Goal: Task Accomplishment & Management: Manage account settings

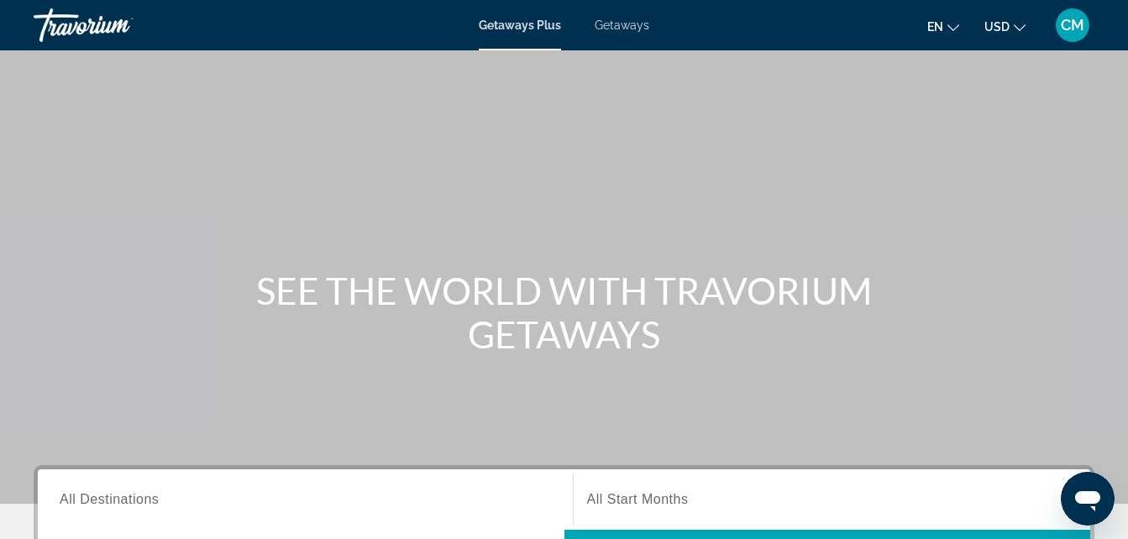
click at [1072, 20] on span "CM" at bounding box center [1073, 25] width 24 height 17
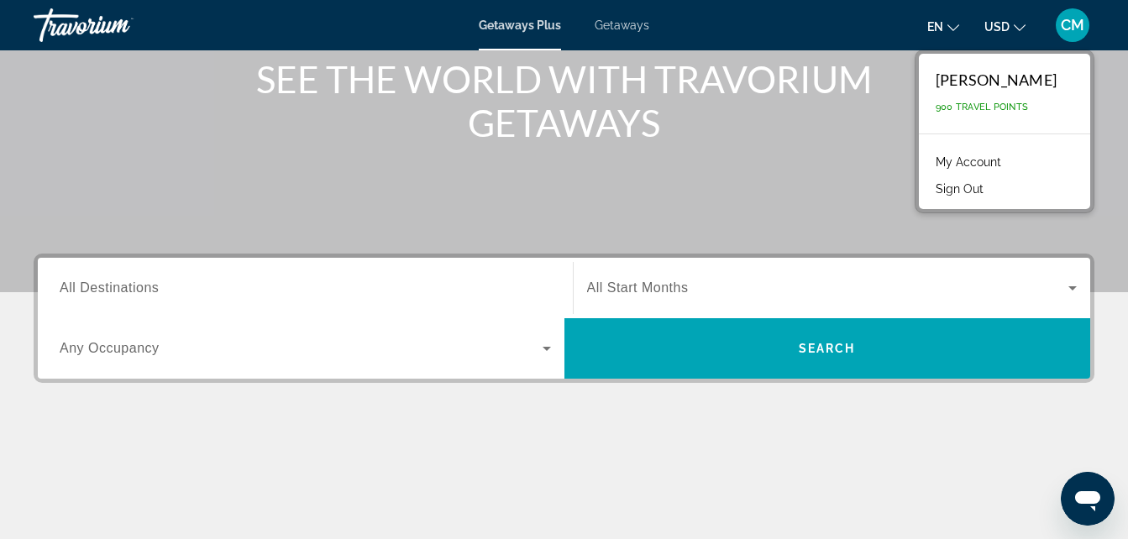
scroll to position [213, 0]
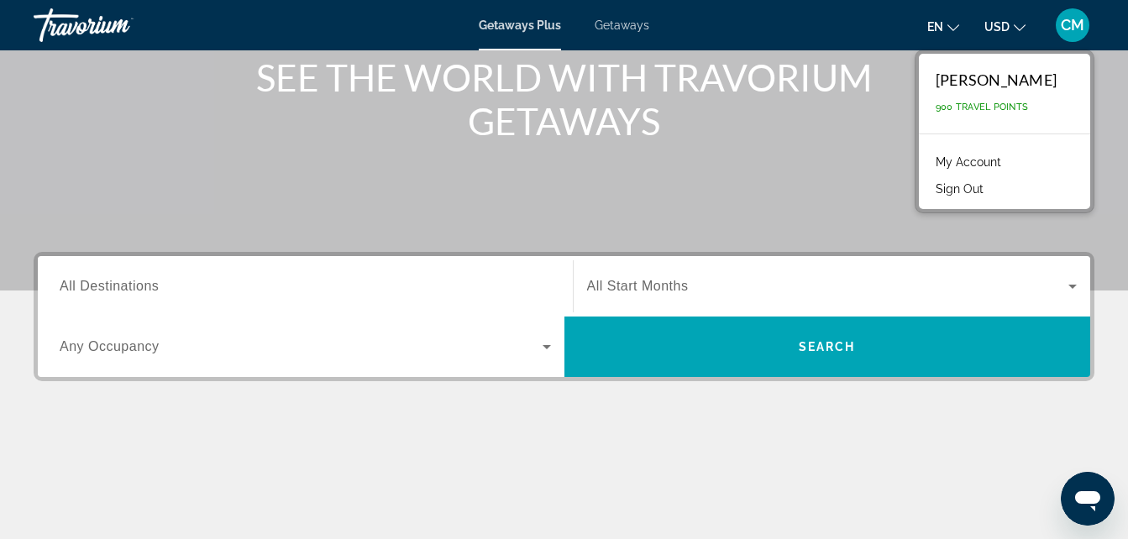
click at [142, 288] on span "All Destinations" at bounding box center [109, 286] width 99 height 14
click at [142, 288] on input "Destination All Destinations" at bounding box center [305, 287] width 491 height 20
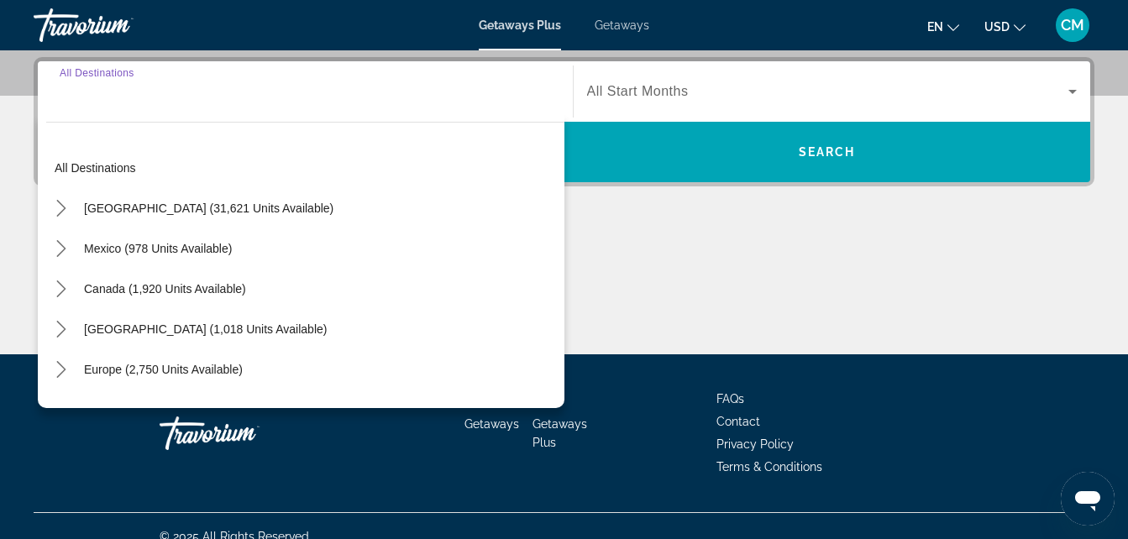
scroll to position [411, 0]
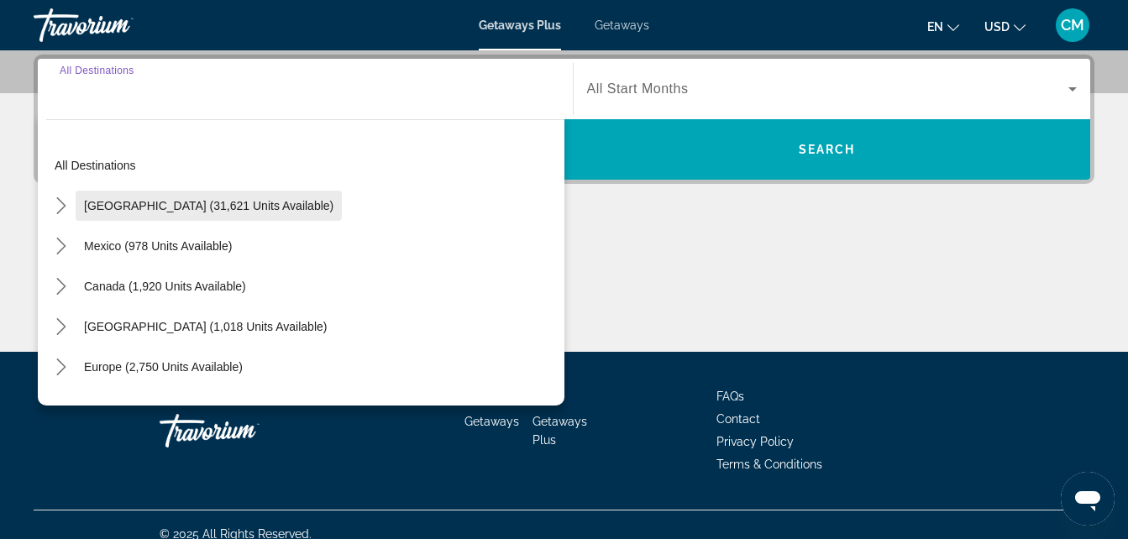
click at [141, 211] on span "[GEOGRAPHIC_DATA] (31,621 units available)" at bounding box center [209, 205] width 250 height 13
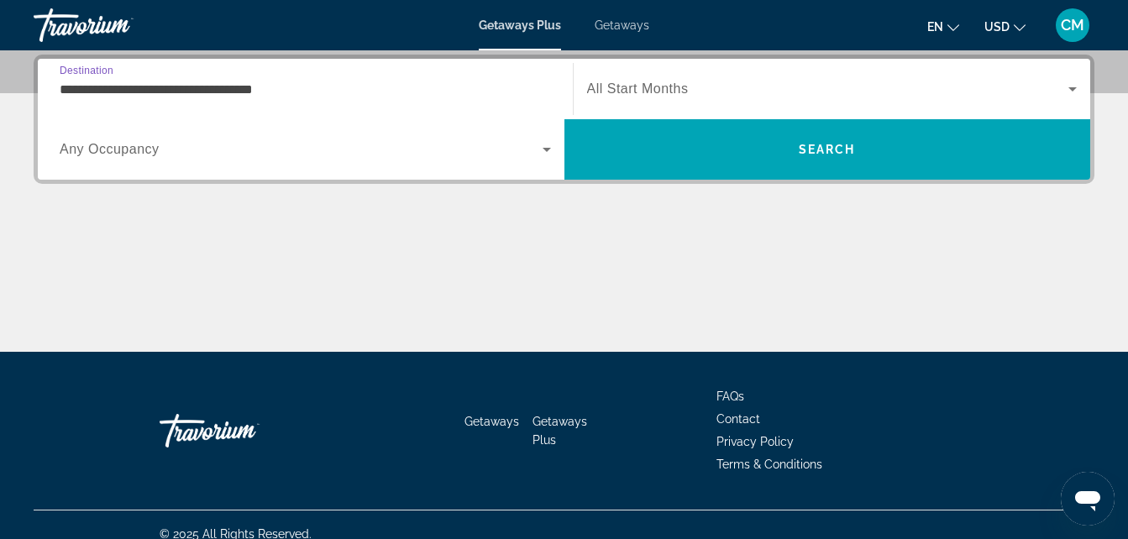
click at [1023, 86] on span "Search widget" at bounding box center [828, 89] width 482 height 20
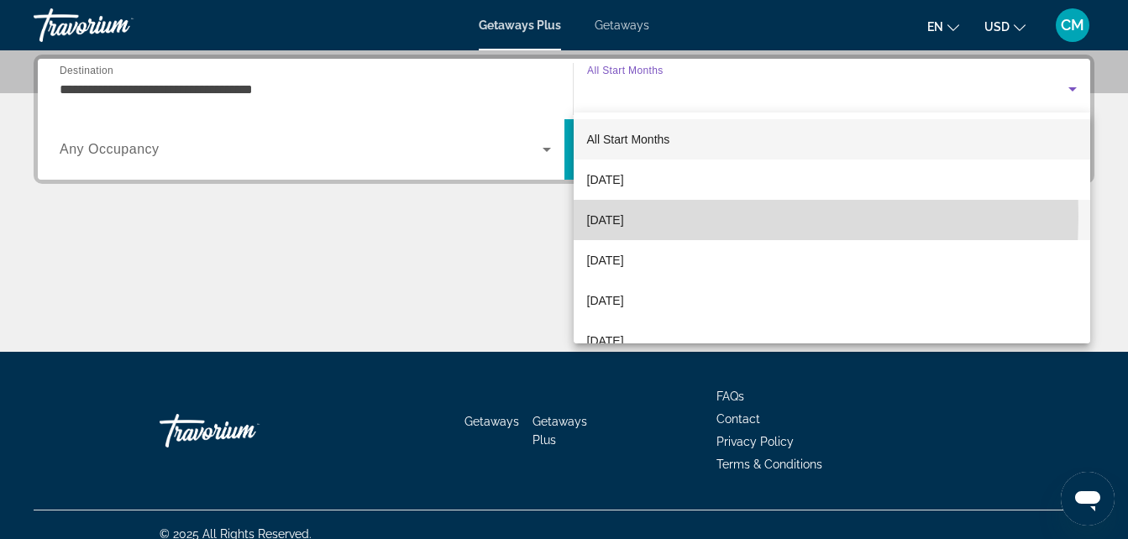
click at [617, 217] on span "[DATE]" at bounding box center [605, 220] width 37 height 20
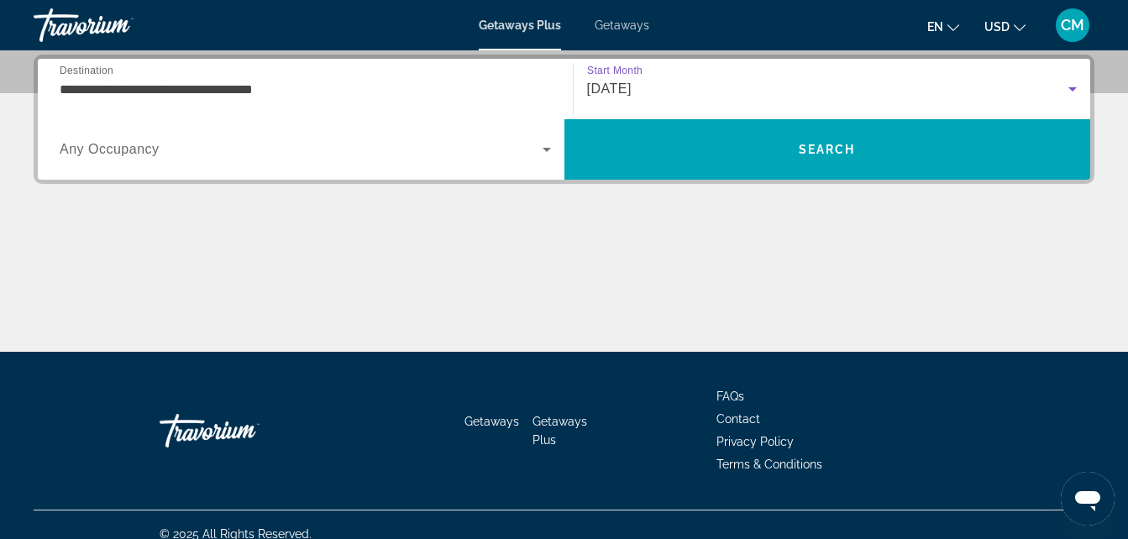
click at [269, 89] on input "**********" at bounding box center [305, 90] width 491 height 20
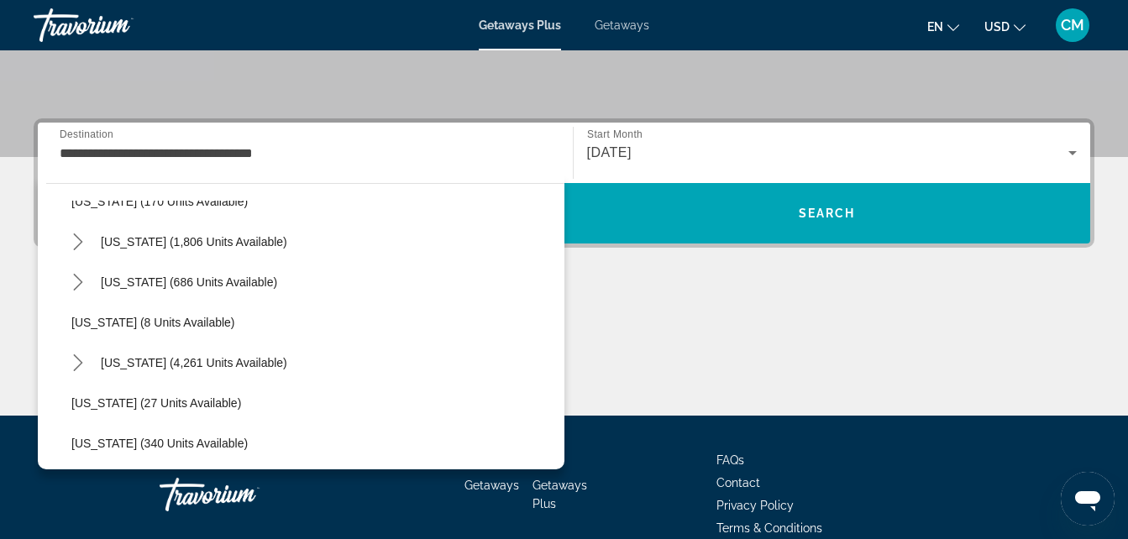
scroll to position [164, 0]
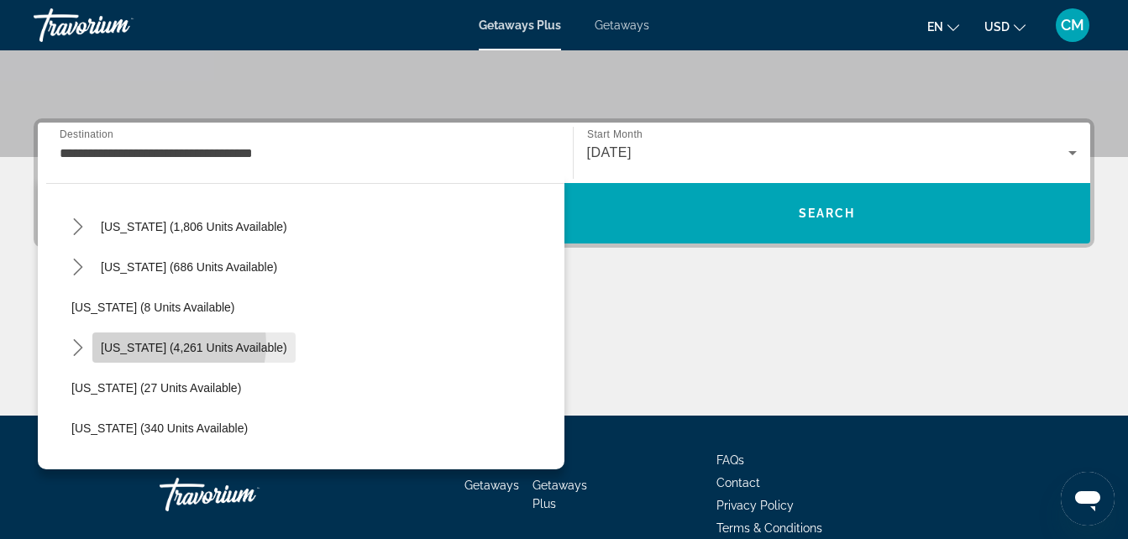
click at [165, 344] on span "[US_STATE] (4,261 units available)" at bounding box center [194, 347] width 186 height 13
type input "**********"
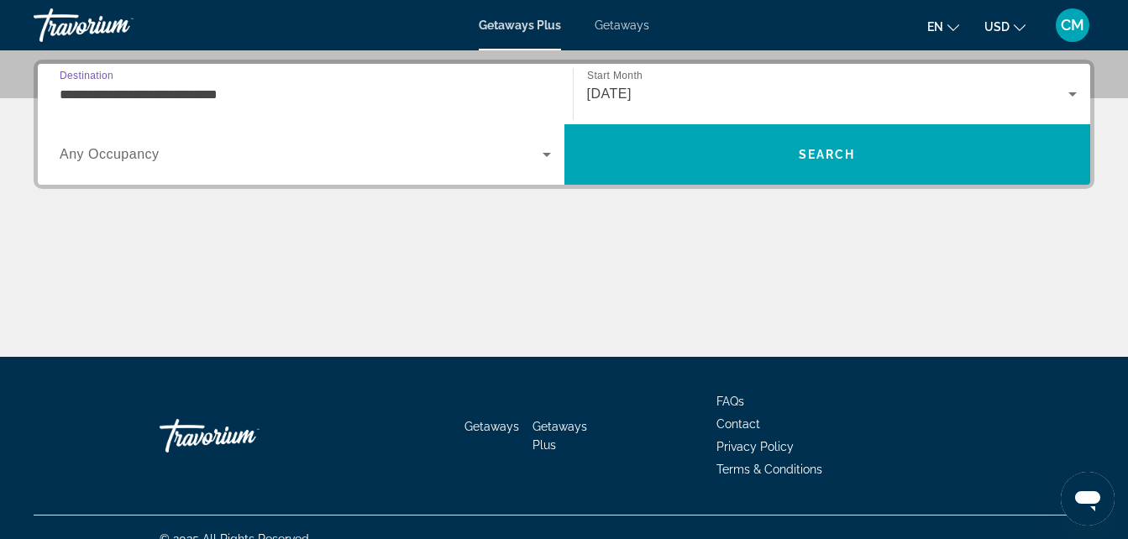
scroll to position [411, 0]
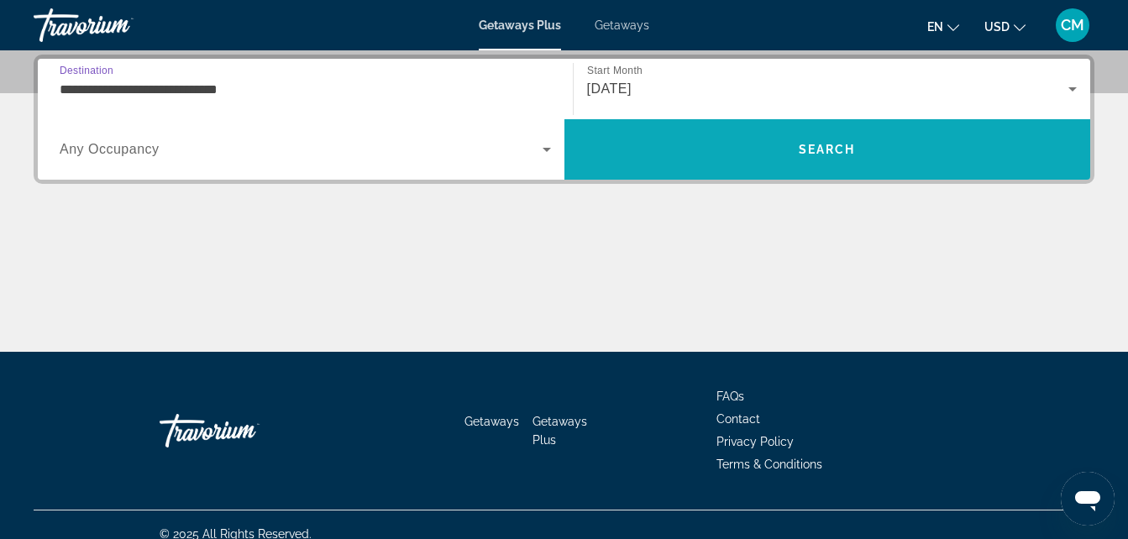
click at [719, 144] on span "Search" at bounding box center [828, 149] width 527 height 40
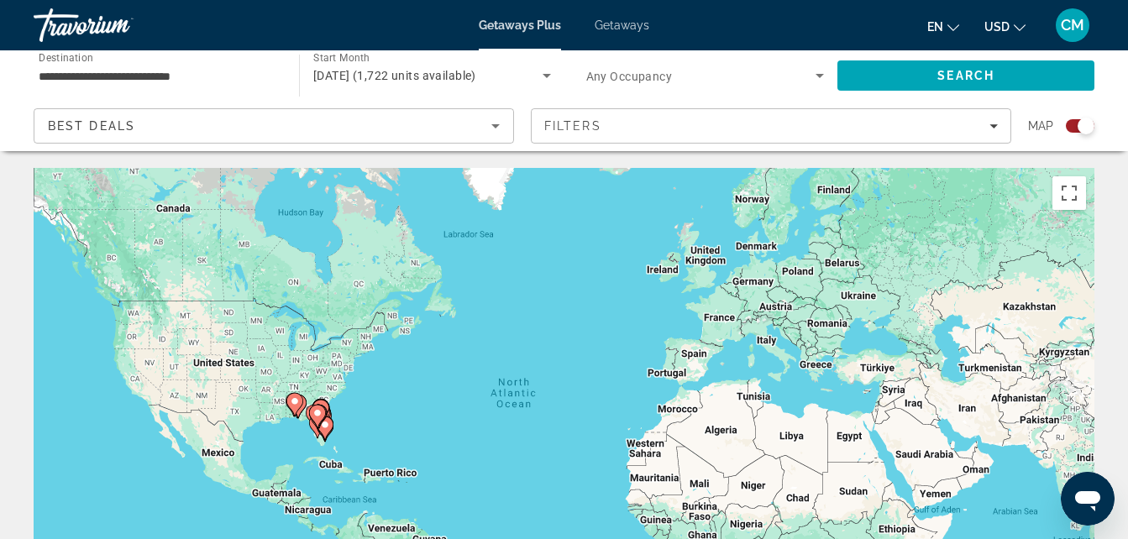
click at [541, 77] on icon "Search widget" at bounding box center [547, 76] width 20 height 20
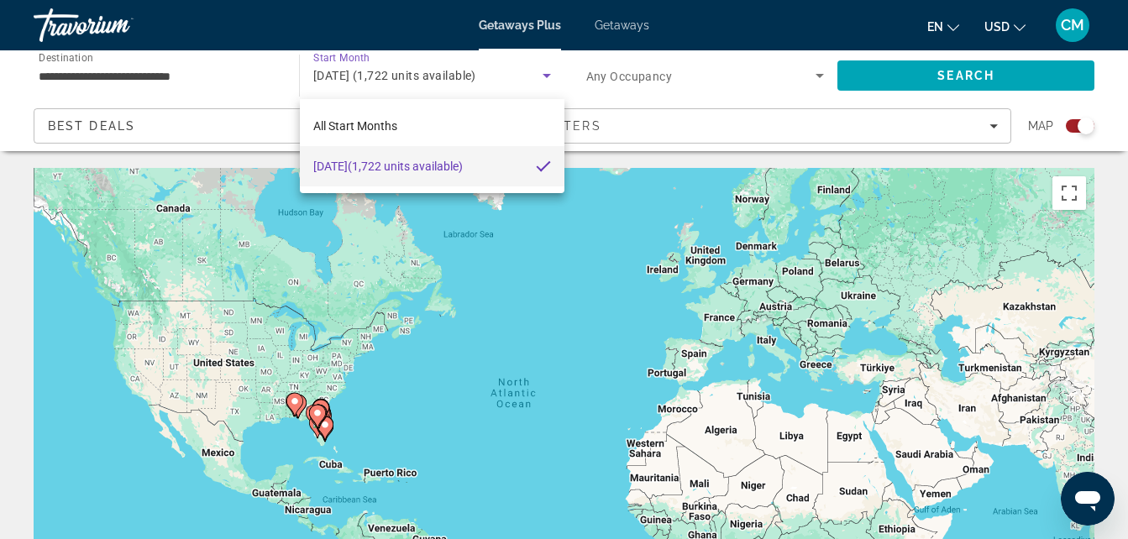
click at [541, 77] on div at bounding box center [564, 269] width 1128 height 539
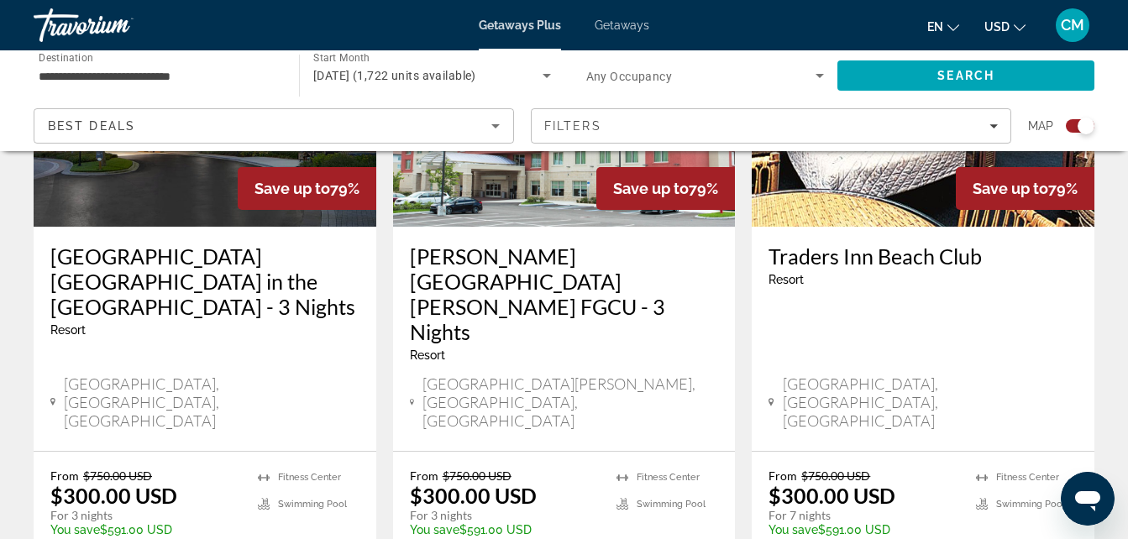
scroll to position [2691, 0]
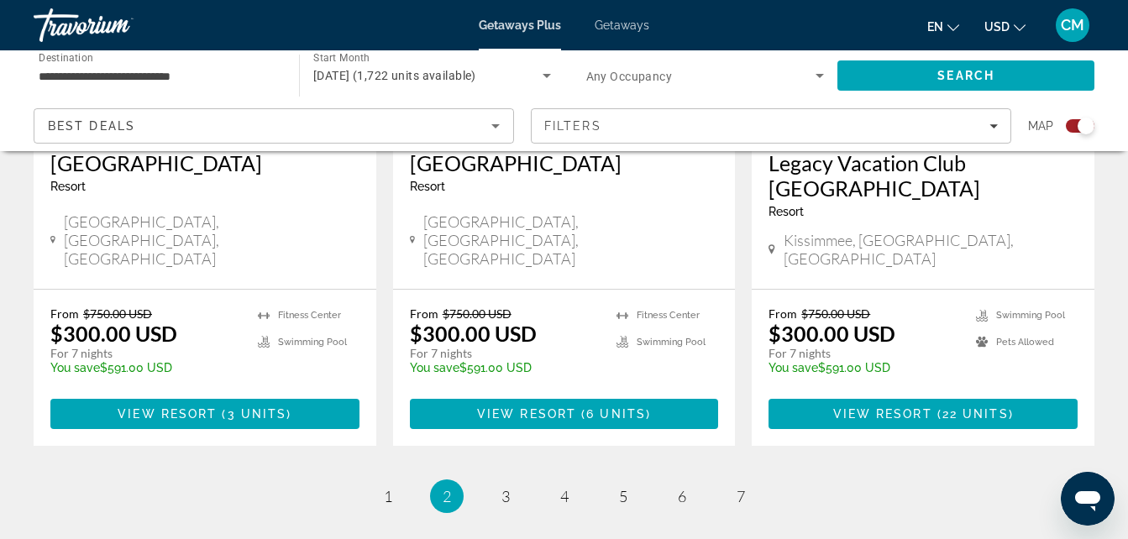
scroll to position [2825, 0]
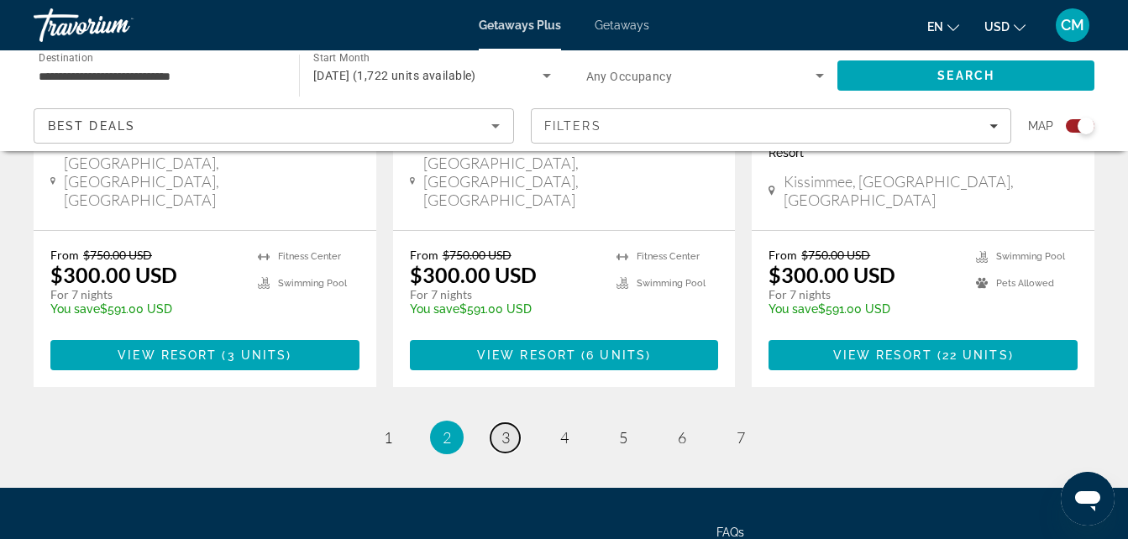
click at [508, 428] on span "3" at bounding box center [506, 437] width 8 height 18
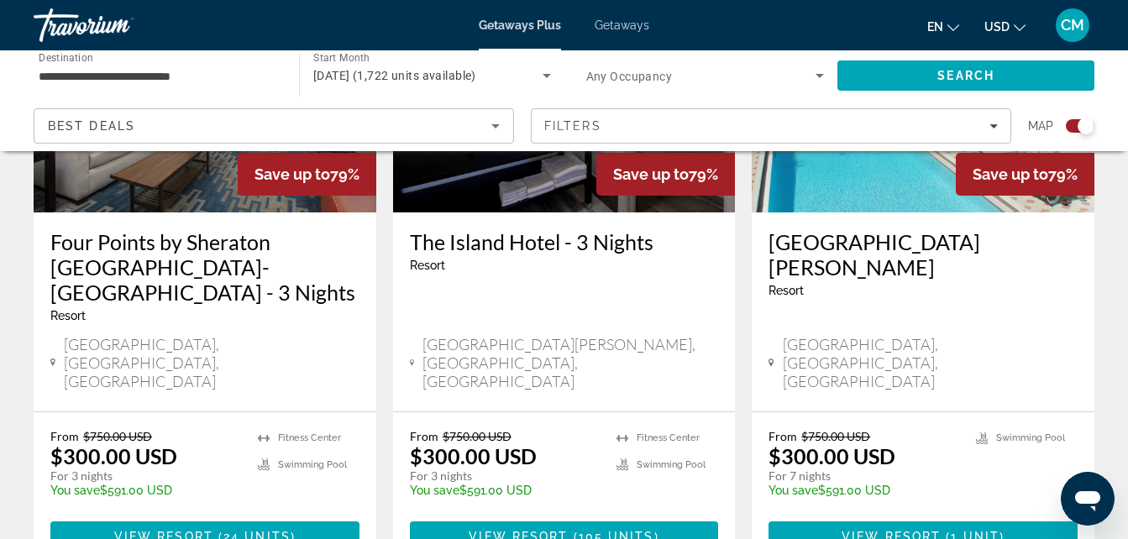
scroll to position [880, 0]
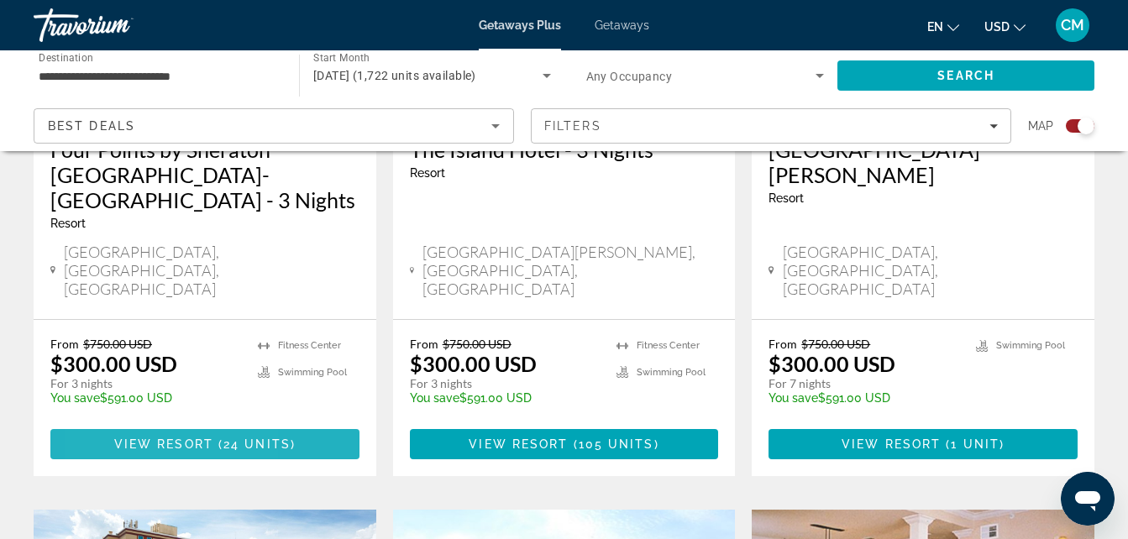
click at [106, 424] on span "Main content" at bounding box center [204, 444] width 309 height 40
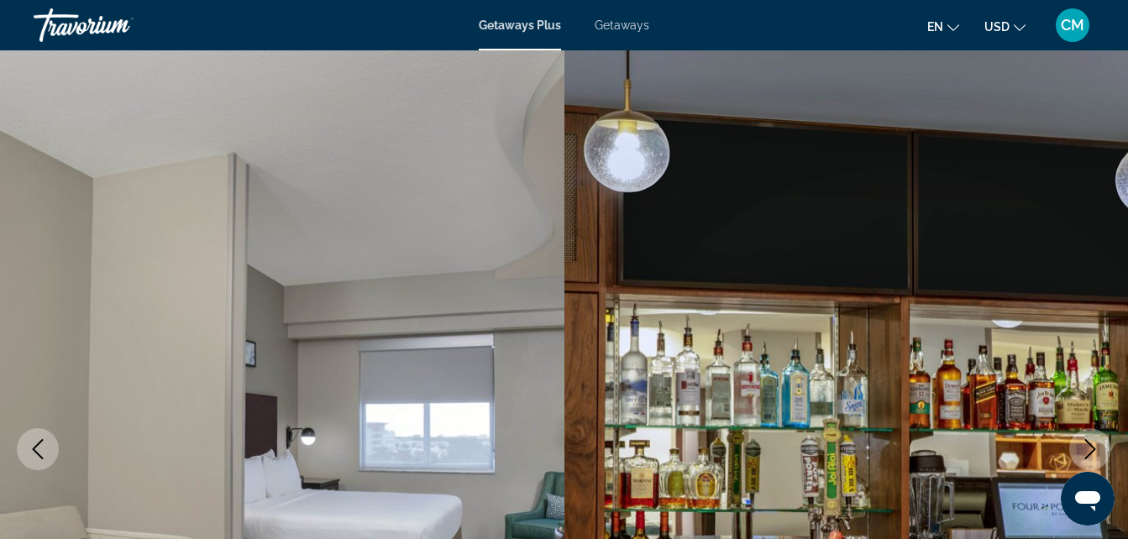
click at [623, 23] on span "Getaways" at bounding box center [622, 24] width 55 height 13
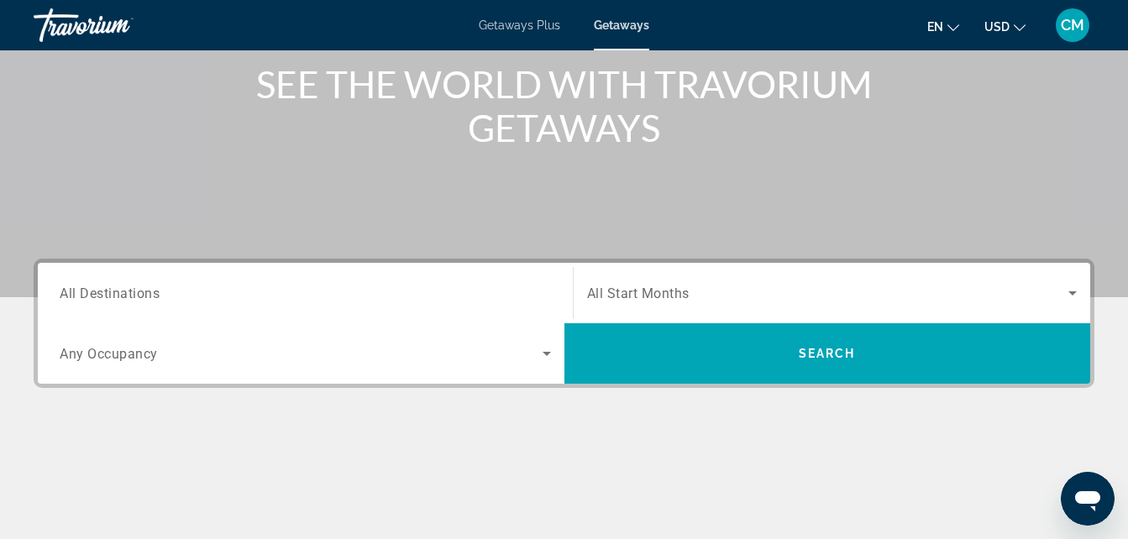
scroll to position [216, 0]
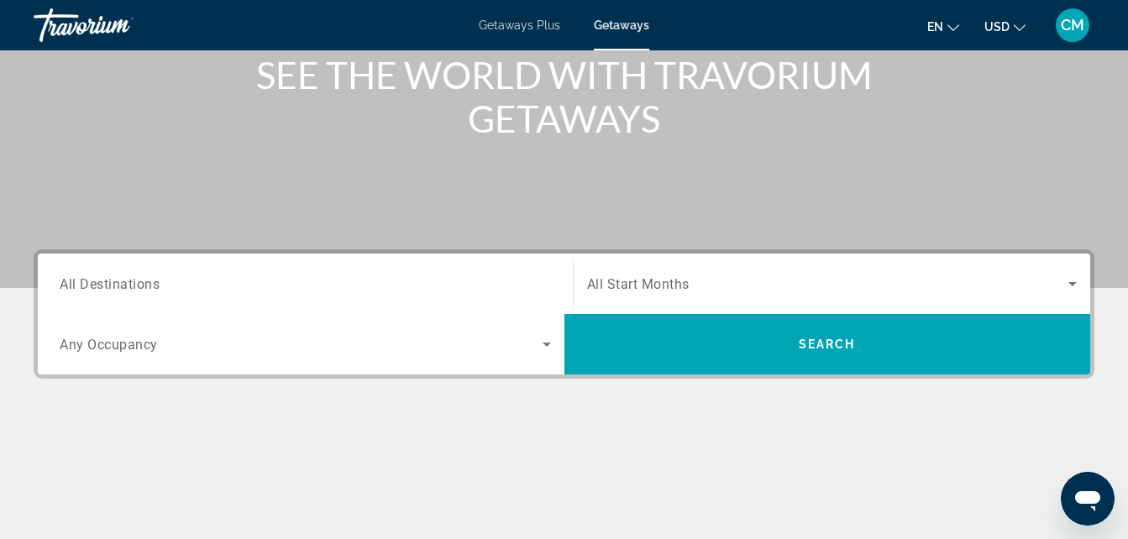
click at [271, 278] on input "Destination All Destinations" at bounding box center [305, 285] width 491 height 20
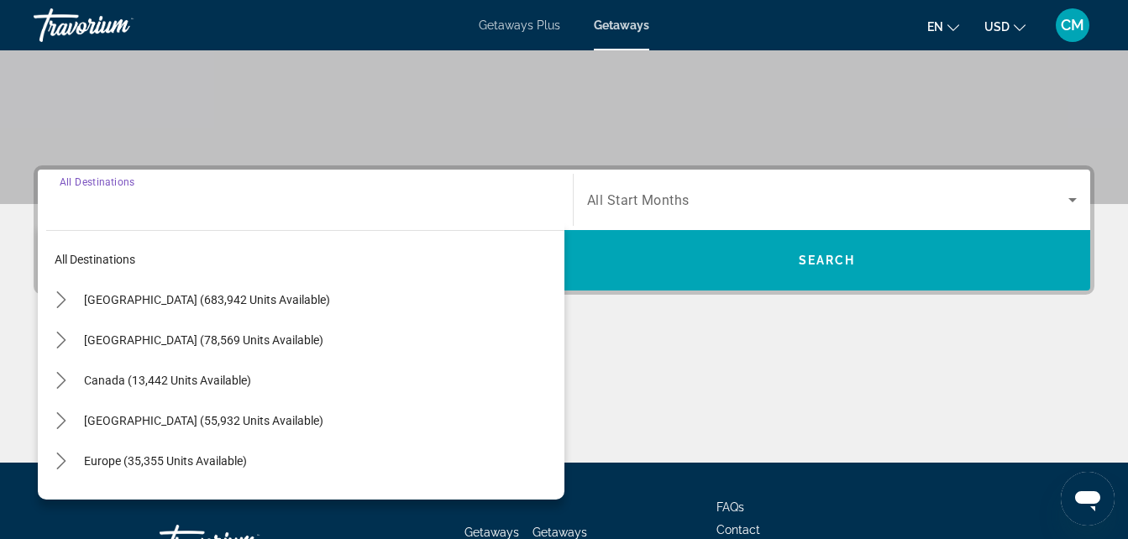
scroll to position [411, 0]
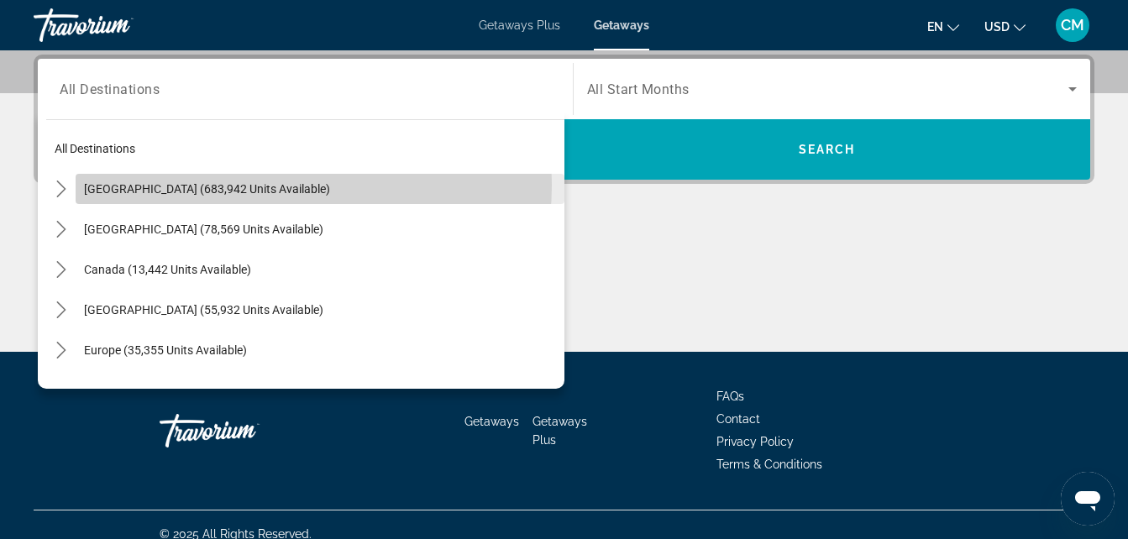
click at [244, 185] on span "[GEOGRAPHIC_DATA] (683,942 units available)" at bounding box center [207, 188] width 246 height 13
type input "**********"
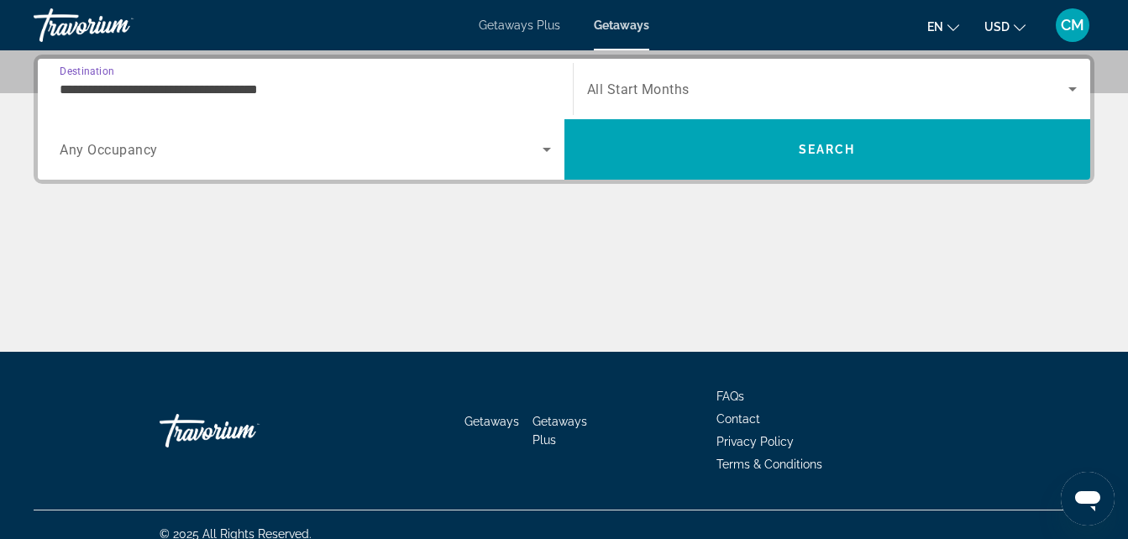
click at [675, 84] on span "All Start Months" at bounding box center [638, 89] width 102 height 16
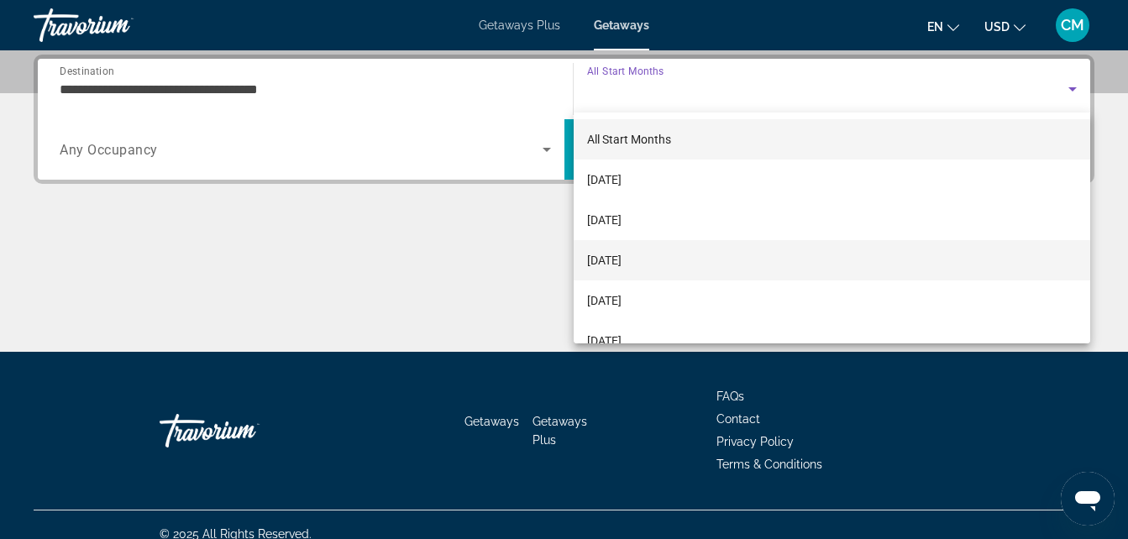
click at [617, 255] on span "[DATE]" at bounding box center [604, 260] width 34 height 20
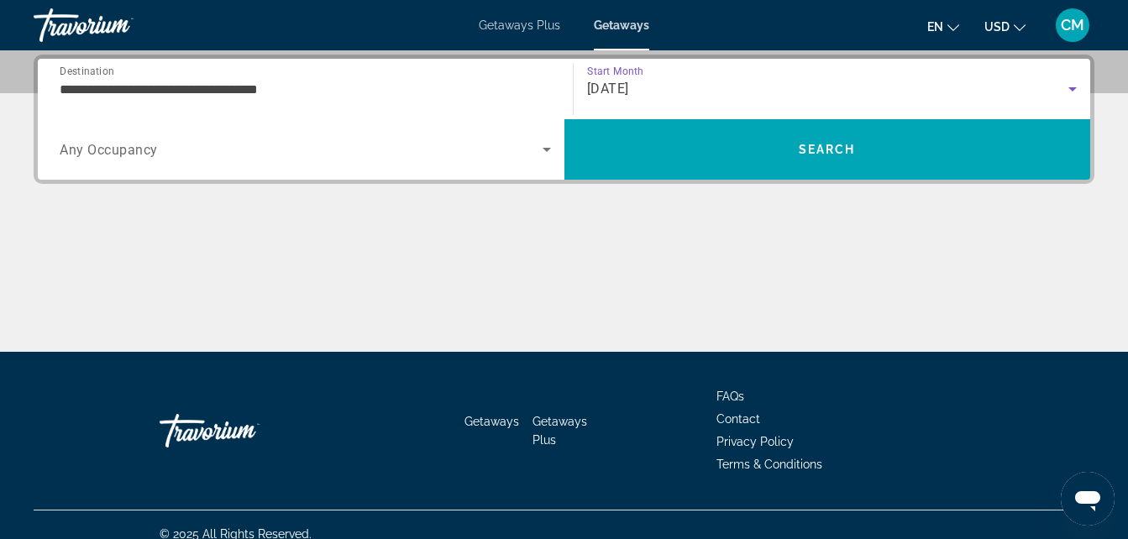
click at [542, 148] on icon "Search widget" at bounding box center [547, 149] width 20 height 20
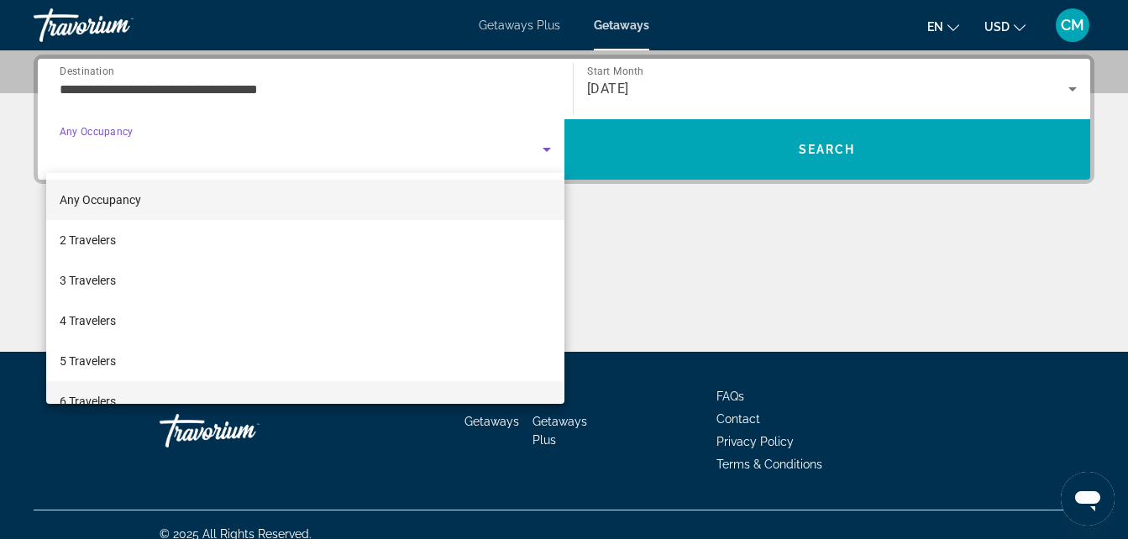
click at [140, 399] on mat-option "6 Travelers" at bounding box center [305, 401] width 518 height 40
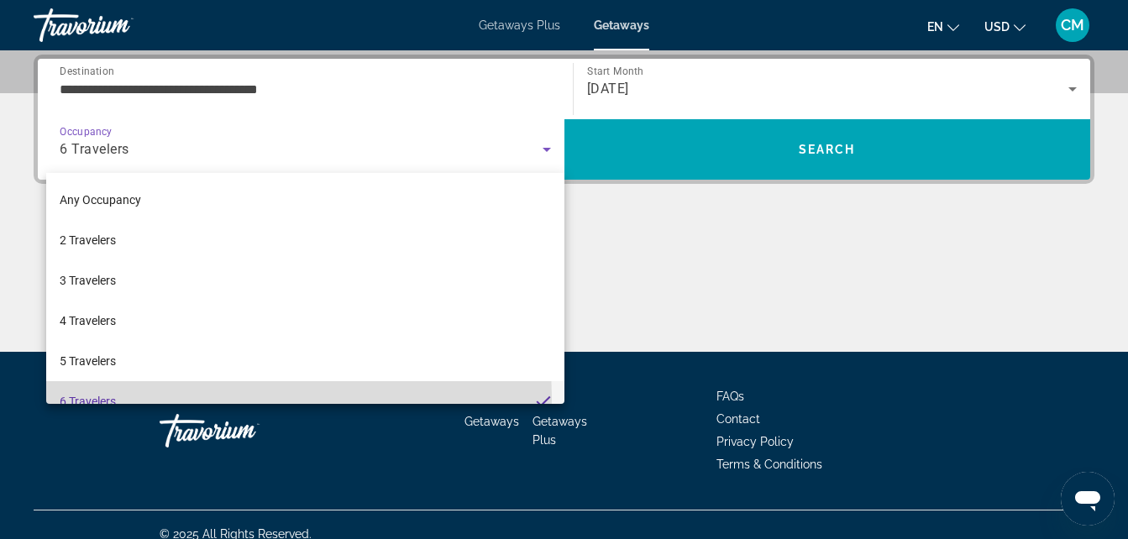
scroll to position [18, 0]
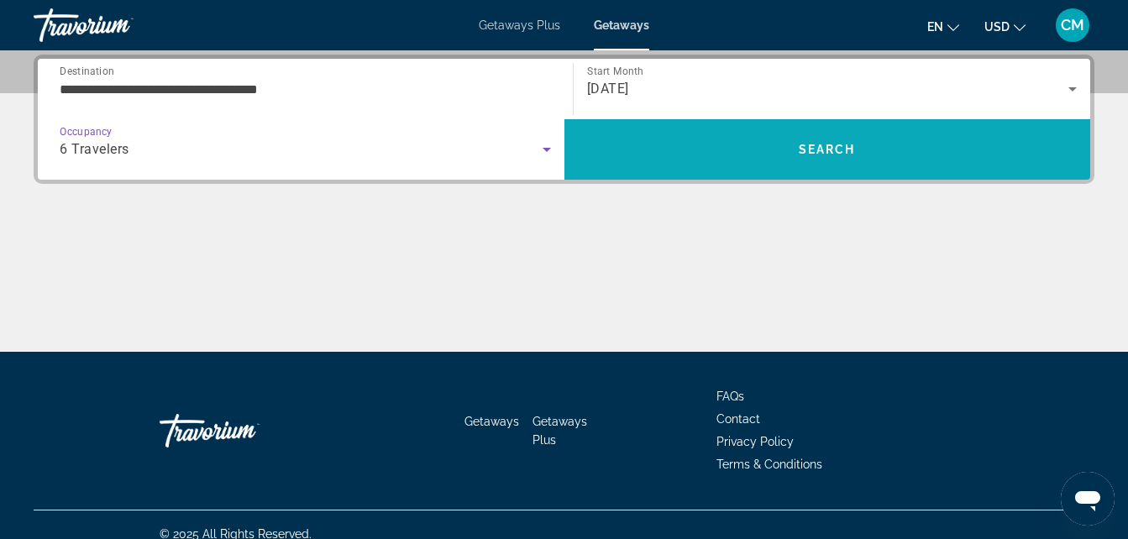
click at [689, 160] on span "Search" at bounding box center [828, 149] width 527 height 40
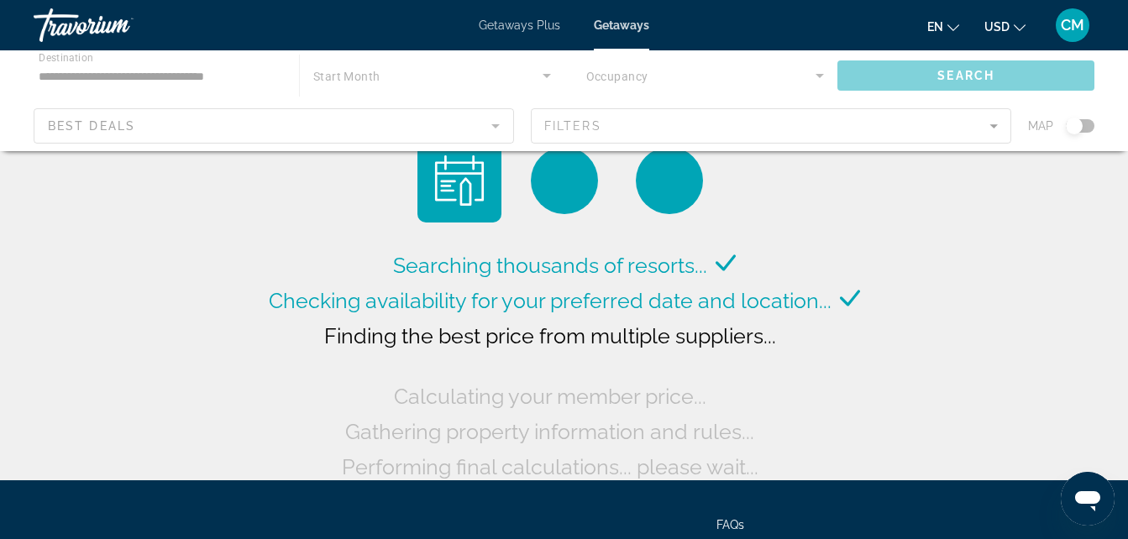
click at [520, 29] on span "Getaways Plus" at bounding box center [519, 24] width 81 height 13
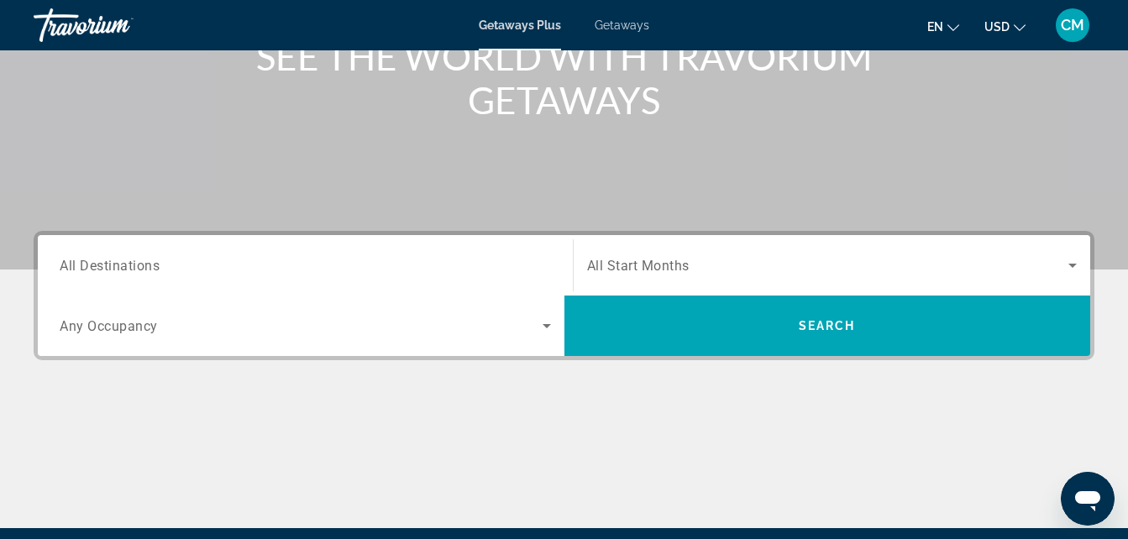
scroll to position [236, 0]
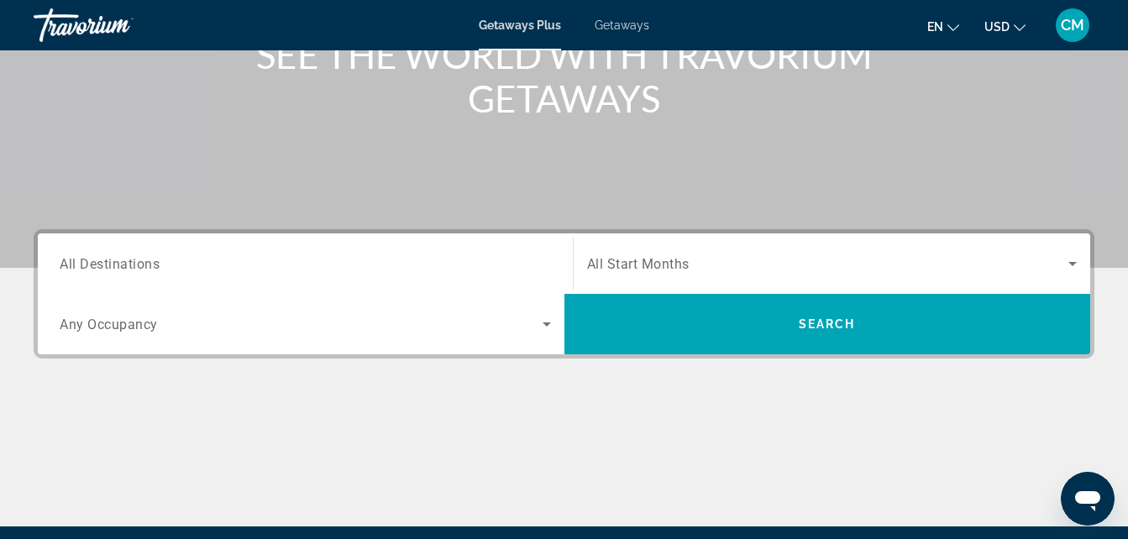
click at [415, 263] on input "Destination All Destinations" at bounding box center [305, 265] width 491 height 20
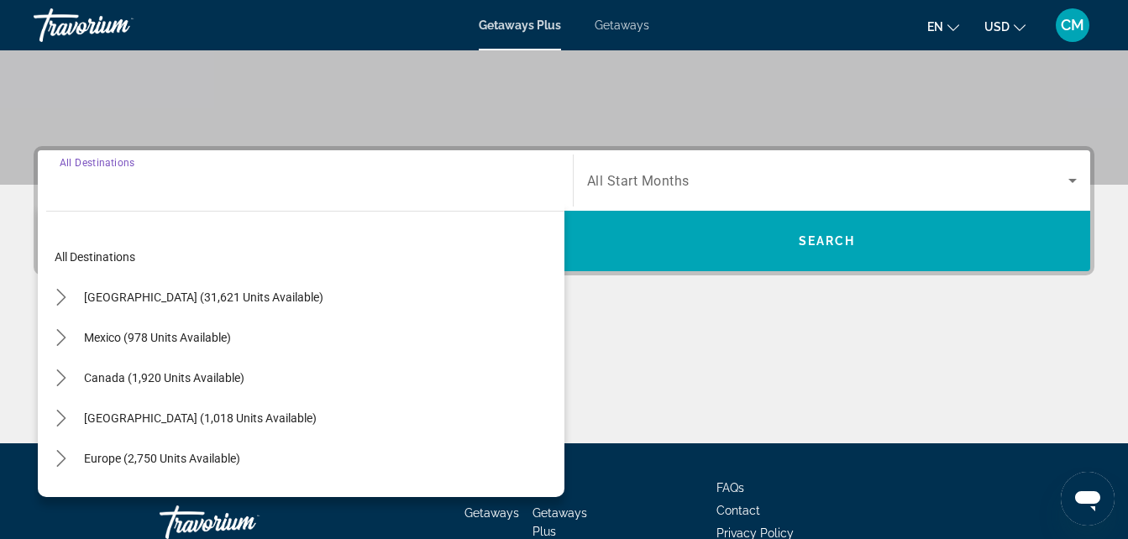
scroll to position [411, 0]
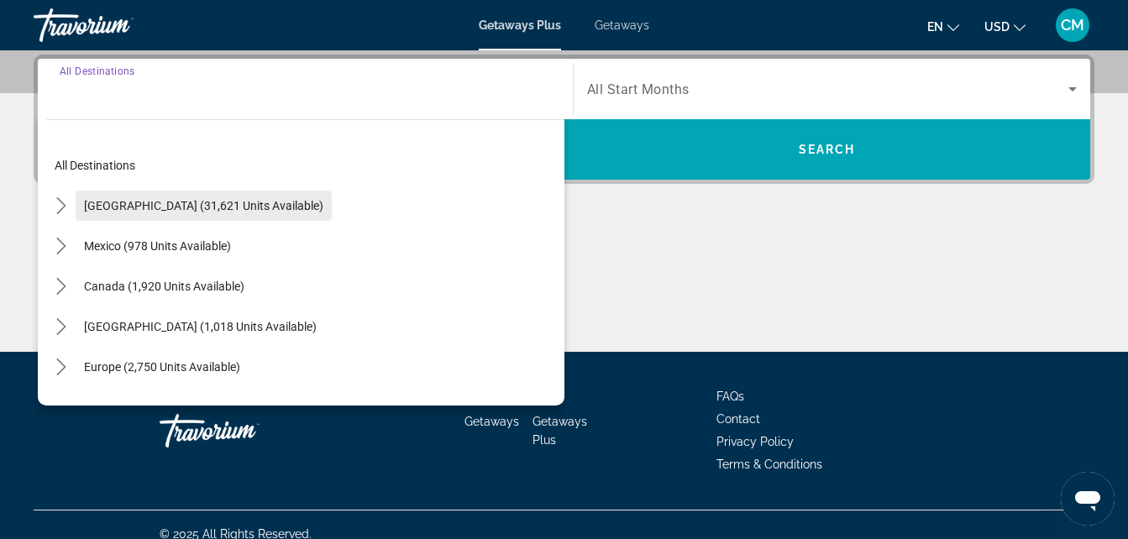
click at [256, 208] on span "[GEOGRAPHIC_DATA] (31,621 units available)" at bounding box center [203, 205] width 239 height 13
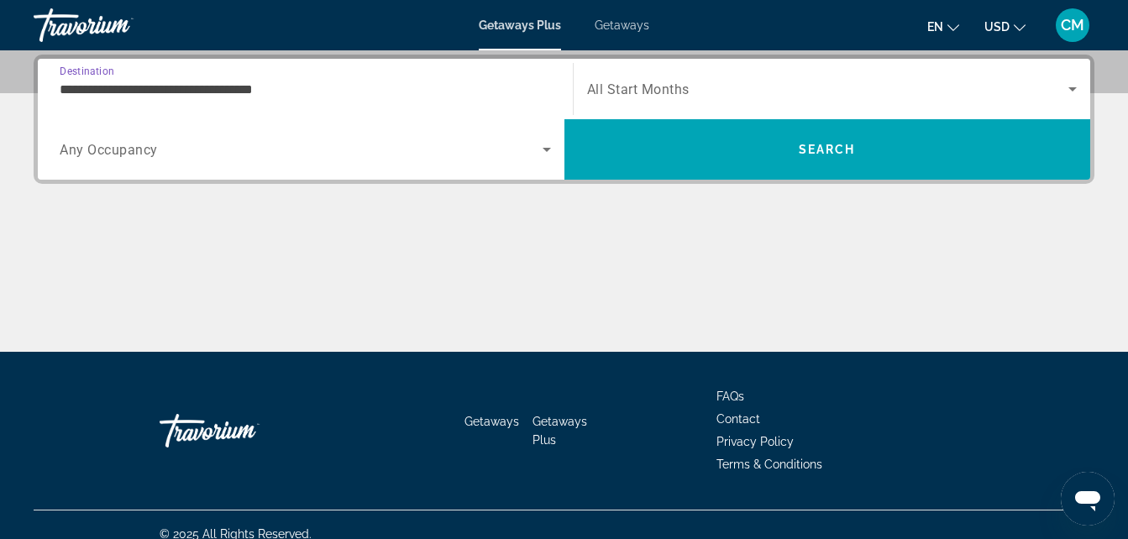
click at [247, 87] on input "**********" at bounding box center [305, 90] width 491 height 20
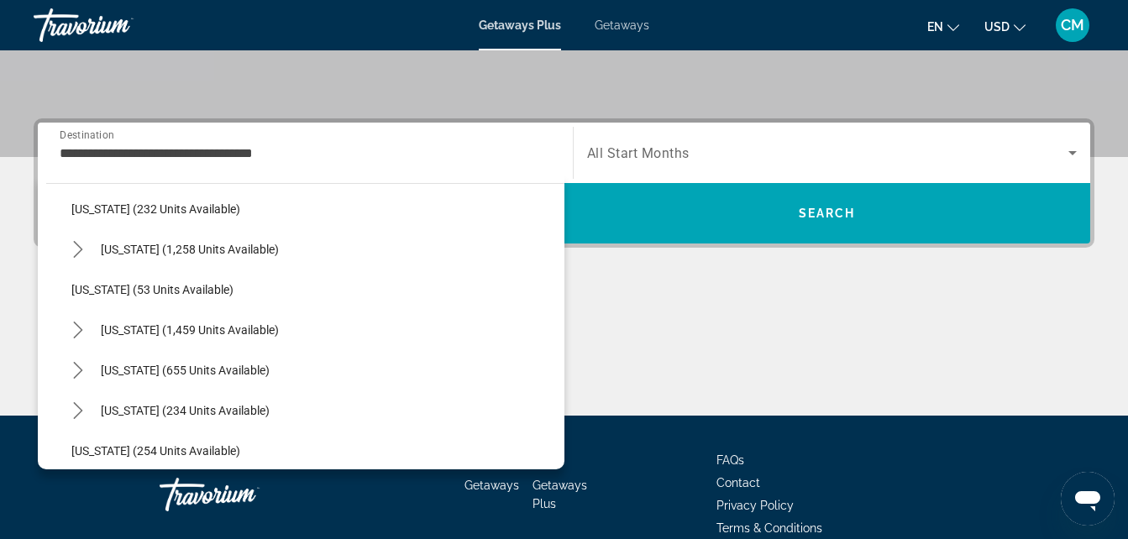
scroll to position [1204, 0]
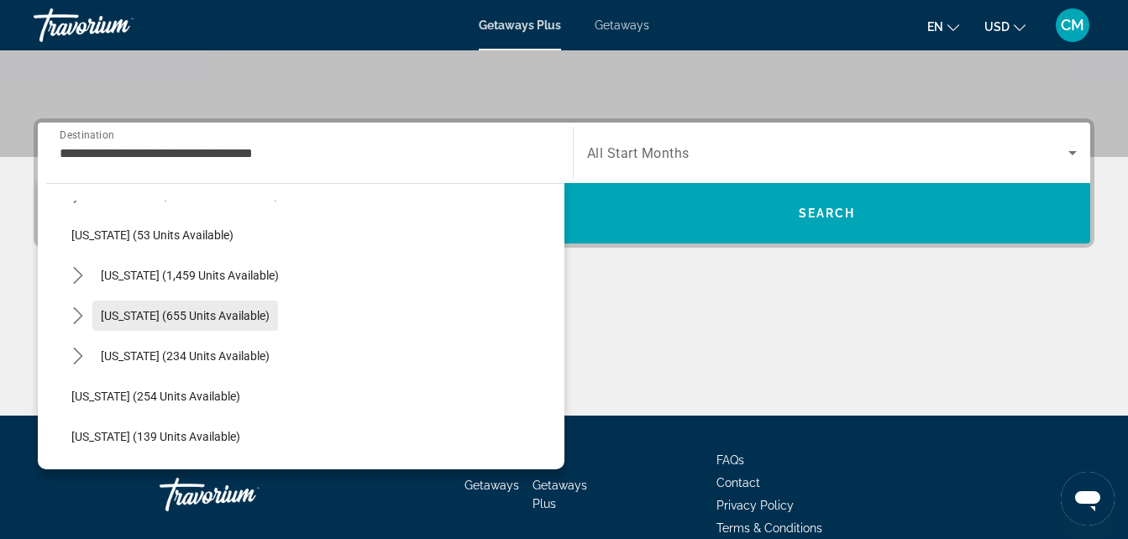
click at [237, 314] on span "[US_STATE] (655 units available)" at bounding box center [185, 315] width 169 height 13
type input "**********"
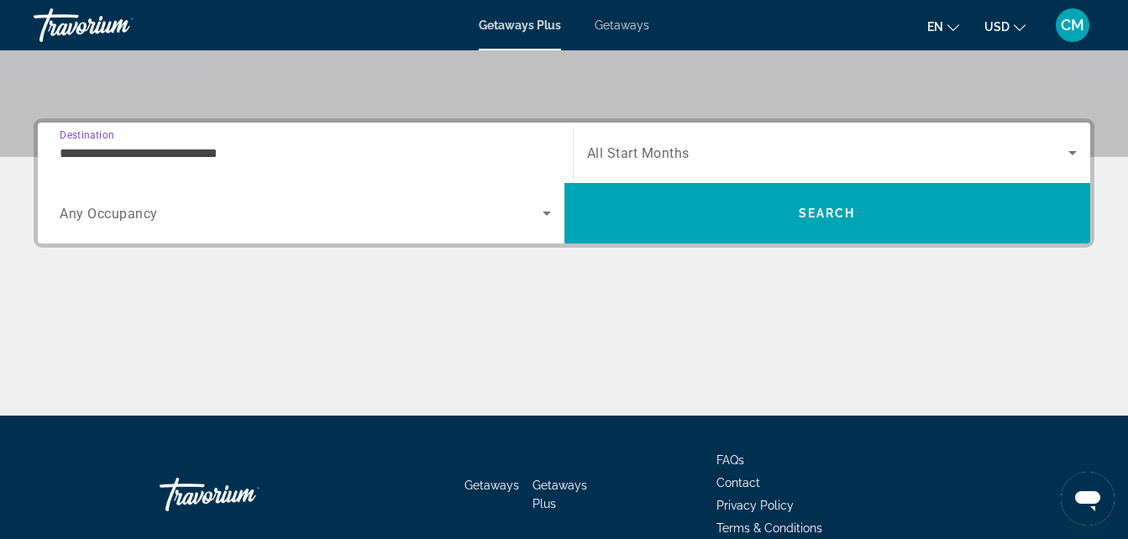
scroll to position [411, 0]
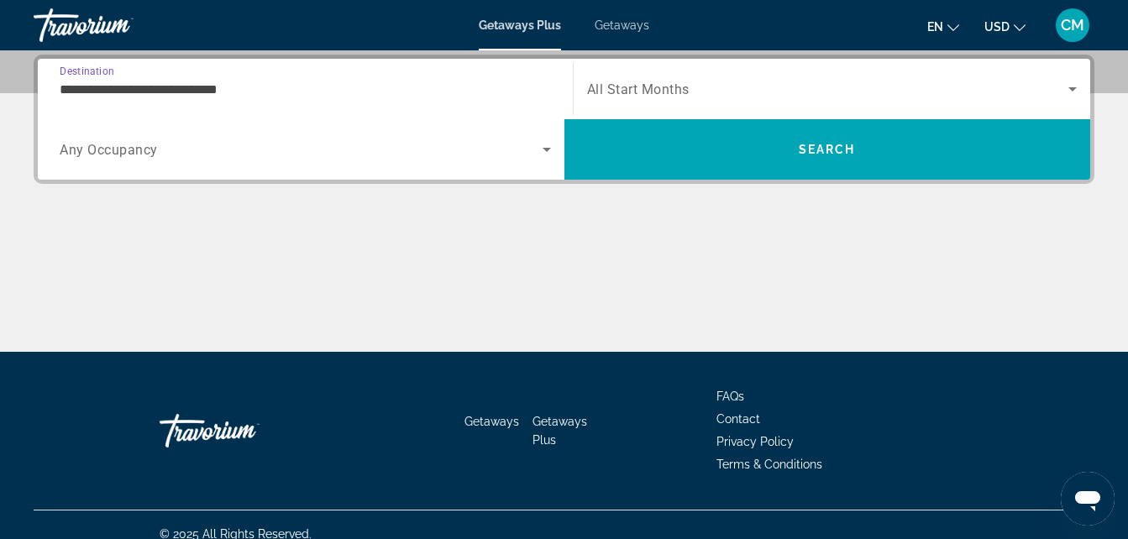
click at [547, 151] on icon "Search widget" at bounding box center [547, 150] width 8 height 4
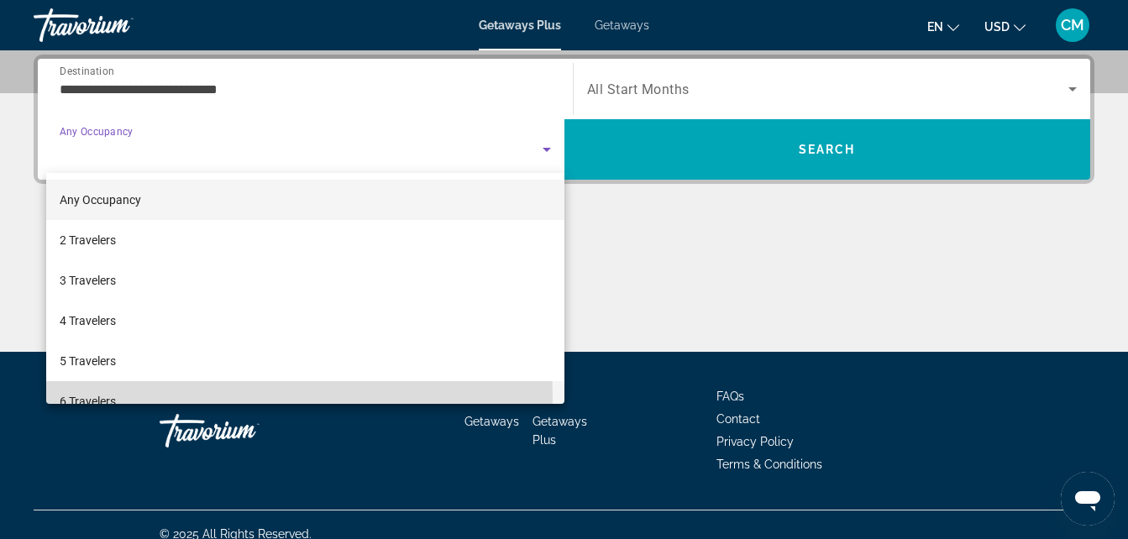
click at [153, 396] on mat-option "6 Travelers" at bounding box center [305, 401] width 518 height 40
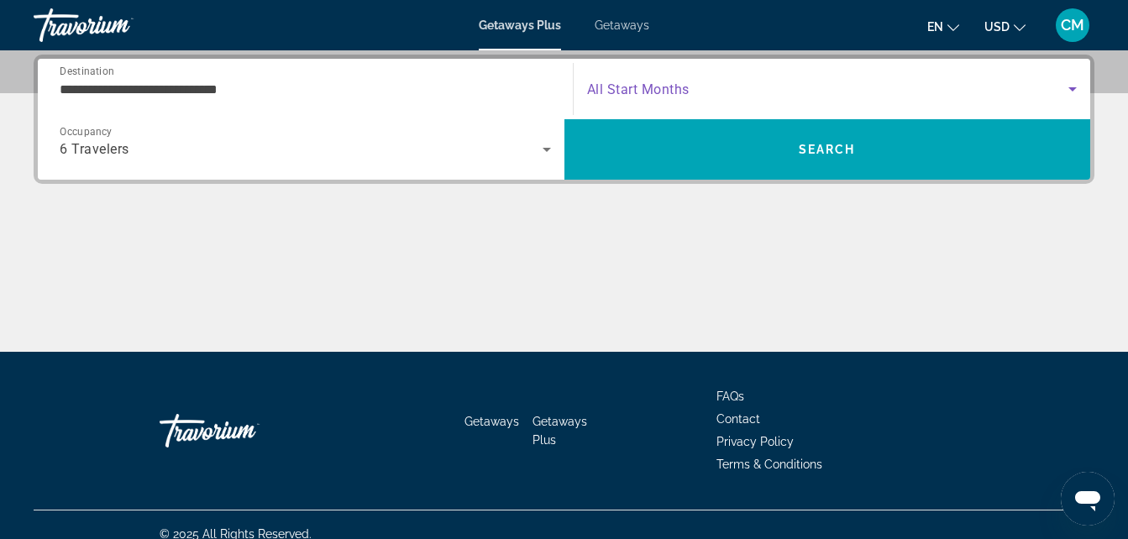
click at [1040, 93] on span "Search widget" at bounding box center [828, 89] width 482 height 20
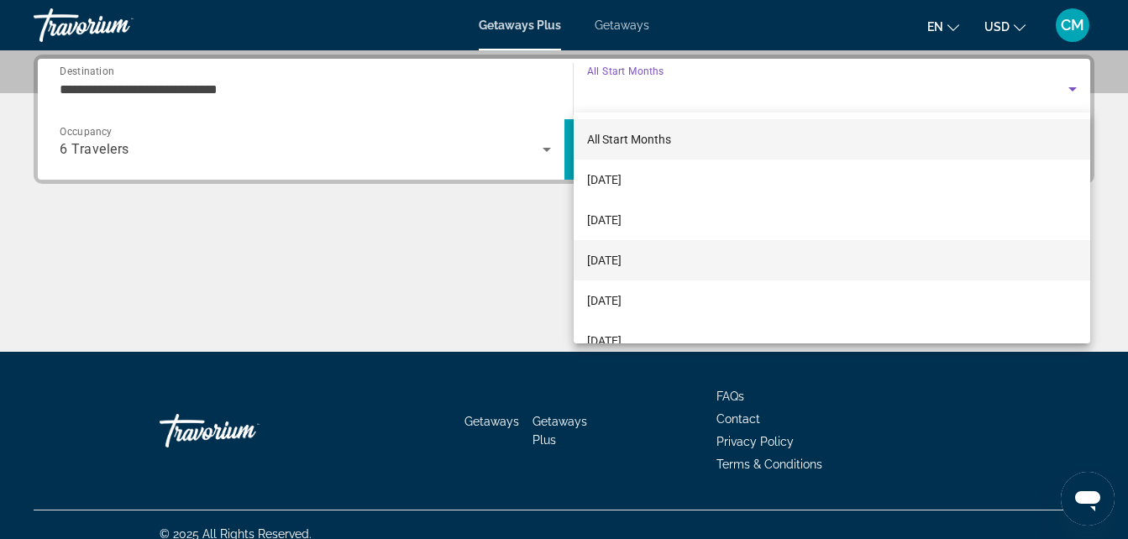
click at [622, 250] on span "[DATE]" at bounding box center [604, 260] width 34 height 20
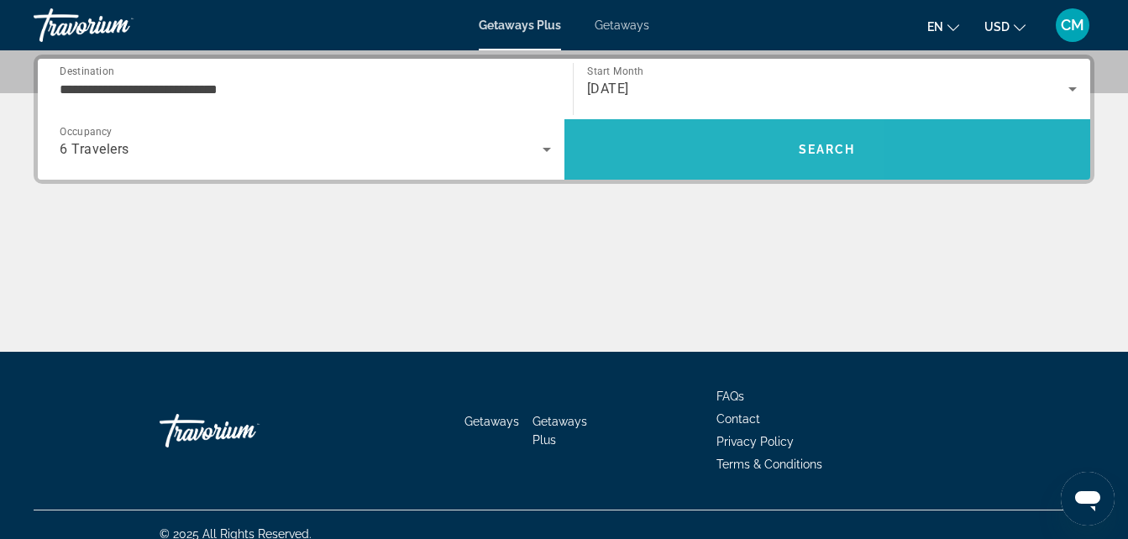
click at [668, 165] on span "Search" at bounding box center [828, 149] width 527 height 40
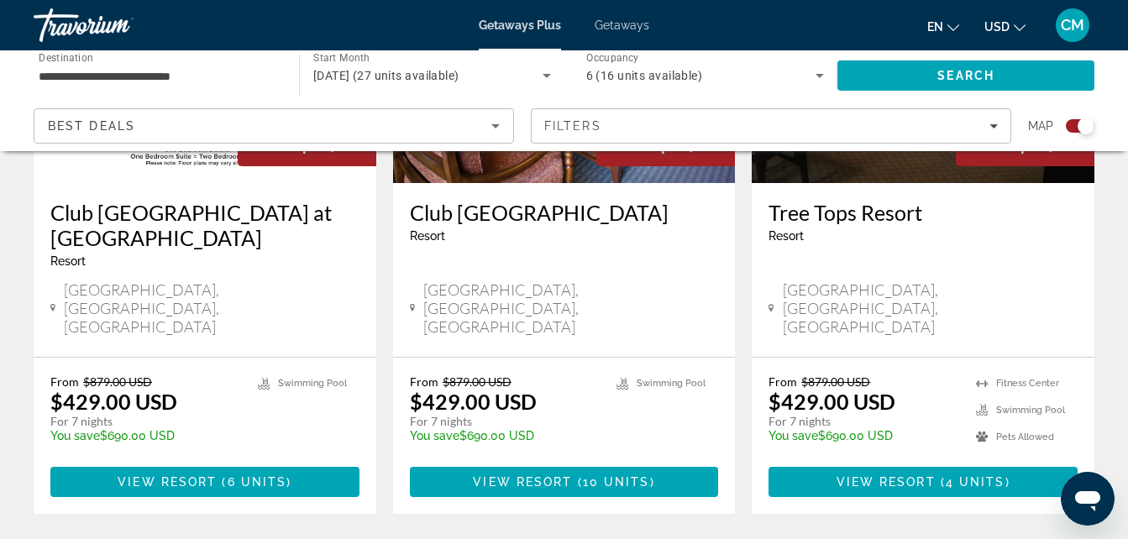
scroll to position [820, 0]
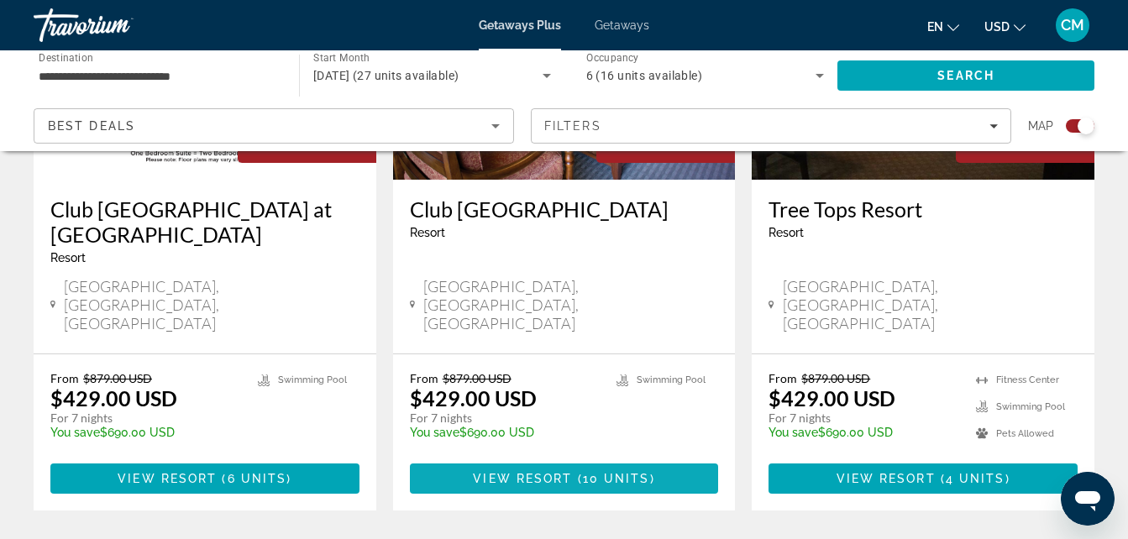
click at [578, 472] on span "( 10 units )" at bounding box center [613, 478] width 82 height 13
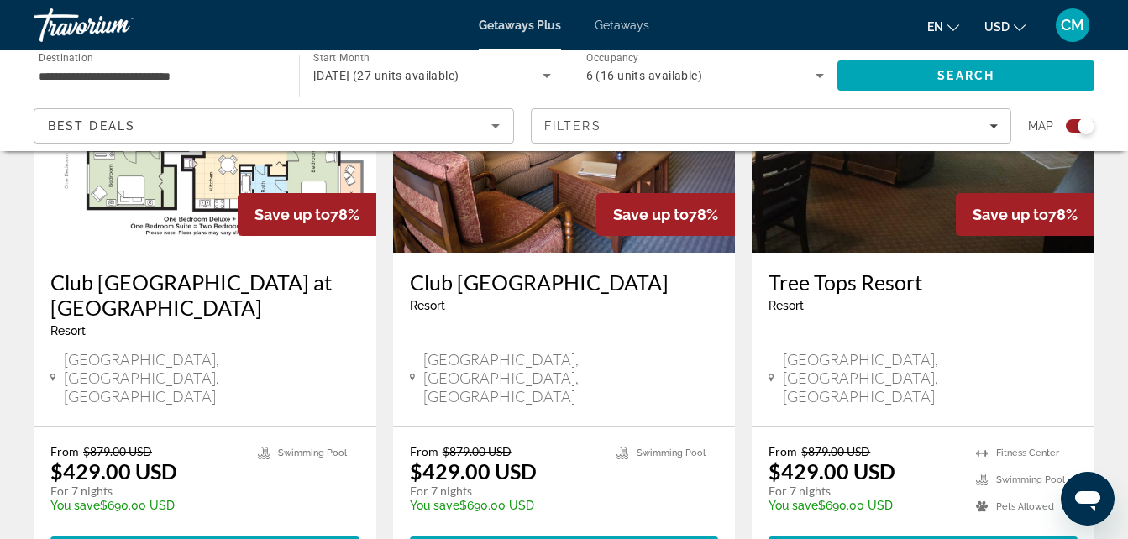
scroll to position [805, 0]
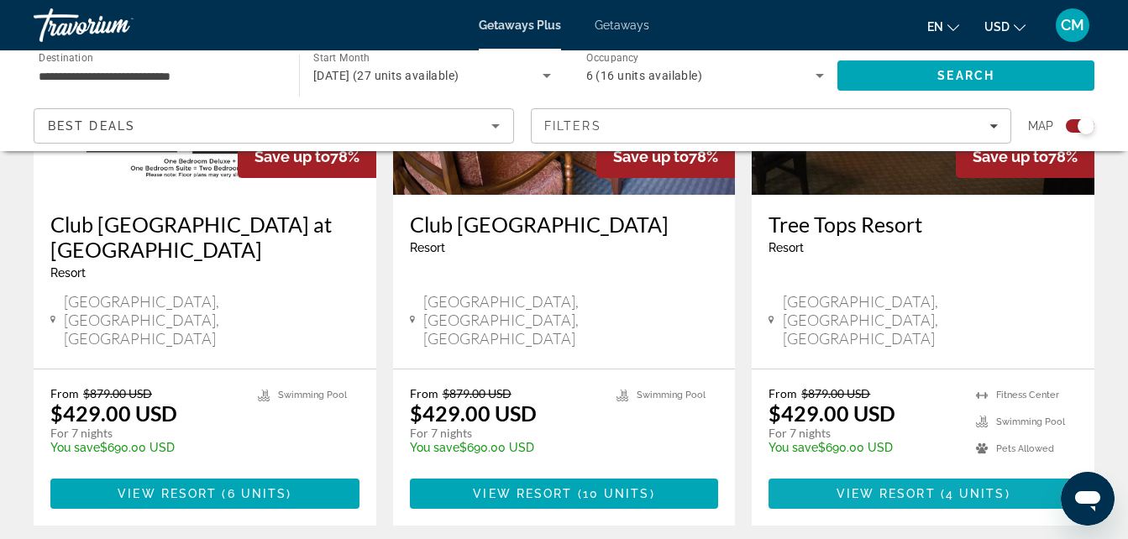
click at [870, 474] on span "Main content" at bounding box center [923, 494] width 309 height 40
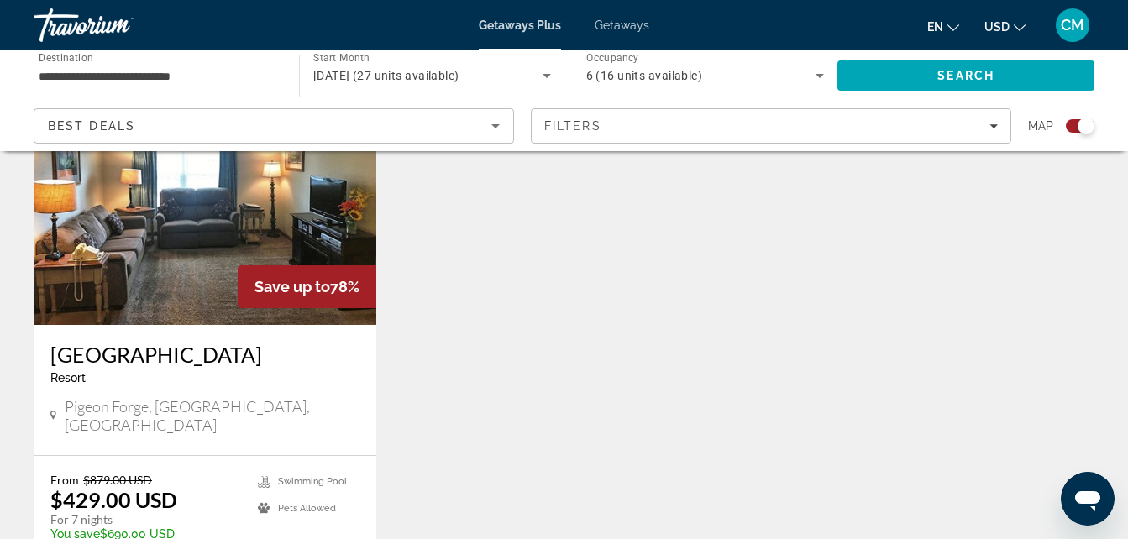
scroll to position [1326, 0]
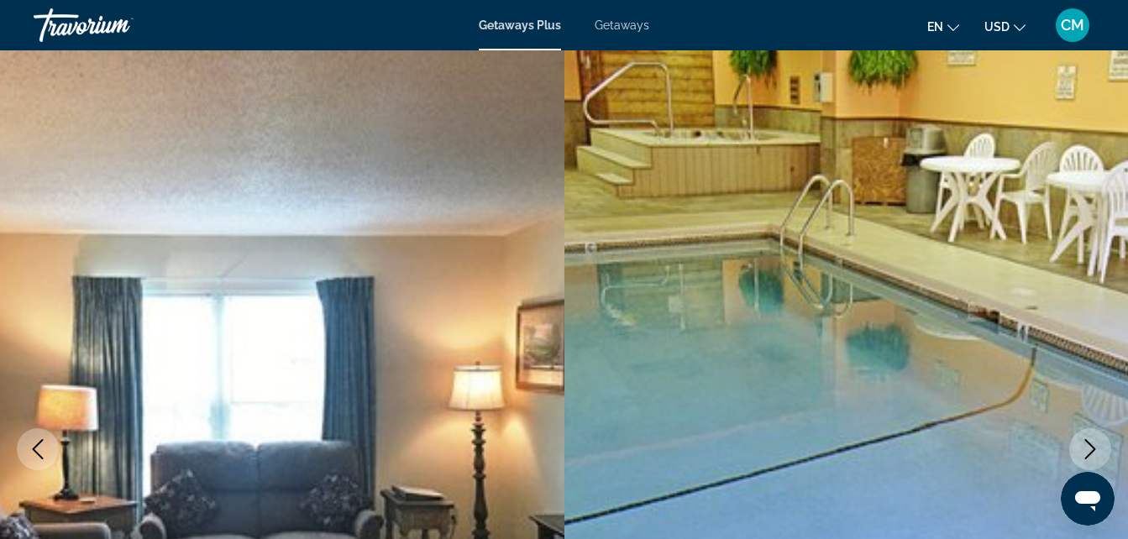
click at [609, 25] on span "Getaways" at bounding box center [622, 24] width 55 height 13
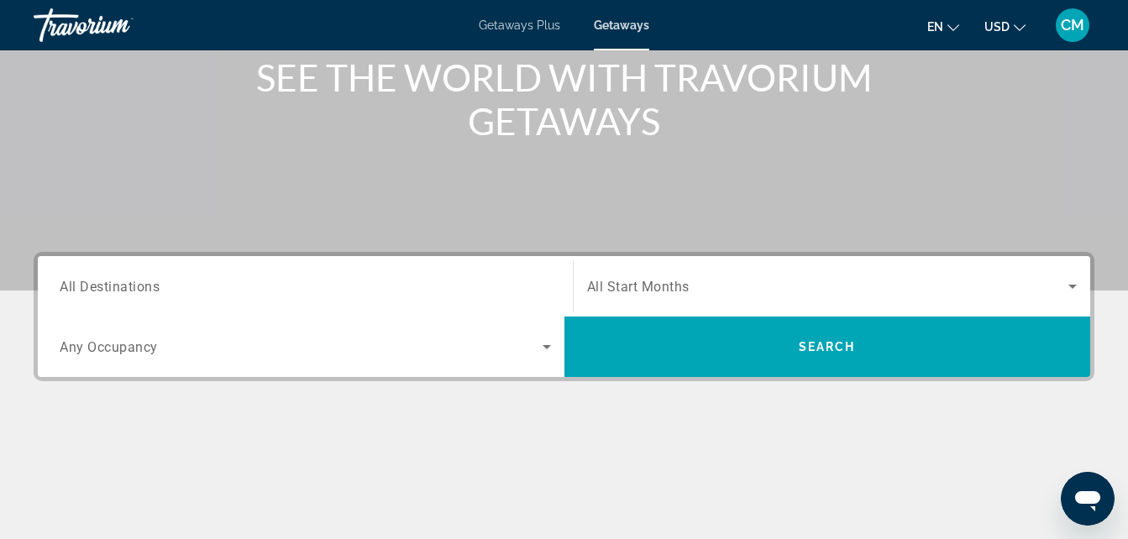
scroll to position [215, 0]
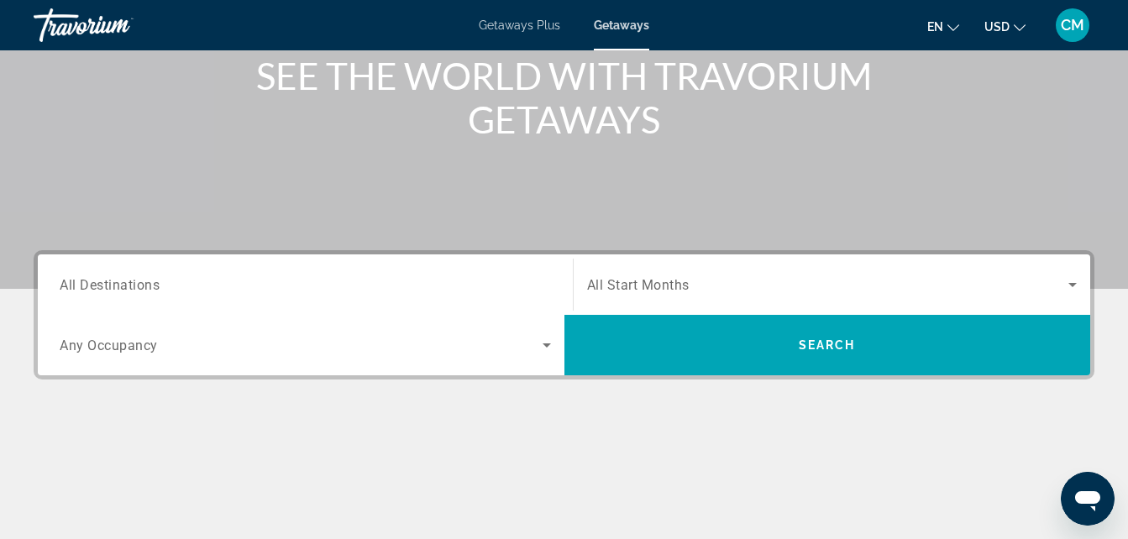
click at [477, 269] on div "Search widget" at bounding box center [305, 285] width 491 height 48
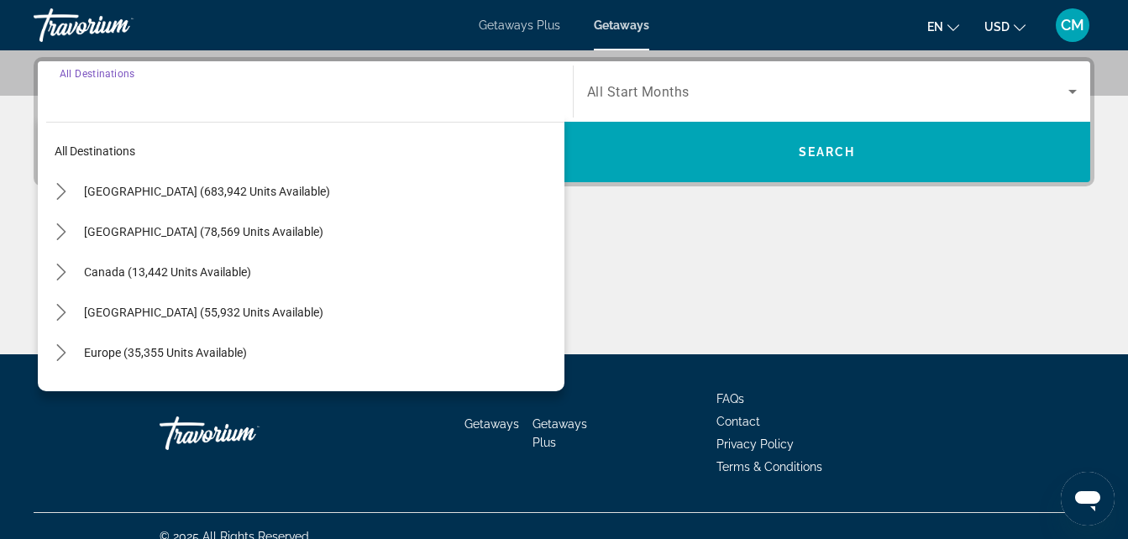
scroll to position [411, 0]
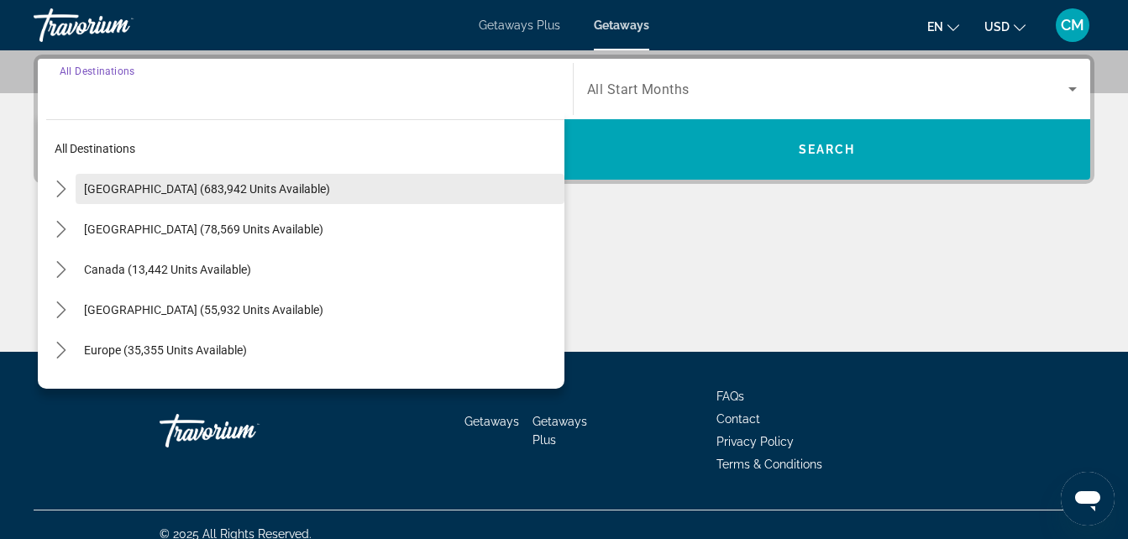
click at [259, 190] on span "[GEOGRAPHIC_DATA] (683,942 units available)" at bounding box center [207, 188] width 246 height 13
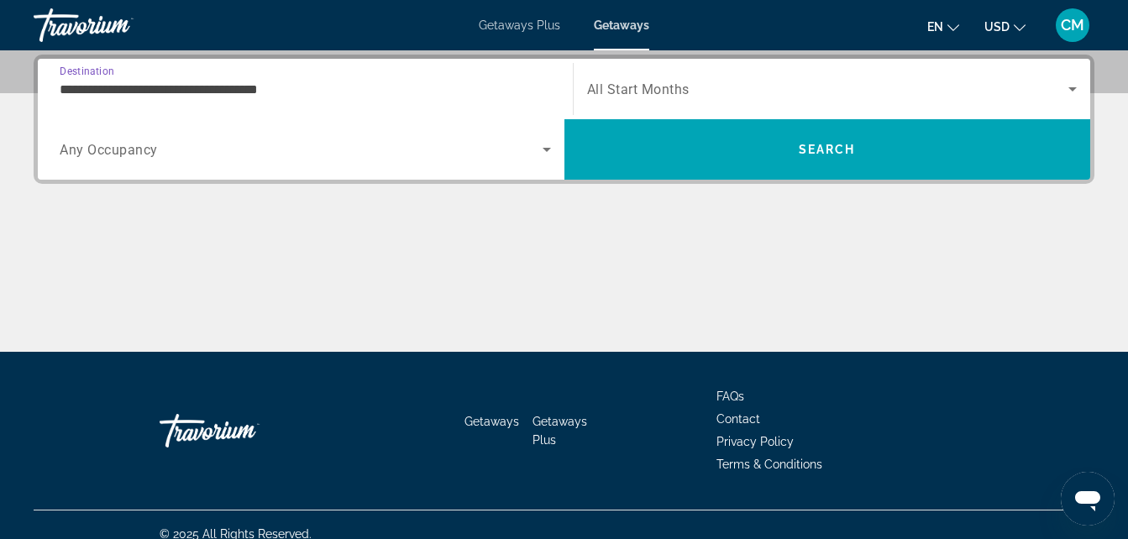
click at [223, 167] on div "Search widget" at bounding box center [305, 149] width 491 height 47
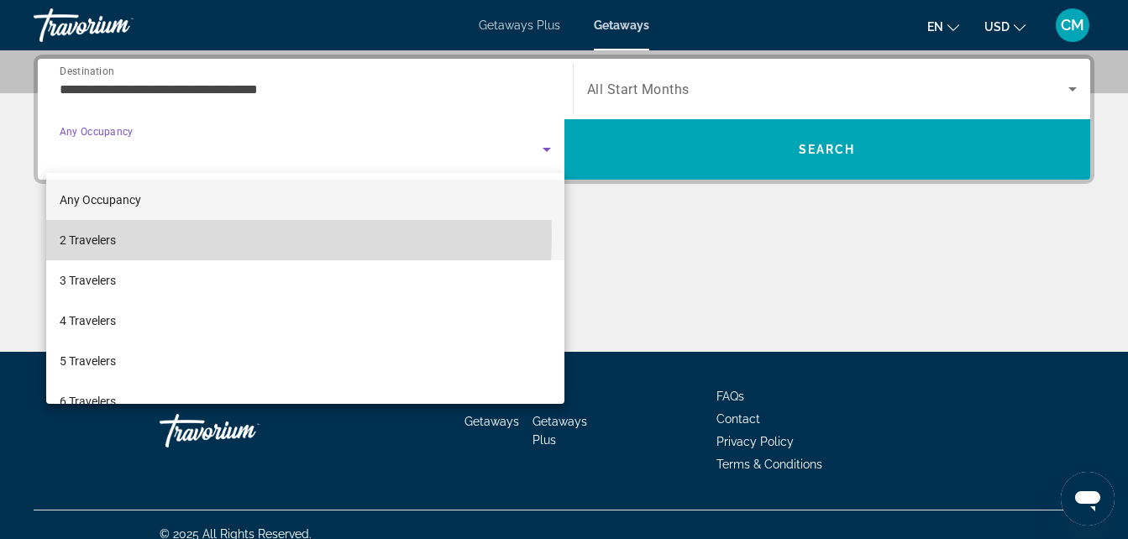
click at [181, 236] on mat-option "2 Travelers" at bounding box center [305, 240] width 518 height 40
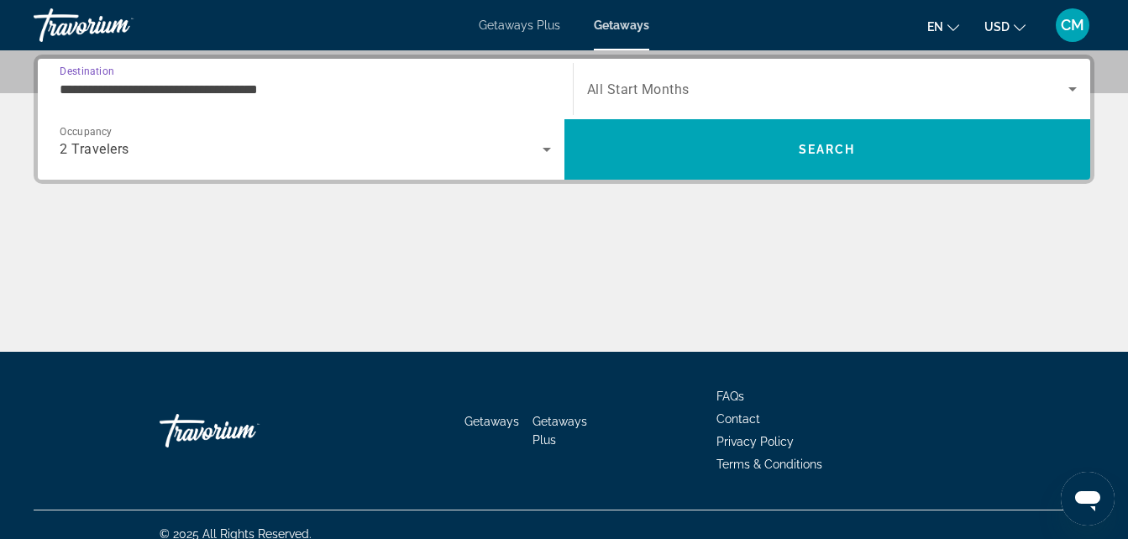
click at [334, 90] on input "**********" at bounding box center [305, 90] width 491 height 20
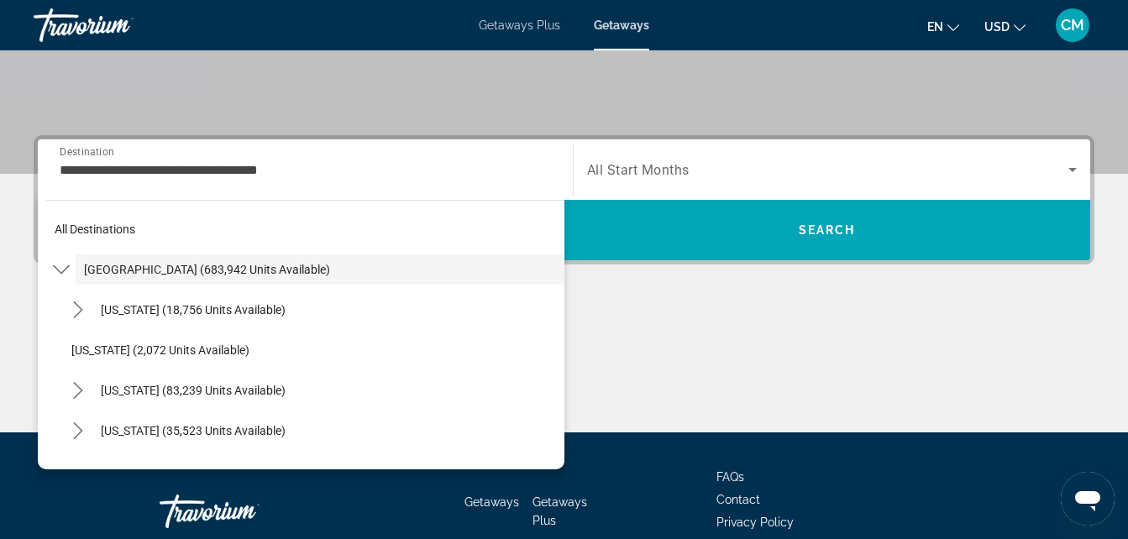
scroll to position [175, 0]
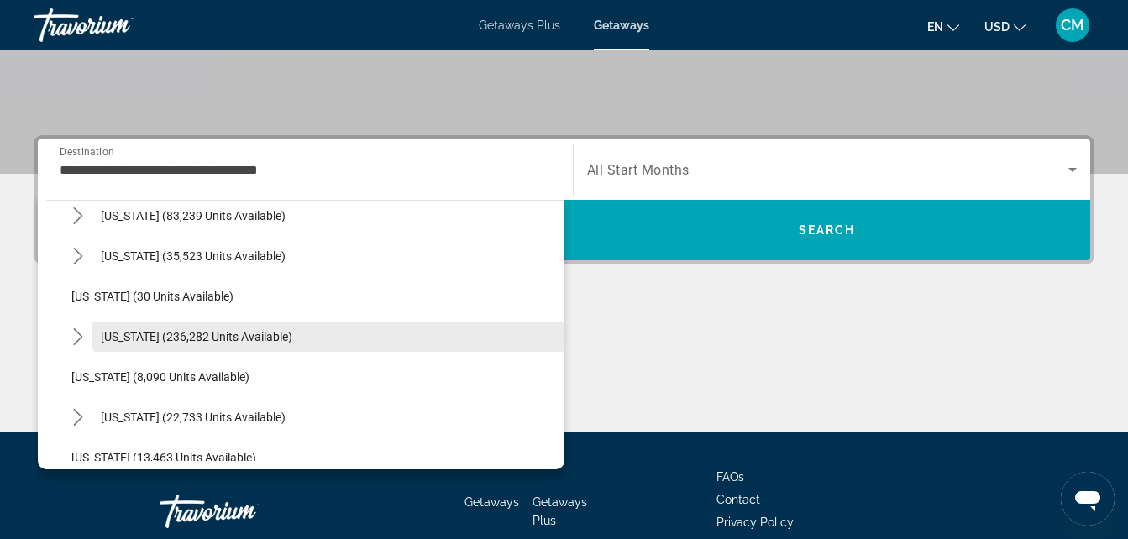
click at [222, 331] on span "[US_STATE] (236,282 units available)" at bounding box center [197, 336] width 192 height 13
type input "**********"
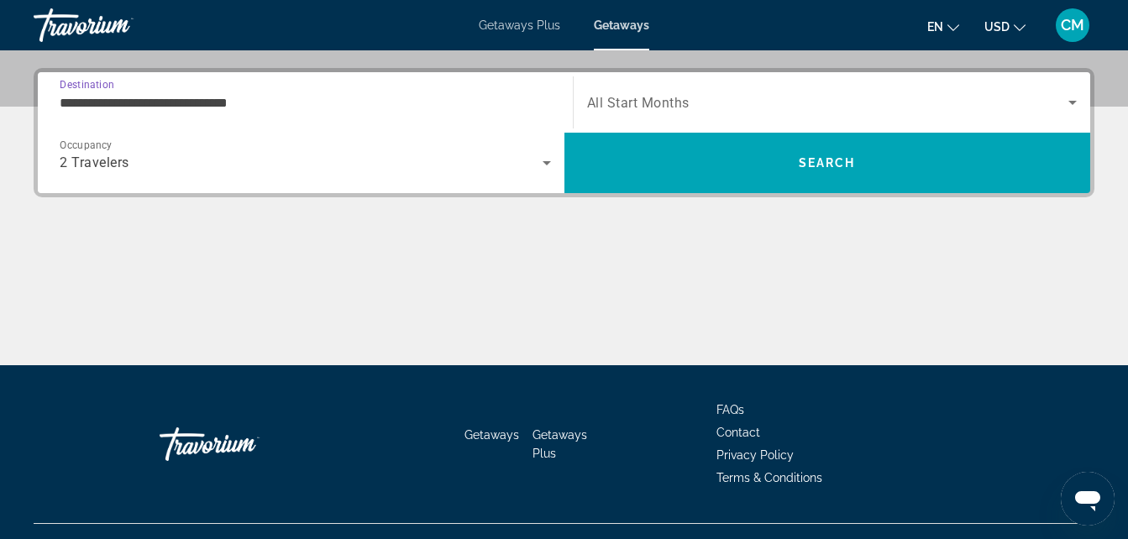
scroll to position [411, 0]
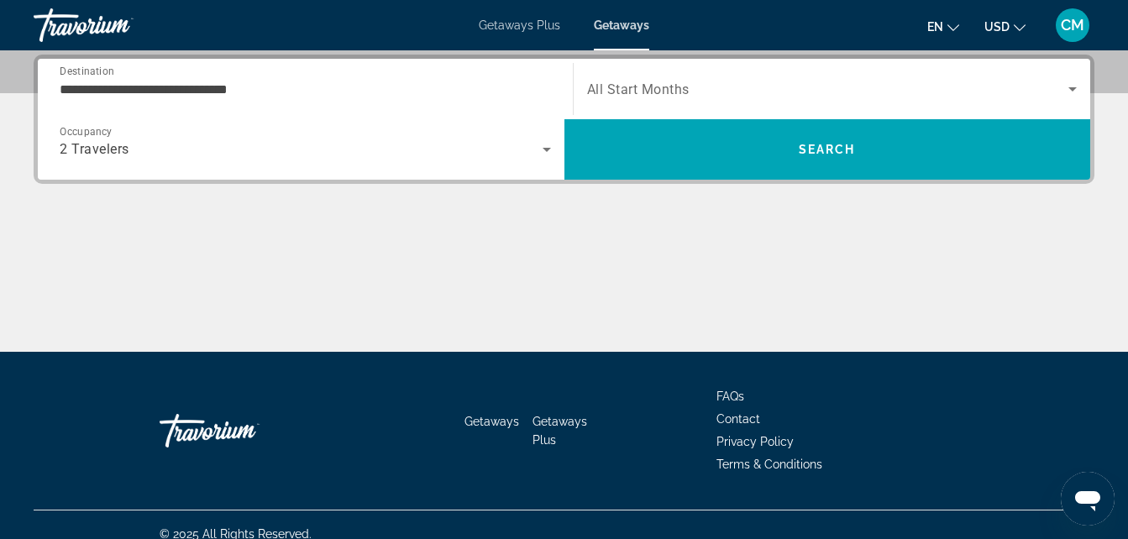
click at [670, 85] on span "All Start Months" at bounding box center [638, 89] width 102 height 16
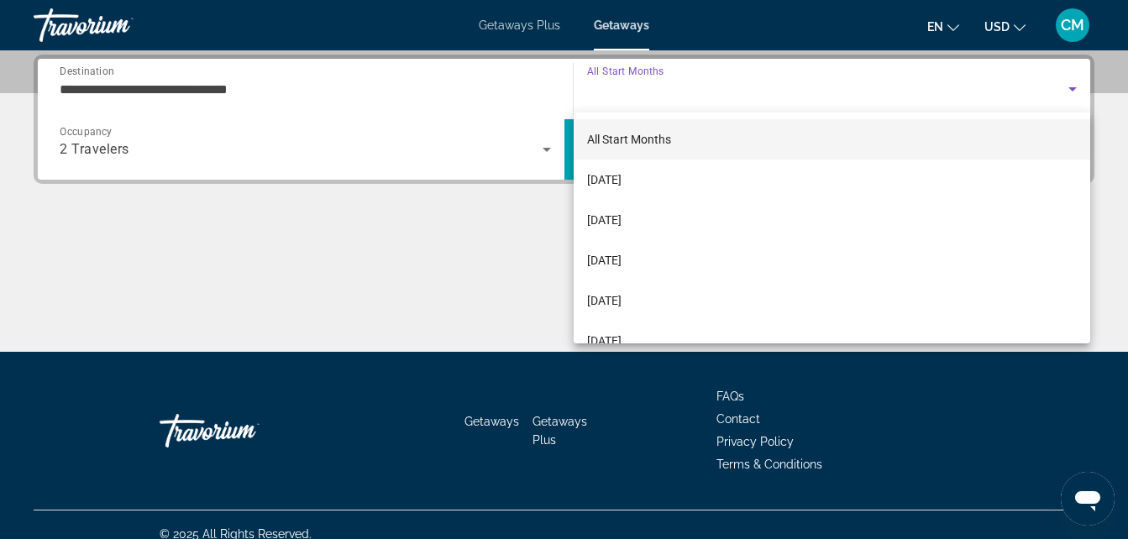
click at [631, 135] on span "All Start Months" at bounding box center [629, 139] width 84 height 13
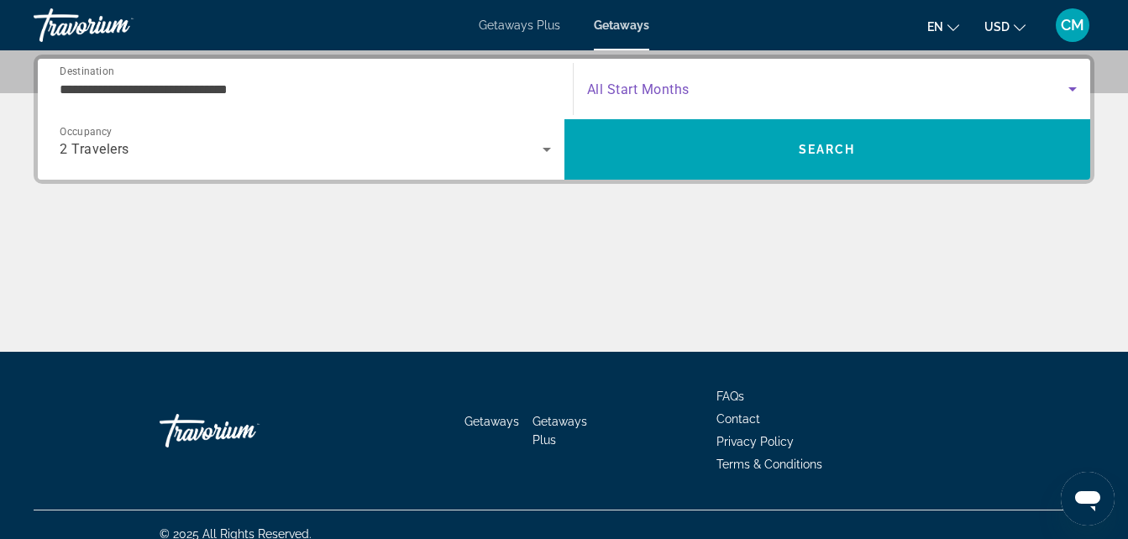
click at [631, 135] on span "Search" at bounding box center [828, 149] width 527 height 40
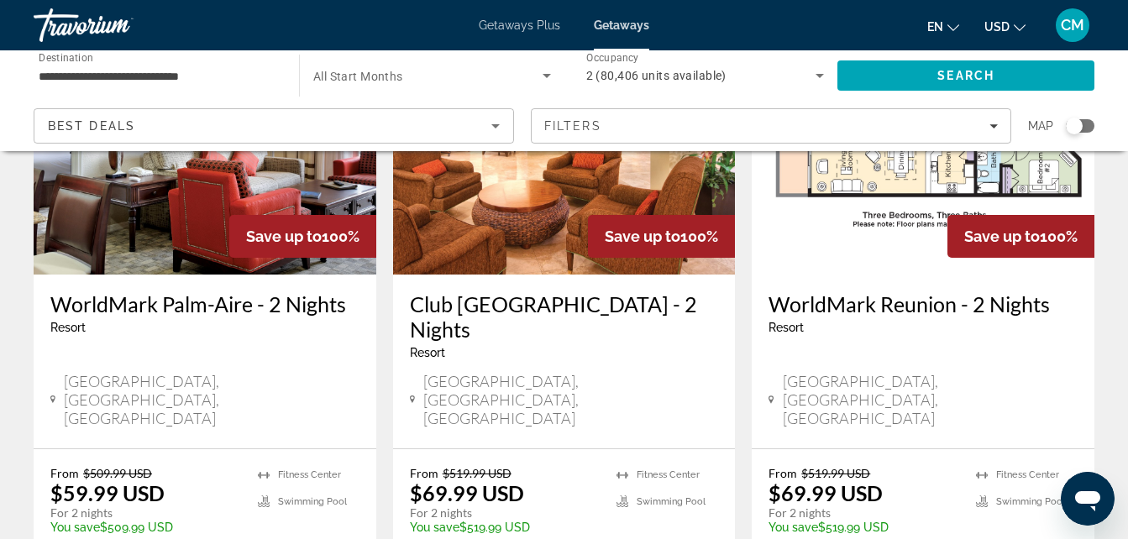
scroll to position [1507, 0]
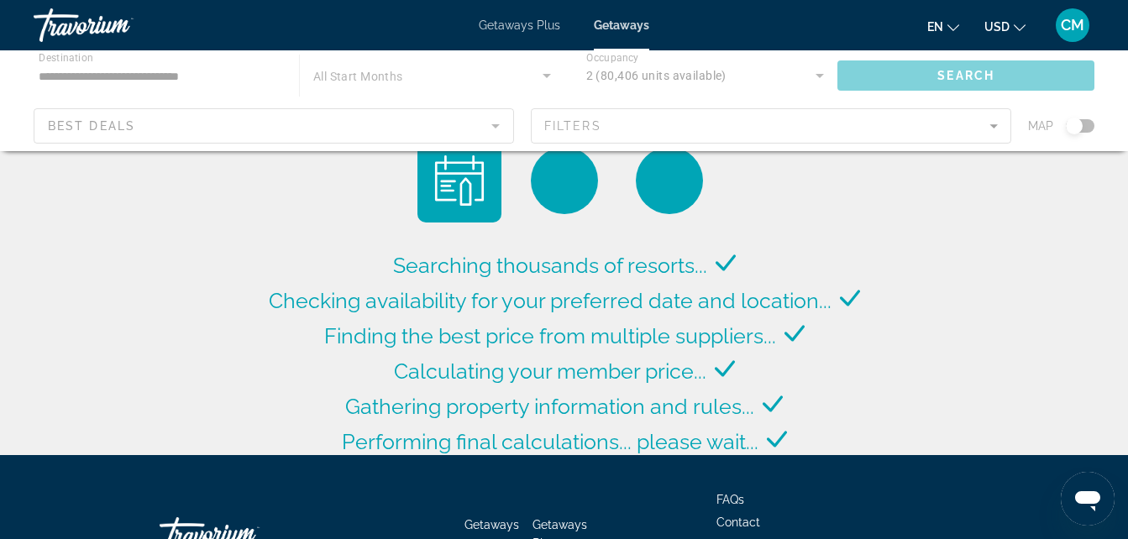
click at [504, 72] on div "Main content" at bounding box center [564, 100] width 1128 height 101
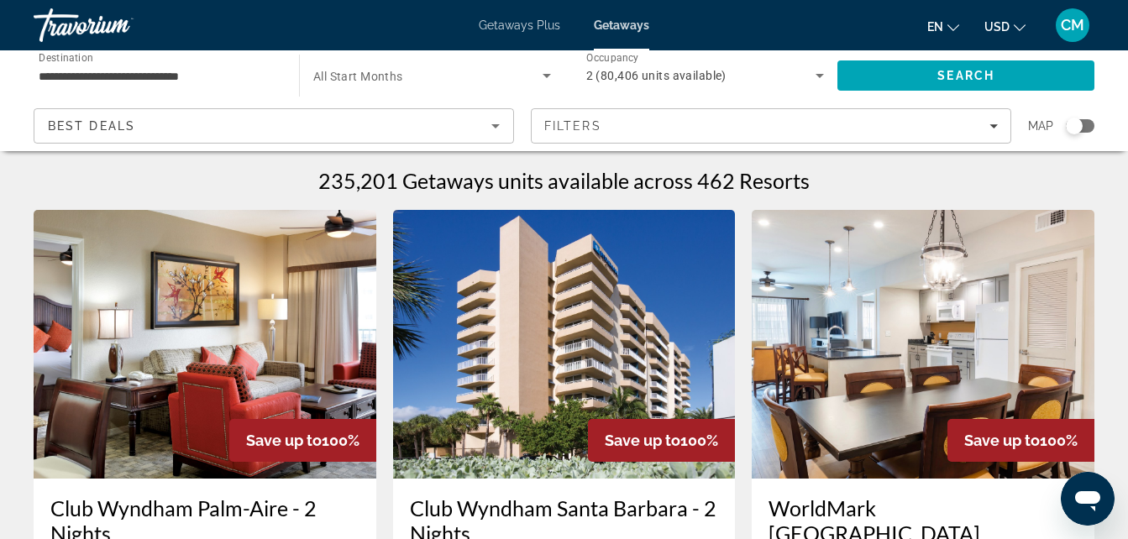
click at [518, 76] on span "Search widget" at bounding box center [427, 76] width 229 height 20
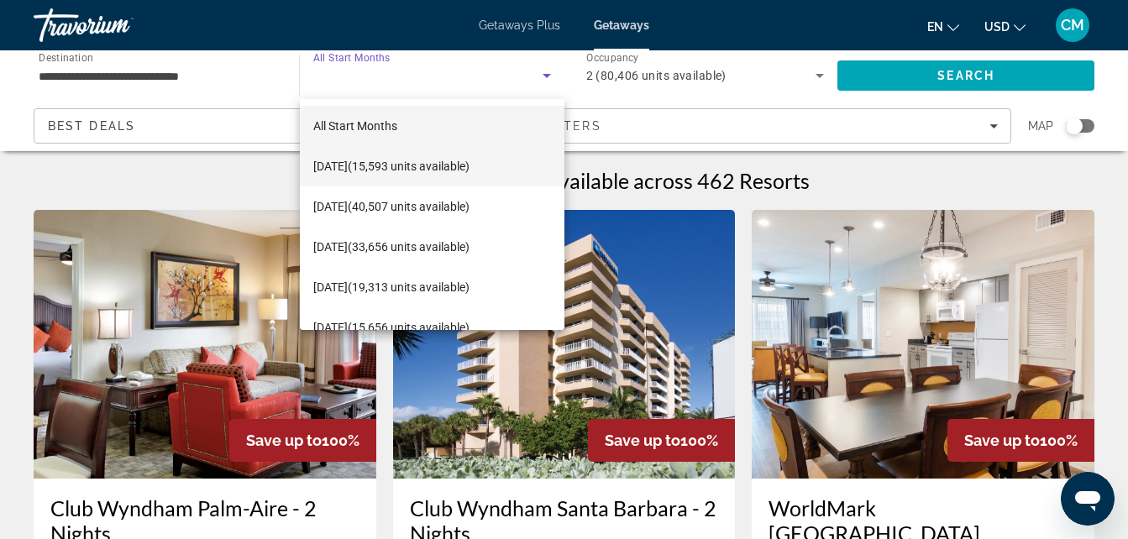
click at [391, 159] on span "[DATE] (15,593 units available)" at bounding box center [391, 166] width 156 height 20
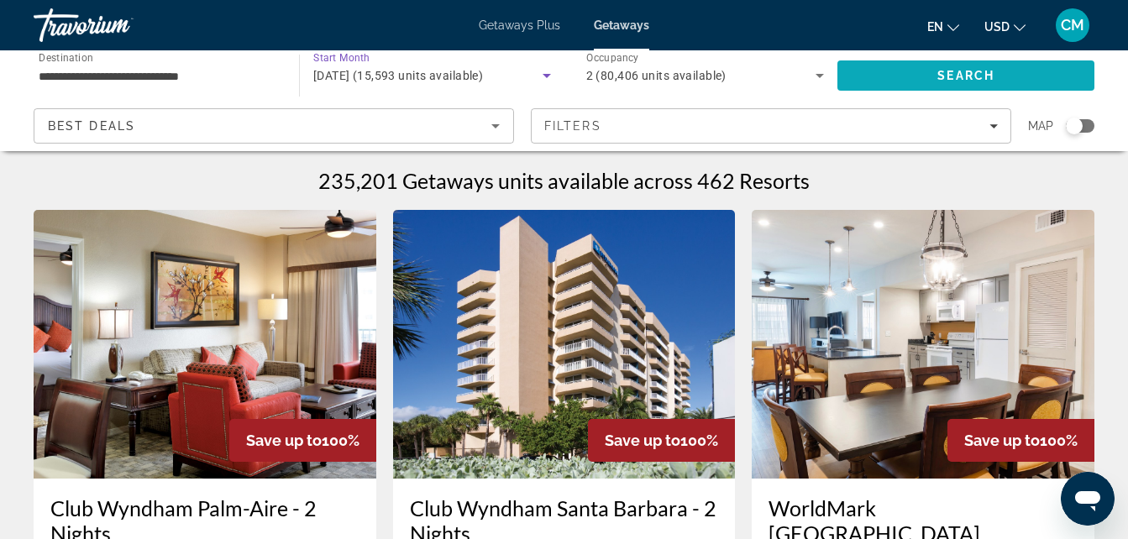
click at [885, 71] on span "Search" at bounding box center [966, 75] width 257 height 40
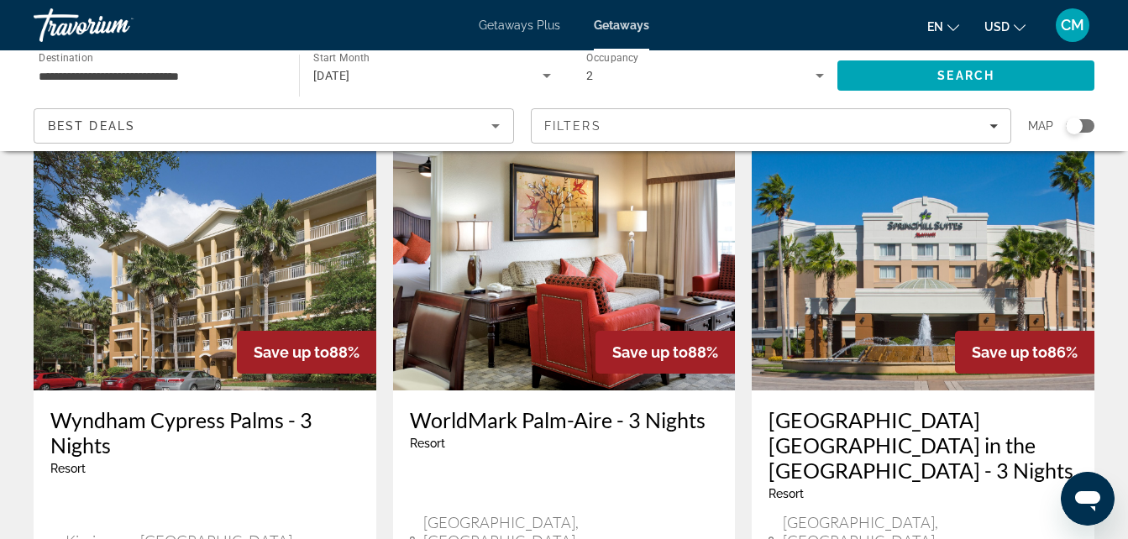
scroll to position [2060, 0]
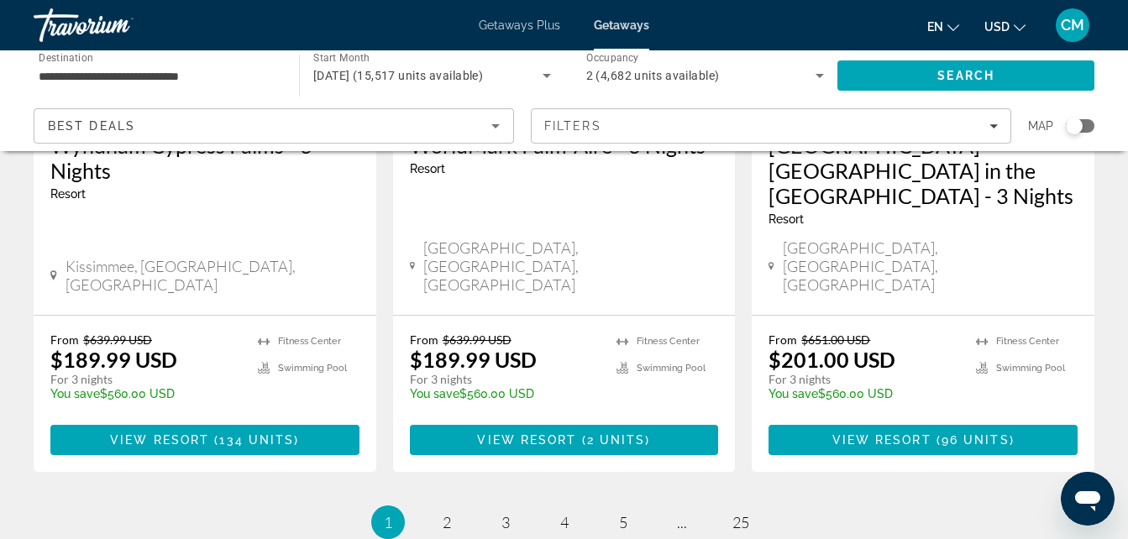
scroll to position [2330, 0]
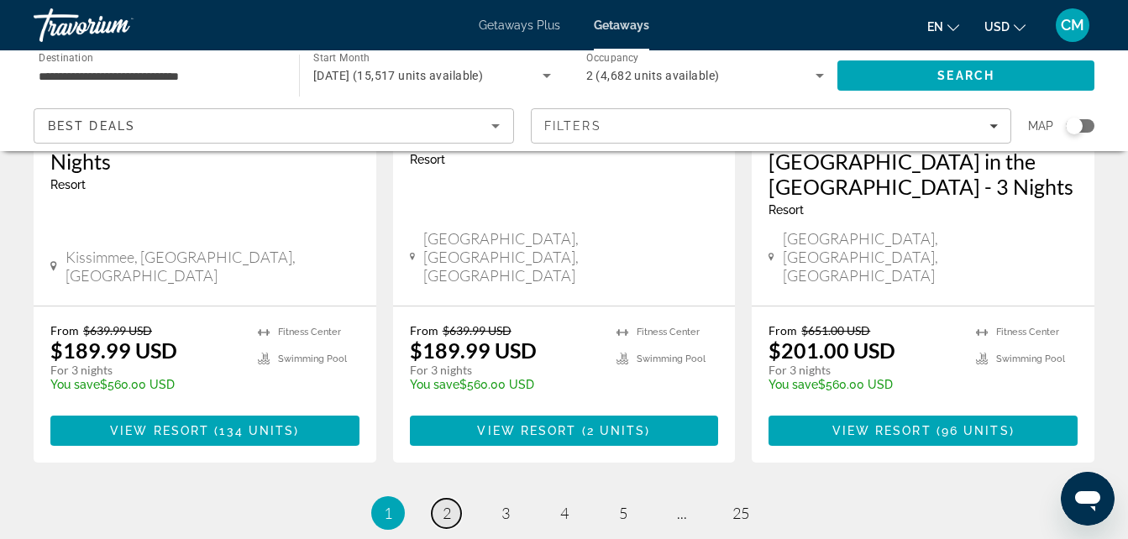
click at [438, 499] on link "page 2" at bounding box center [446, 513] width 29 height 29
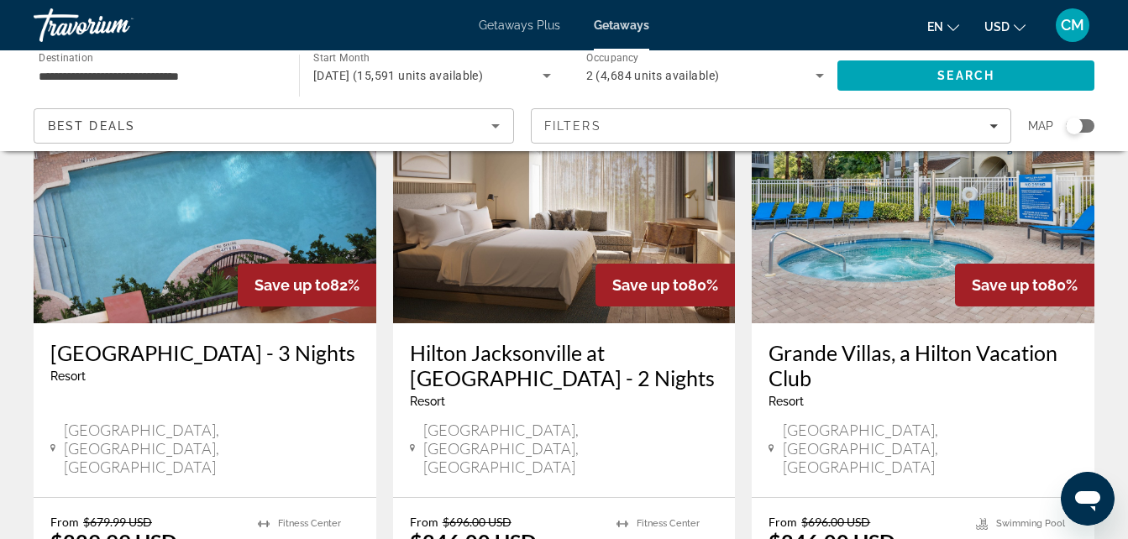
scroll to position [2170, 0]
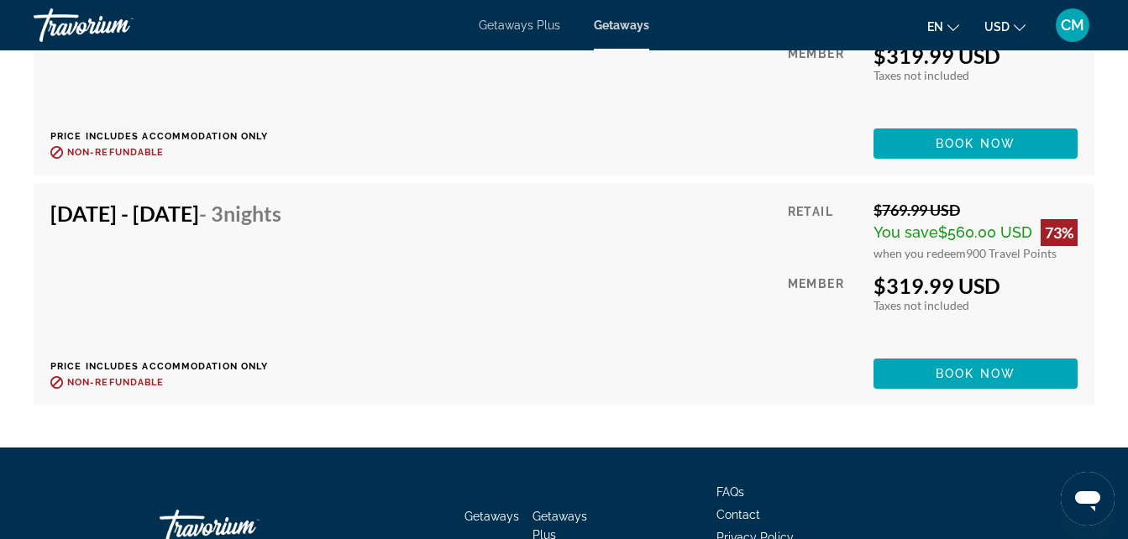
scroll to position [5466, 0]
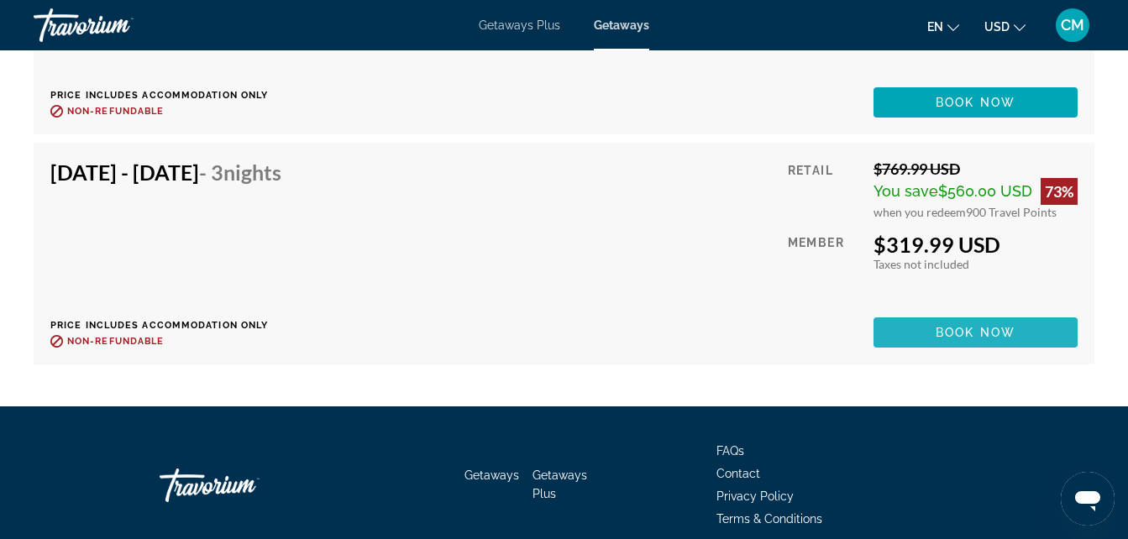
click at [966, 339] on span "Main content" at bounding box center [976, 333] width 204 height 40
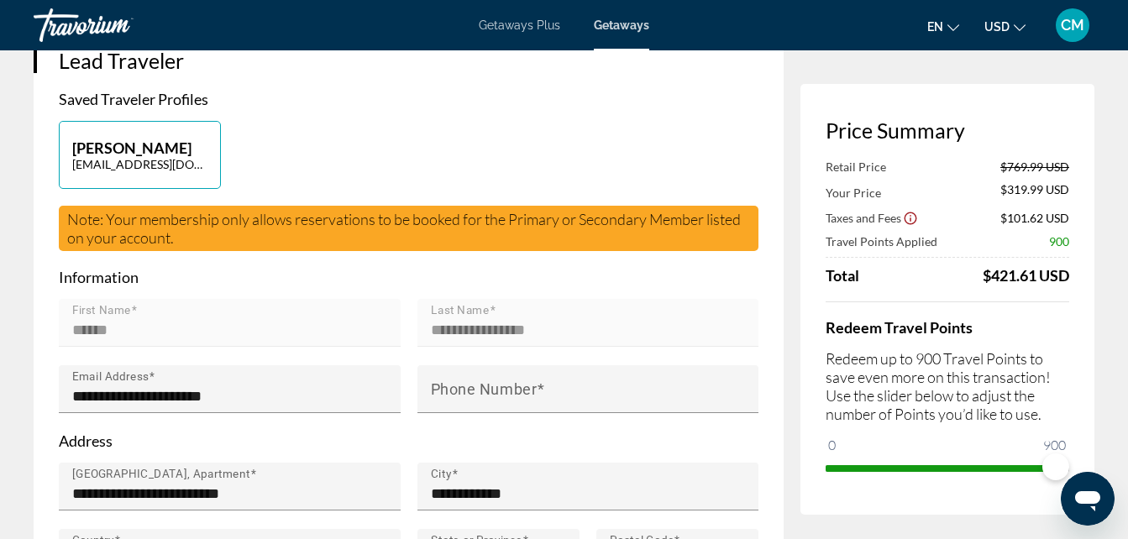
scroll to position [418, 0]
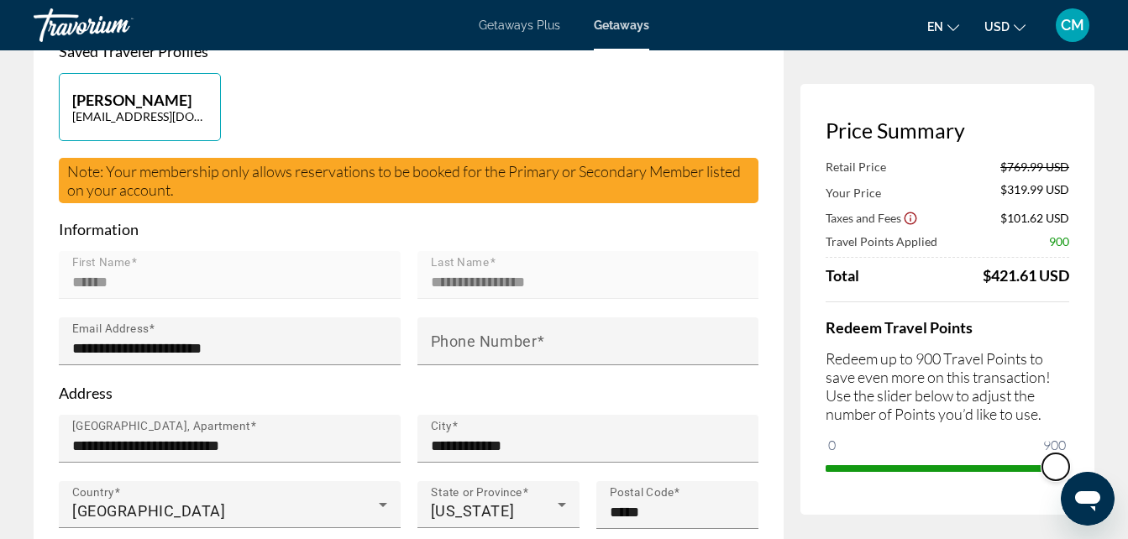
click at [1051, 474] on span "ngx-slider" at bounding box center [1056, 467] width 27 height 27
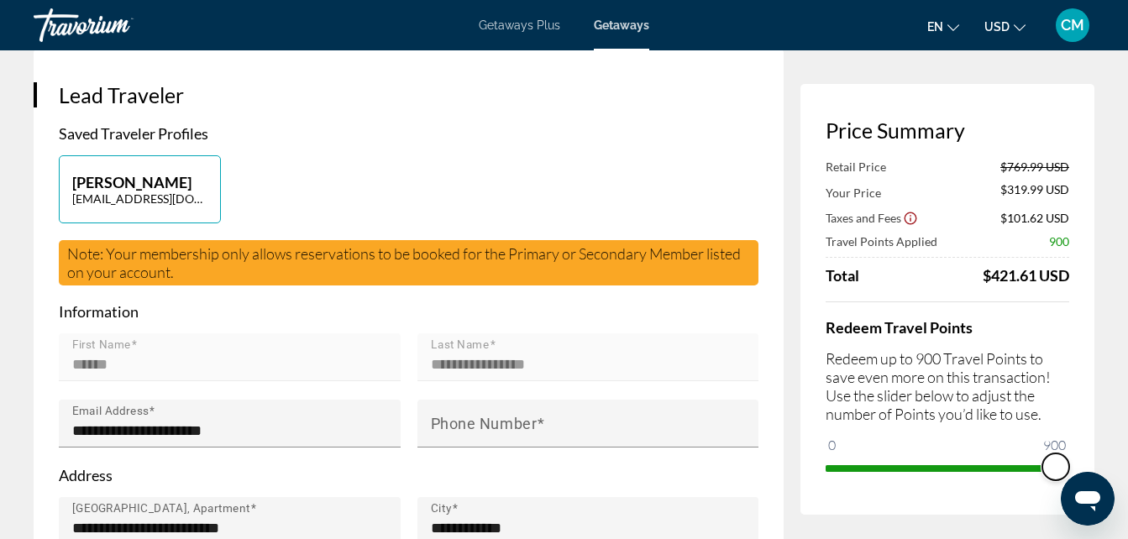
scroll to position [0, 0]
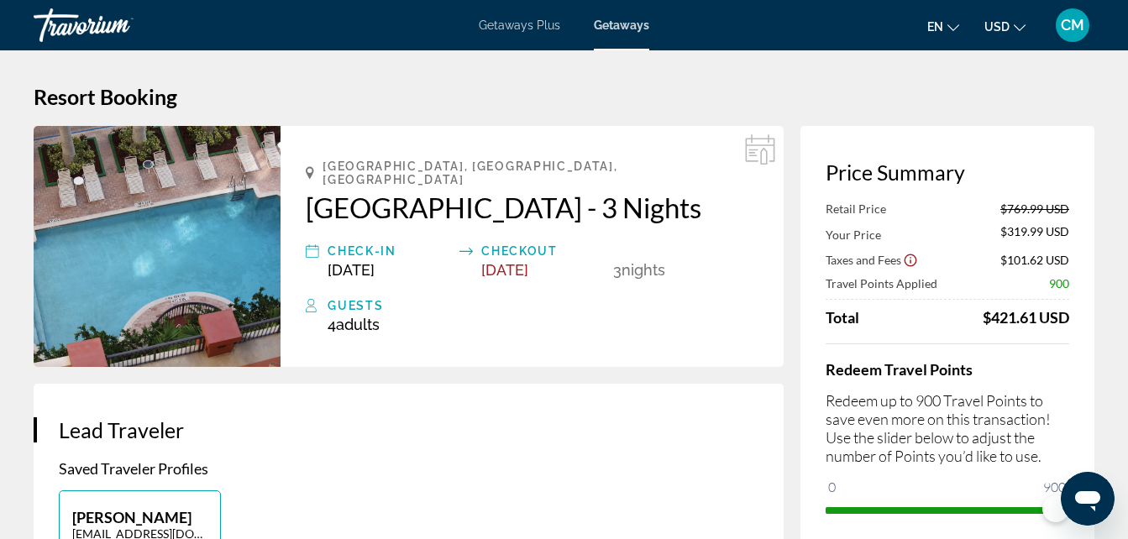
click at [1071, 19] on span "CM" at bounding box center [1073, 25] width 24 height 17
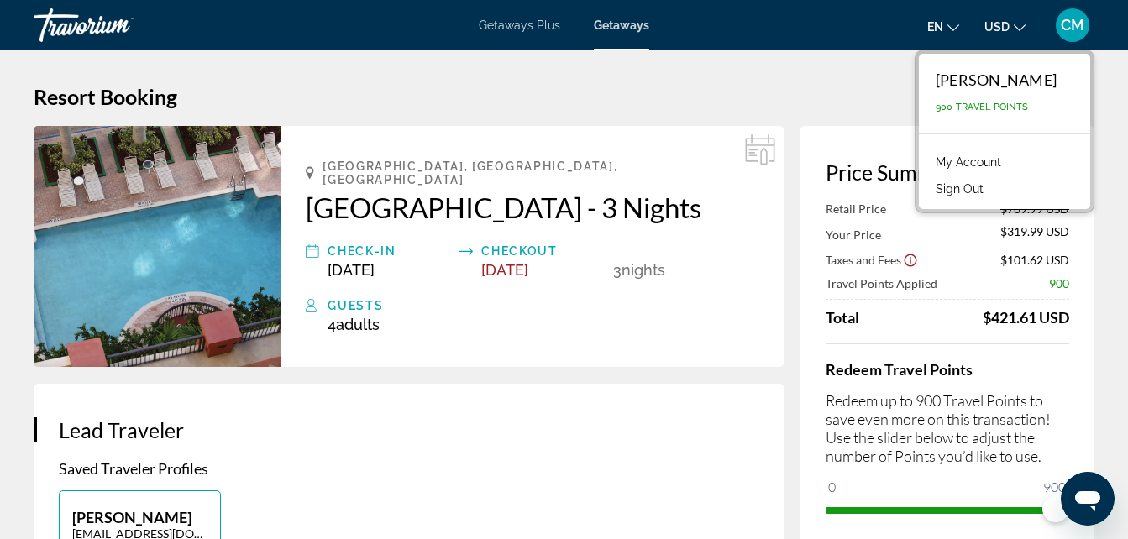
click at [927, 160] on link "My Account" at bounding box center [968, 162] width 82 height 22
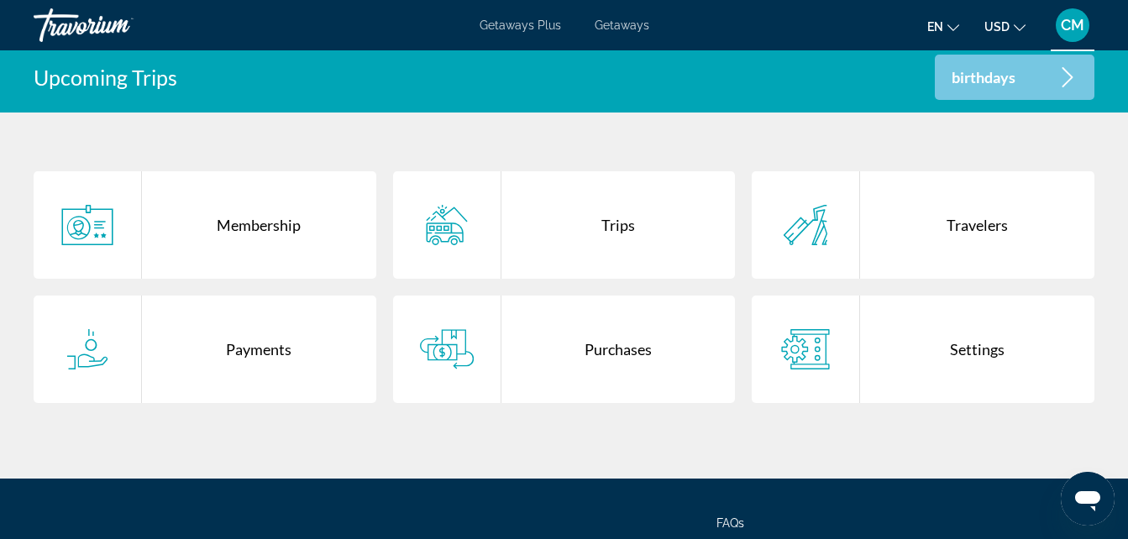
scroll to position [334, 0]
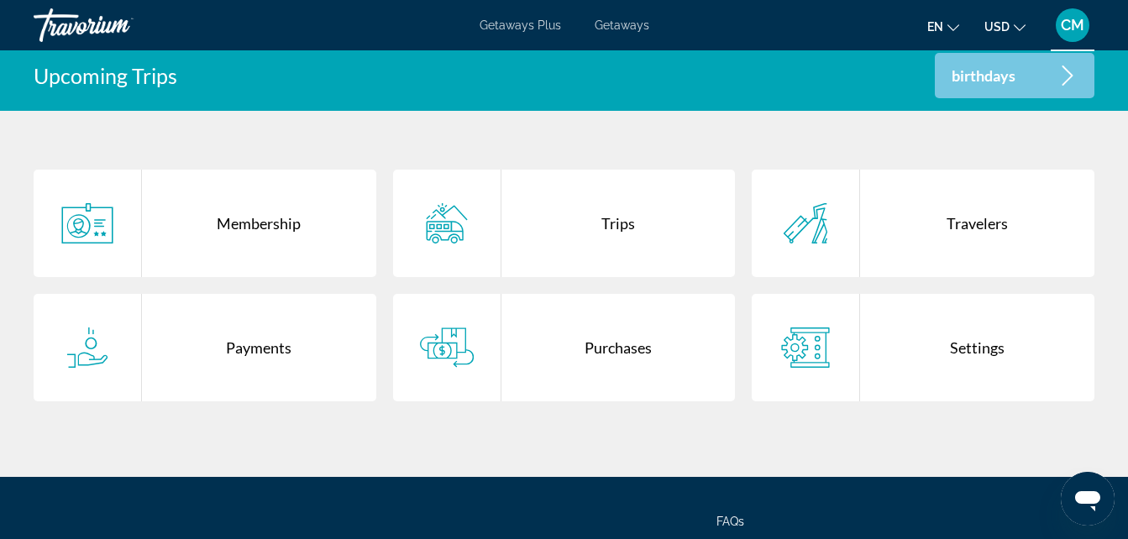
click at [612, 355] on div "Purchases" at bounding box center [619, 348] width 234 height 108
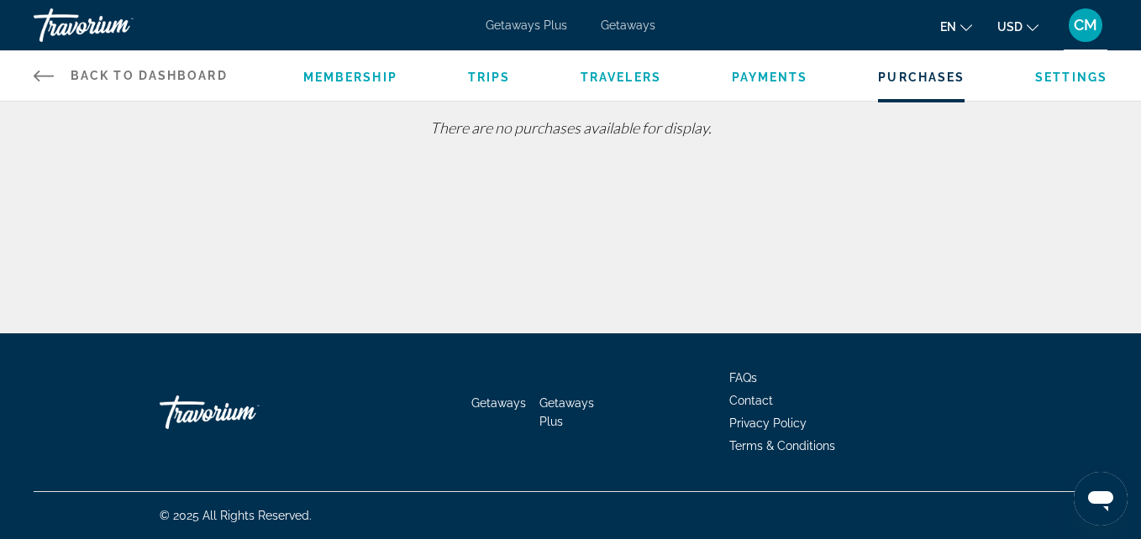
click at [352, 74] on span "Membership" at bounding box center [350, 77] width 94 height 13
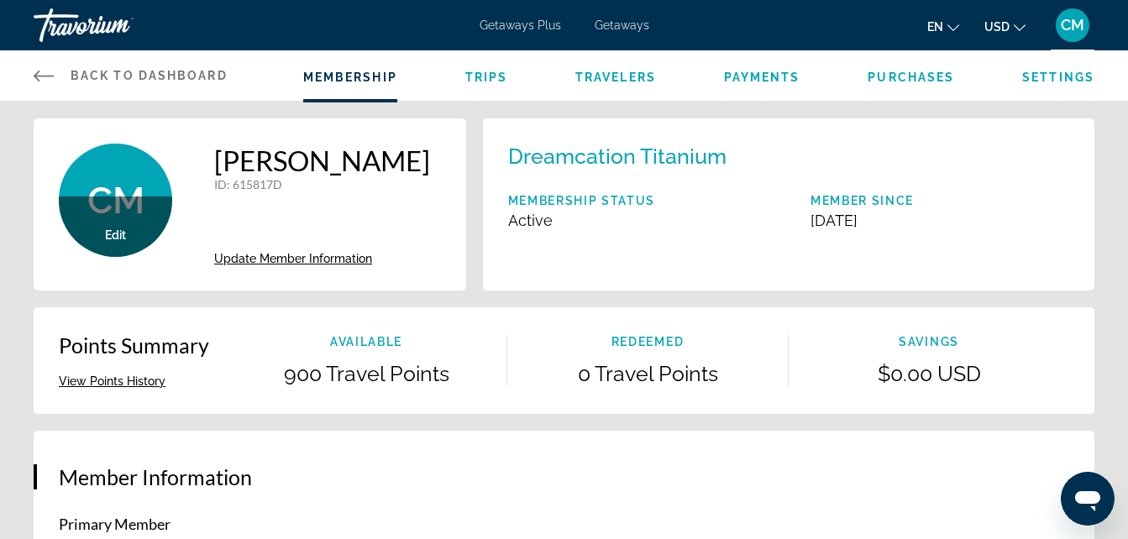
click at [1065, 72] on span "Settings" at bounding box center [1058, 77] width 72 height 13
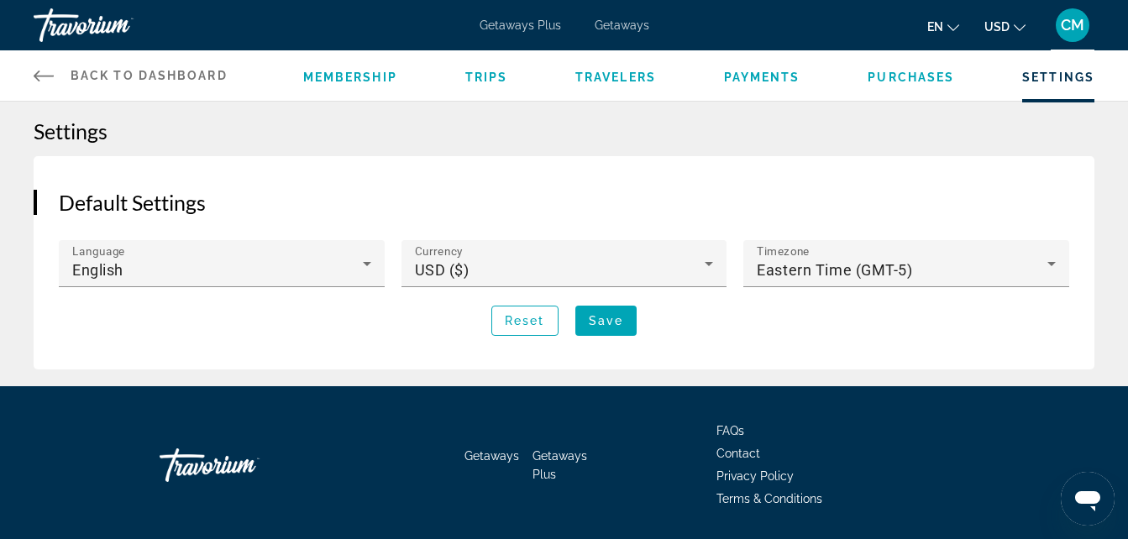
click at [751, 82] on span "Payments" at bounding box center [762, 77] width 76 height 13
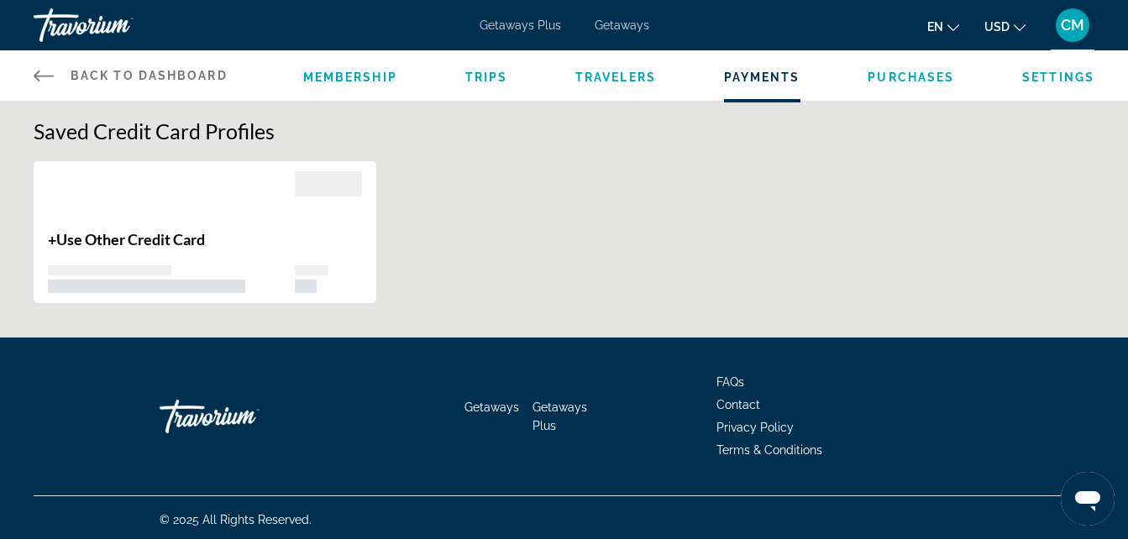
click at [337, 78] on span "Membership" at bounding box center [350, 77] width 94 height 13
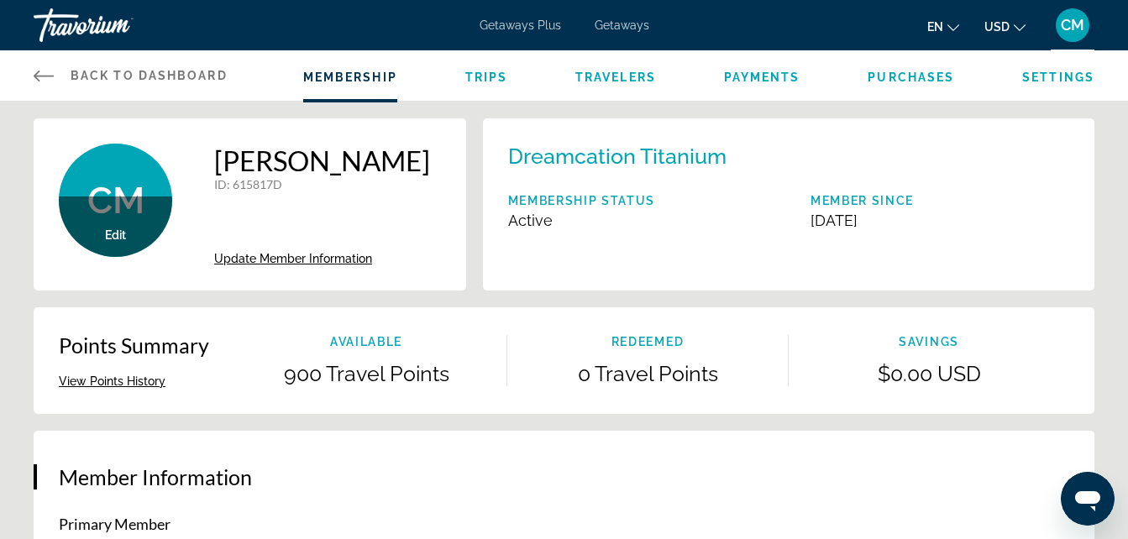
click at [190, 74] on span "Back to Dashboard" at bounding box center [149, 75] width 157 height 13
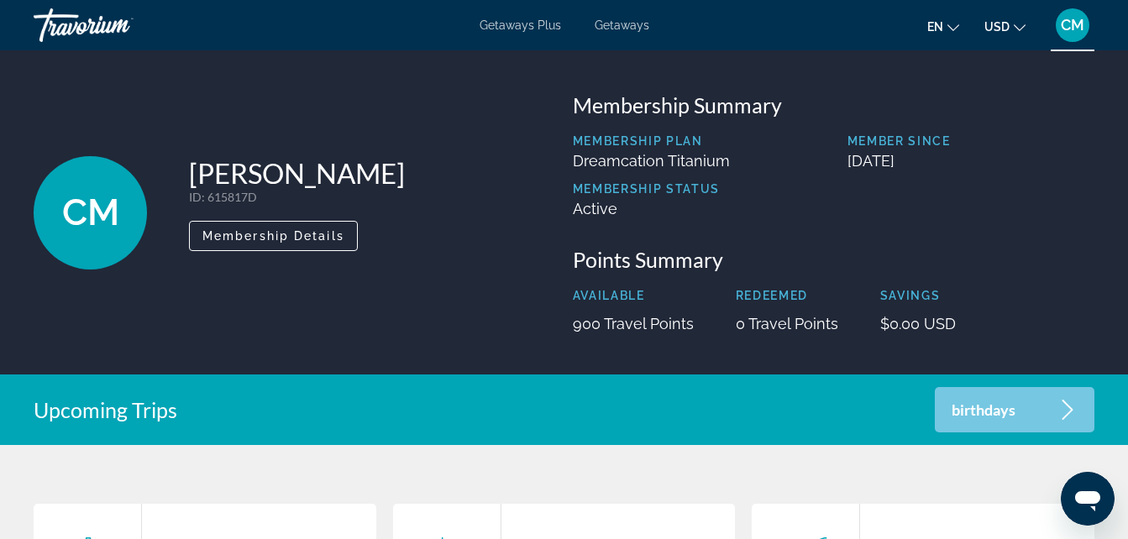
click at [982, 410] on p "birthdays" at bounding box center [984, 410] width 64 height 14
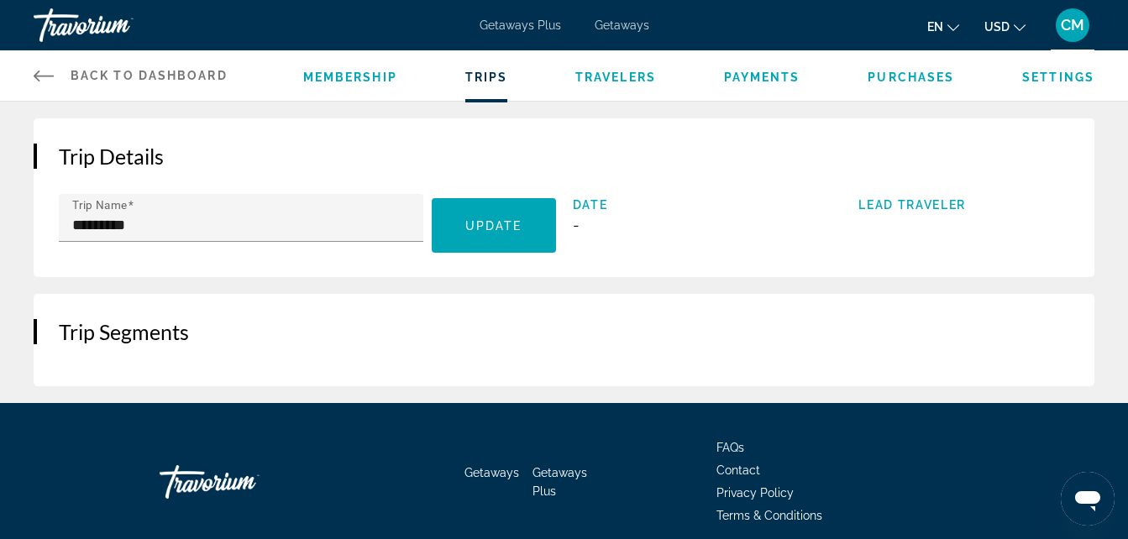
click at [192, 72] on span "Back to Dashboard" at bounding box center [149, 75] width 157 height 13
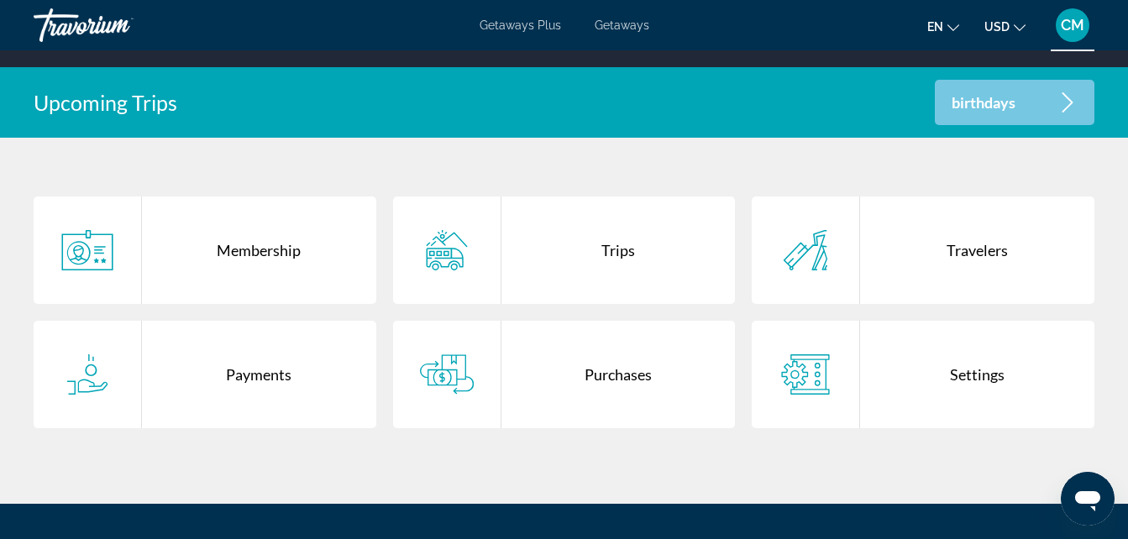
scroll to position [309, 0]
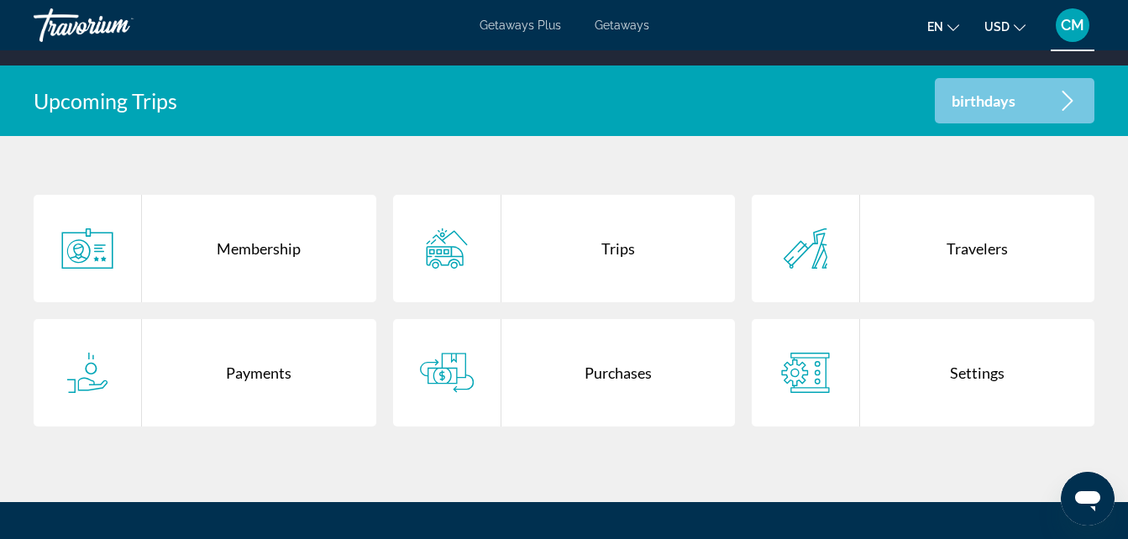
click at [221, 383] on div "Payments" at bounding box center [259, 373] width 234 height 108
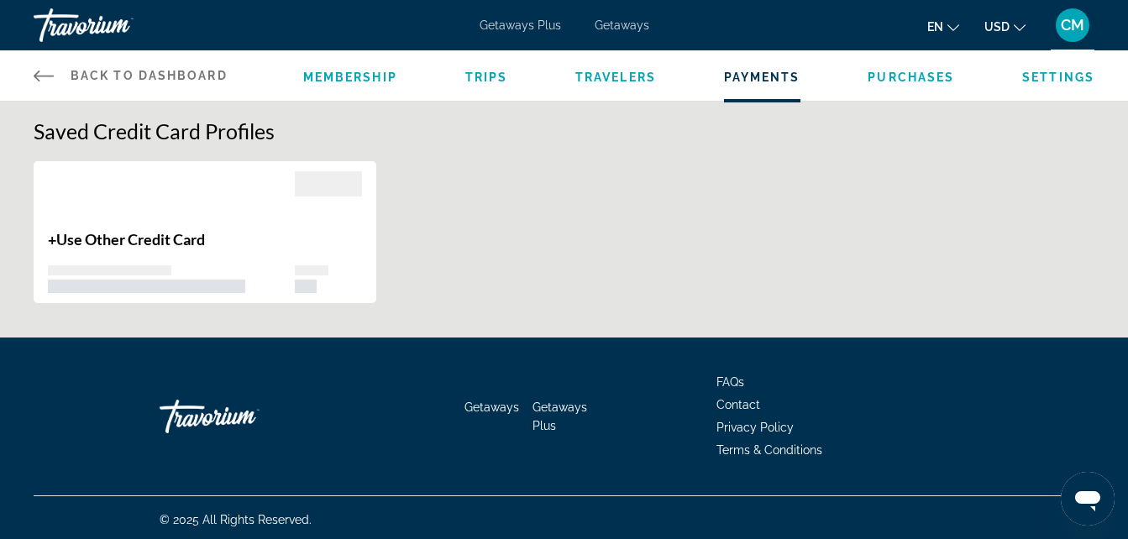
click at [165, 239] on span "Use Other Credit Card" at bounding box center [130, 239] width 149 height 18
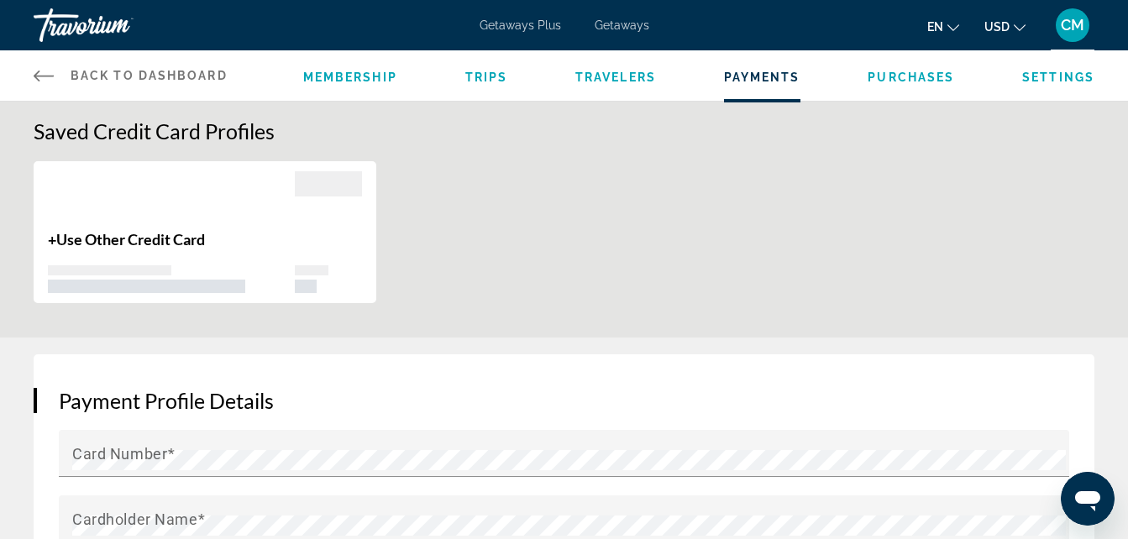
click at [335, 73] on span "Membership" at bounding box center [350, 77] width 94 height 13
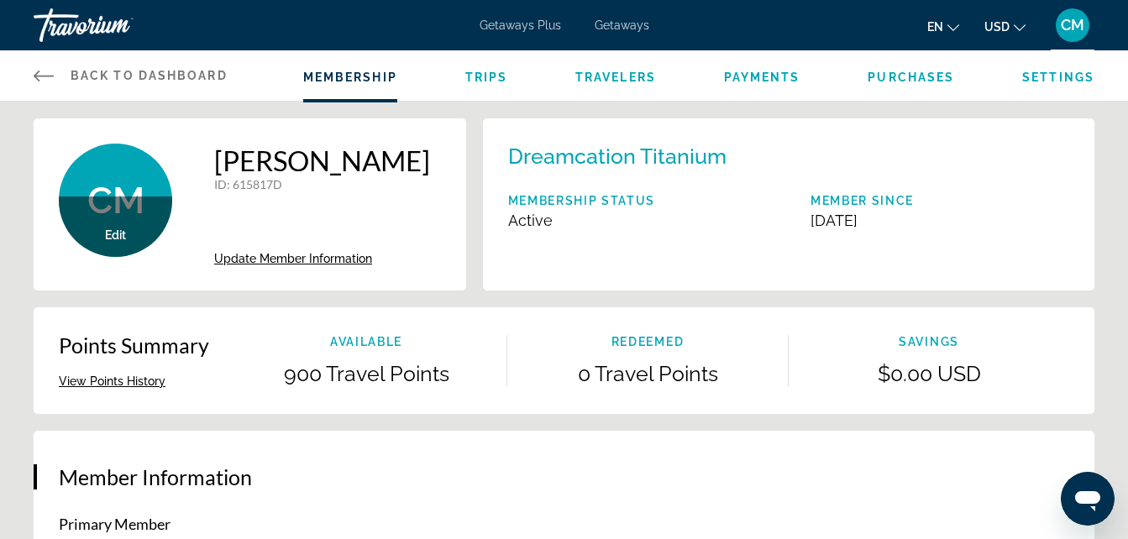
click at [1036, 80] on span "Settings" at bounding box center [1058, 77] width 72 height 13
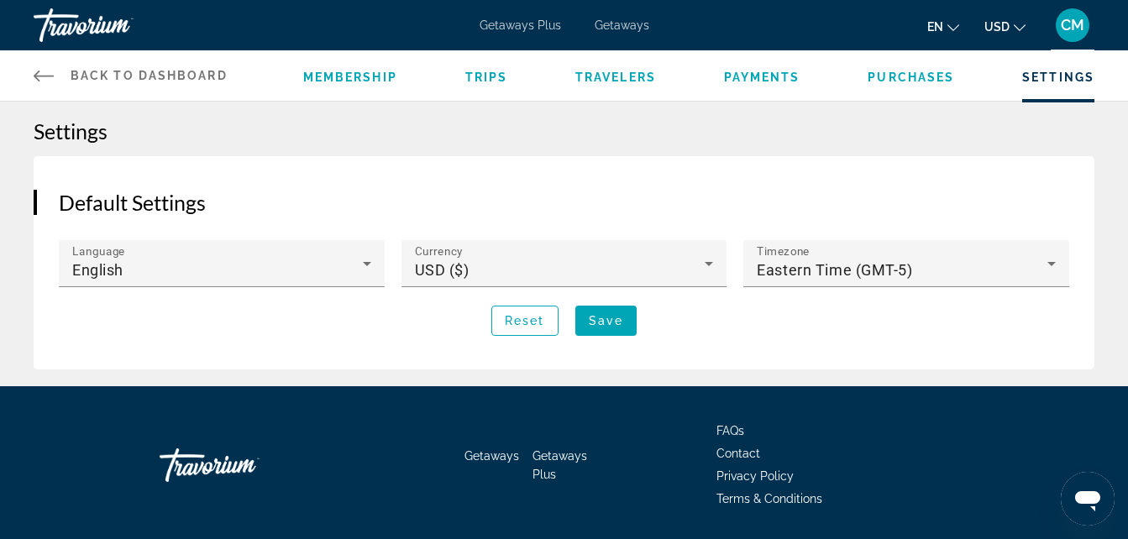
click at [952, 34] on button "en English Español Français Italiano Português русский" at bounding box center [943, 26] width 32 height 24
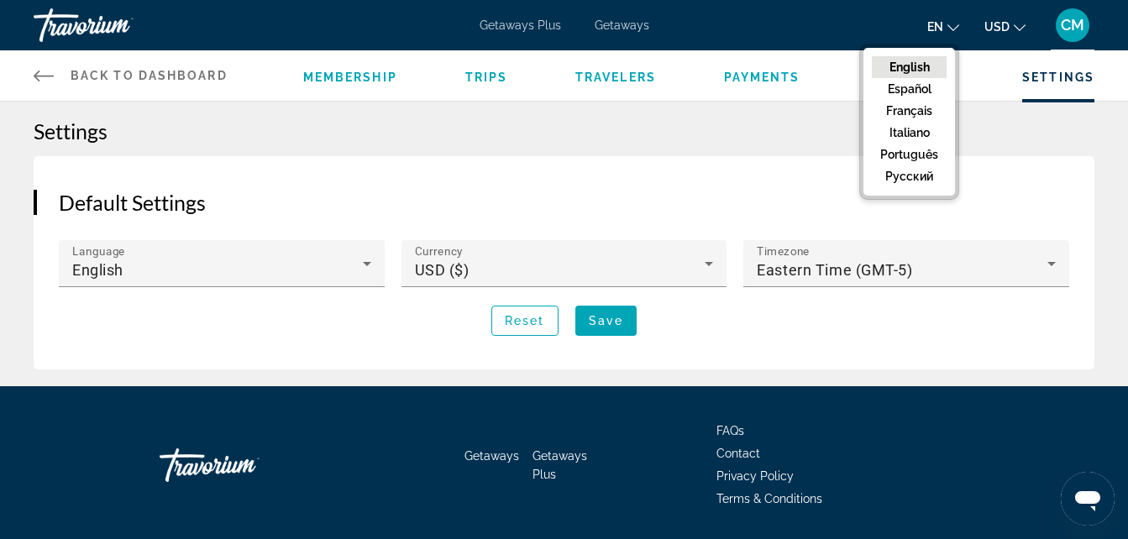
click at [952, 34] on button "en English Español Français Italiano Português русский" at bounding box center [943, 26] width 32 height 24
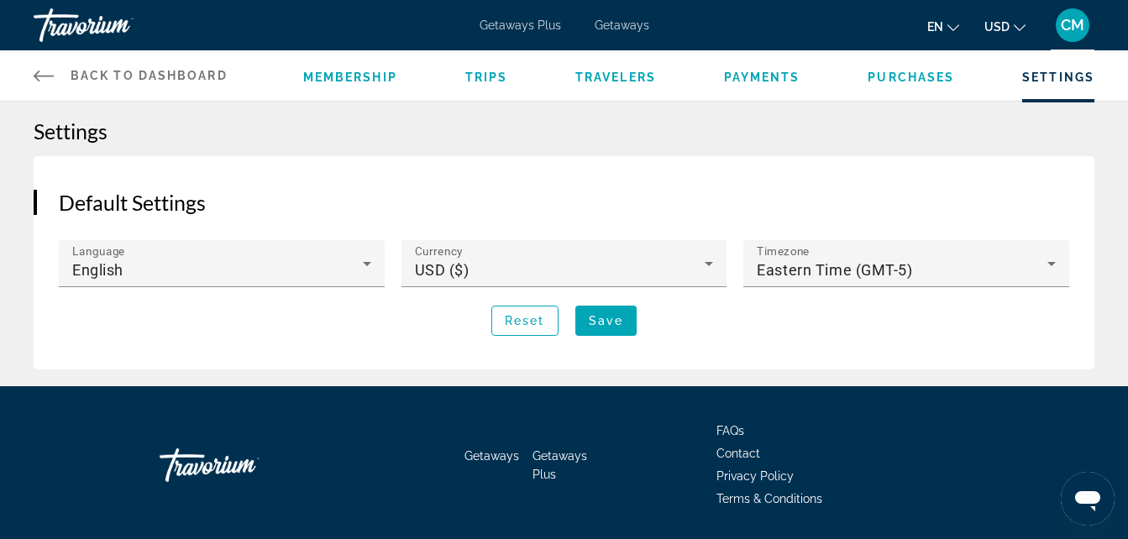
click at [174, 63] on link "Back to Dashboard Dashboard" at bounding box center [131, 75] width 194 height 50
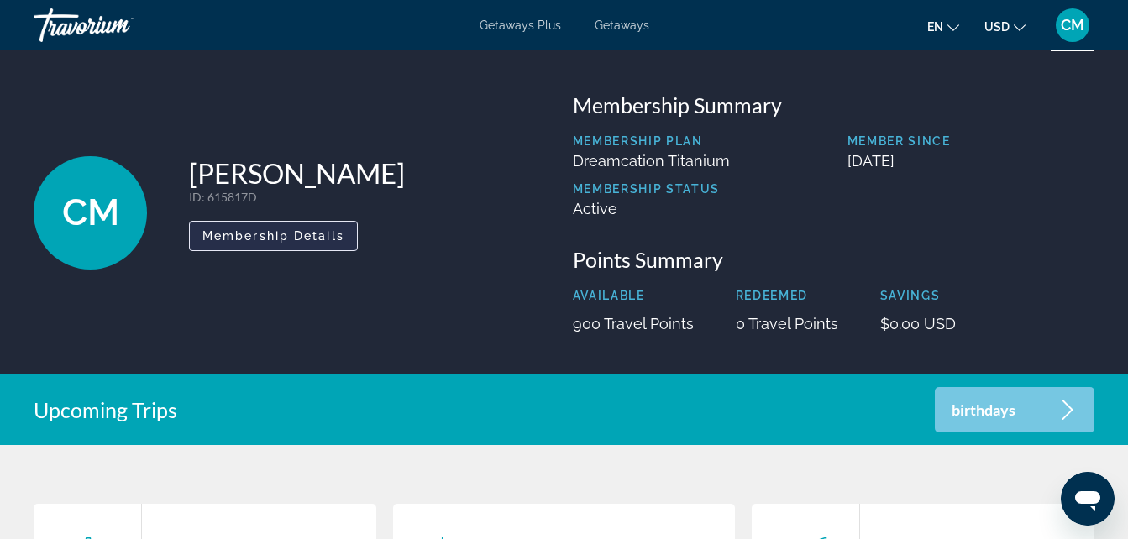
click at [276, 234] on span "Membership Details" at bounding box center [273, 235] width 142 height 13
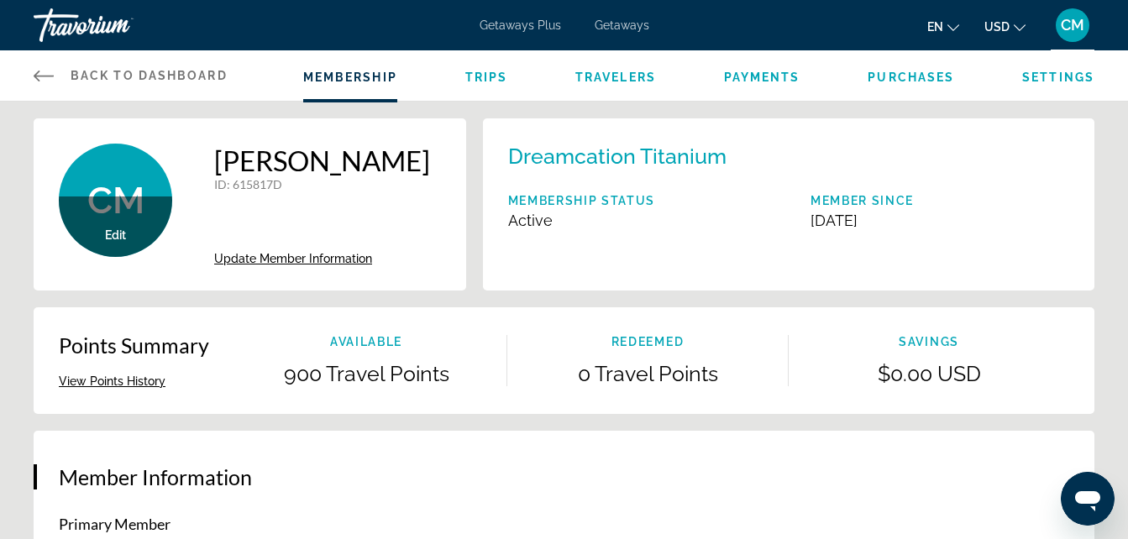
click at [180, 67] on link "Back to Dashboard Dashboard" at bounding box center [131, 75] width 194 height 50
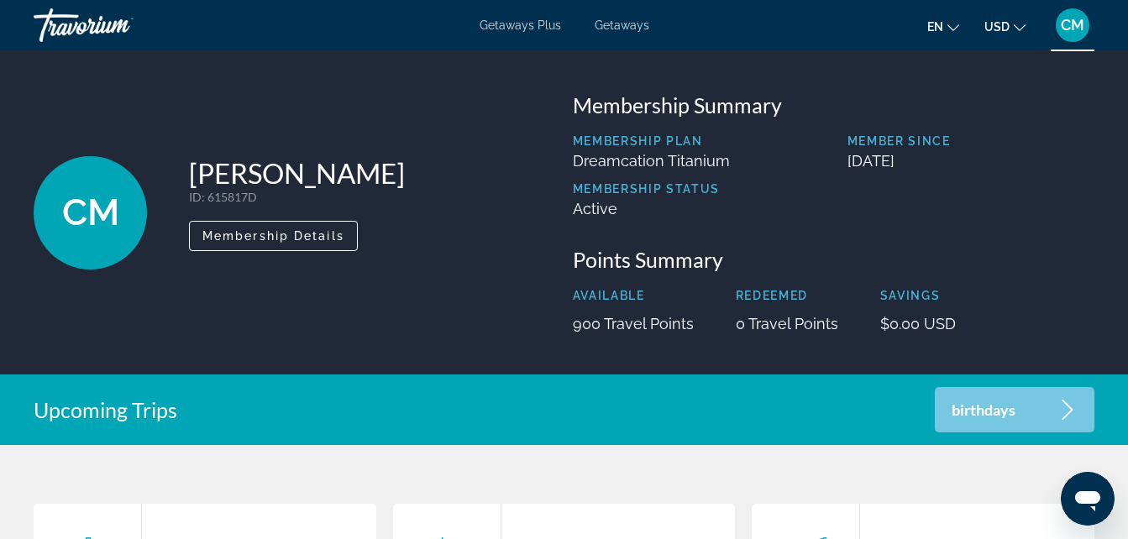
click at [1070, 26] on span "CM" at bounding box center [1073, 25] width 24 height 17
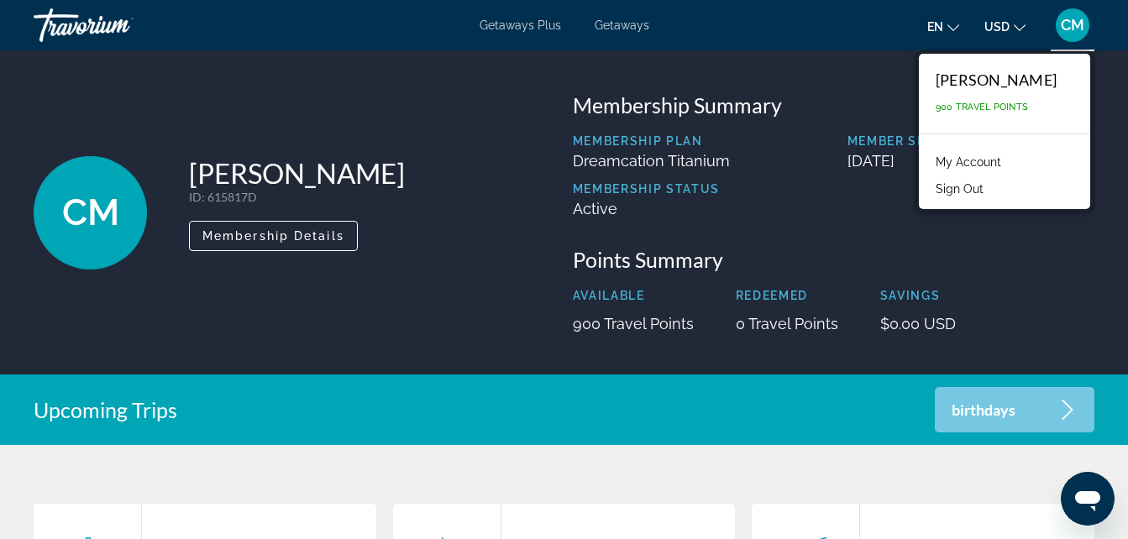
click at [927, 163] on link "My Account" at bounding box center [968, 162] width 82 height 22
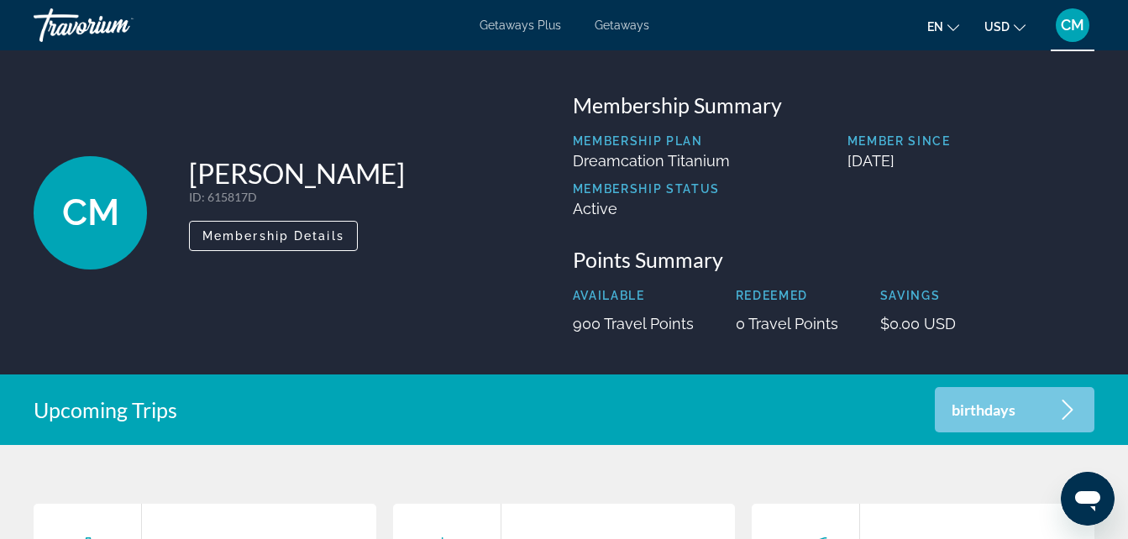
click at [1084, 19] on span "CM" at bounding box center [1073, 25] width 24 height 17
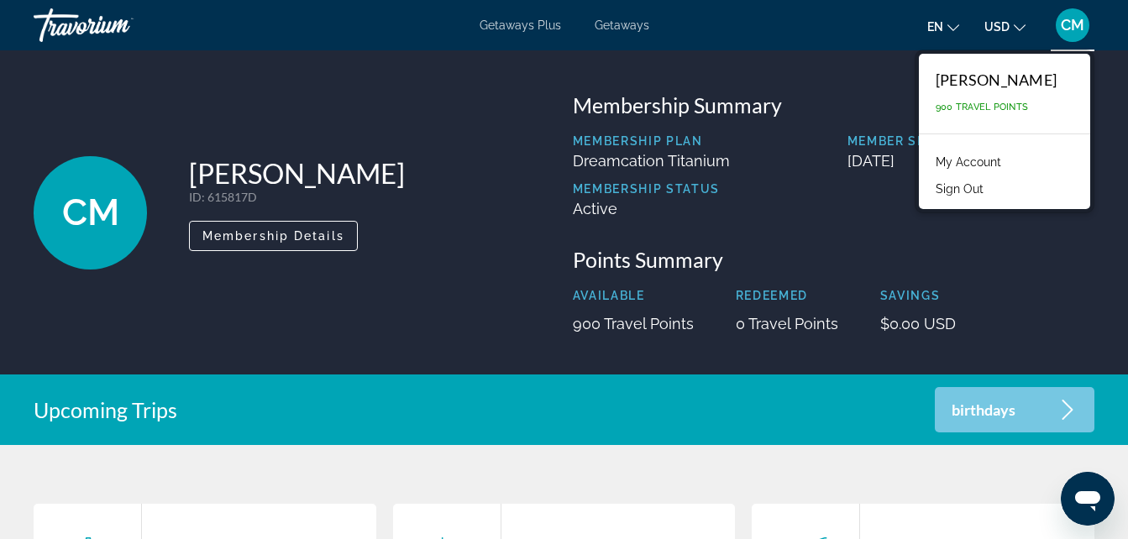
click at [1010, 85] on div "[PERSON_NAME]" at bounding box center [996, 80] width 121 height 18
click at [1009, 85] on div "[PERSON_NAME]" at bounding box center [996, 80] width 121 height 18
click at [317, 229] on span "Membership Details" at bounding box center [273, 235] width 142 height 13
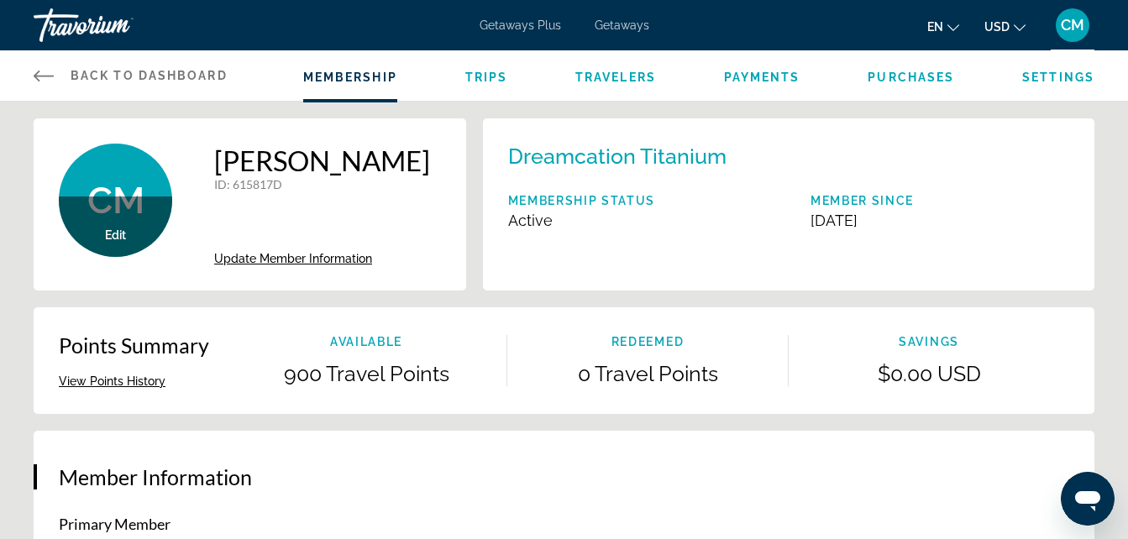
click at [138, 223] on div "Edit" at bounding box center [115, 227] width 113 height 60
click at [486, 81] on span "Trips" at bounding box center [486, 77] width 43 height 13
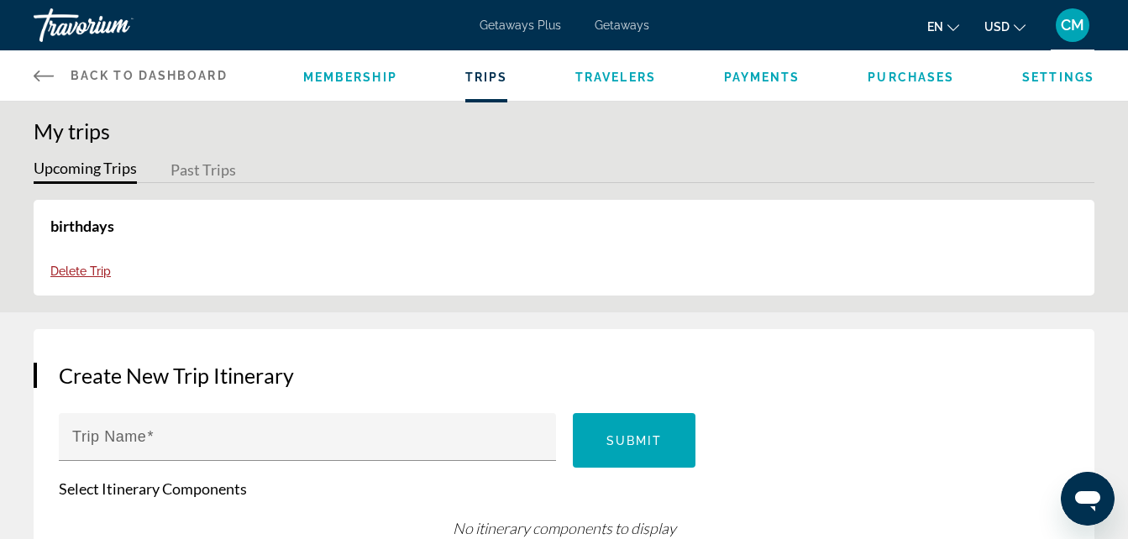
click at [599, 76] on span "Travelers" at bounding box center [615, 77] width 81 height 13
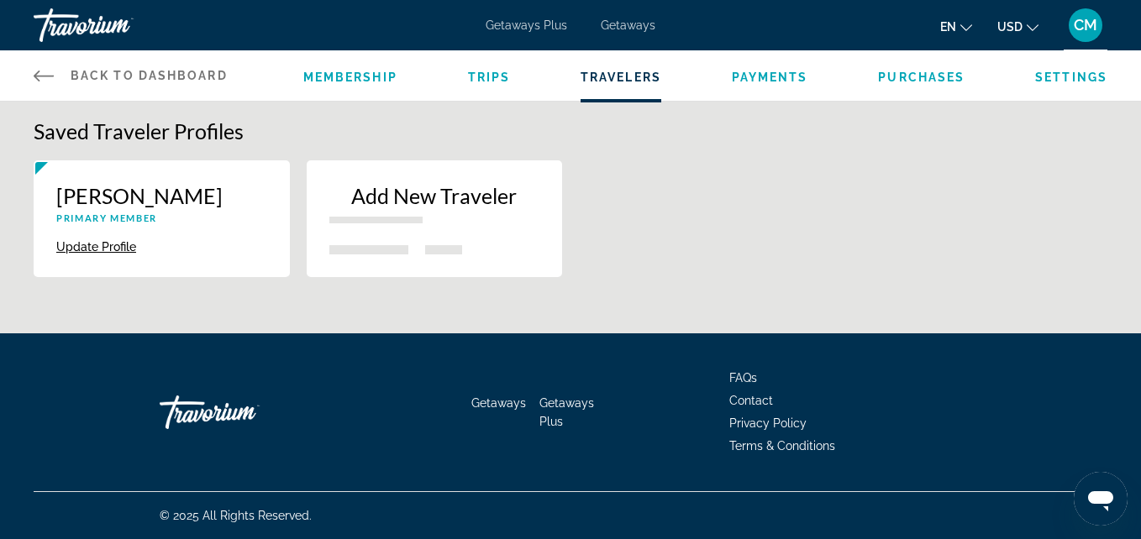
click at [780, 84] on li "Payments" at bounding box center [770, 75] width 76 height 18
click at [776, 79] on span "Payments" at bounding box center [770, 77] width 76 height 13
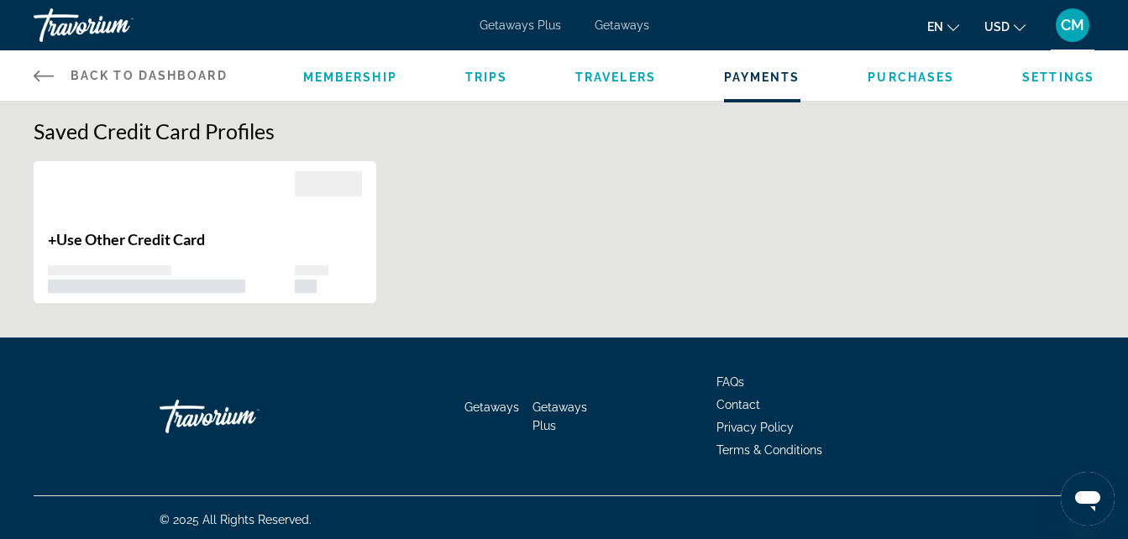
click at [908, 75] on span "Purchases" at bounding box center [911, 77] width 87 height 13
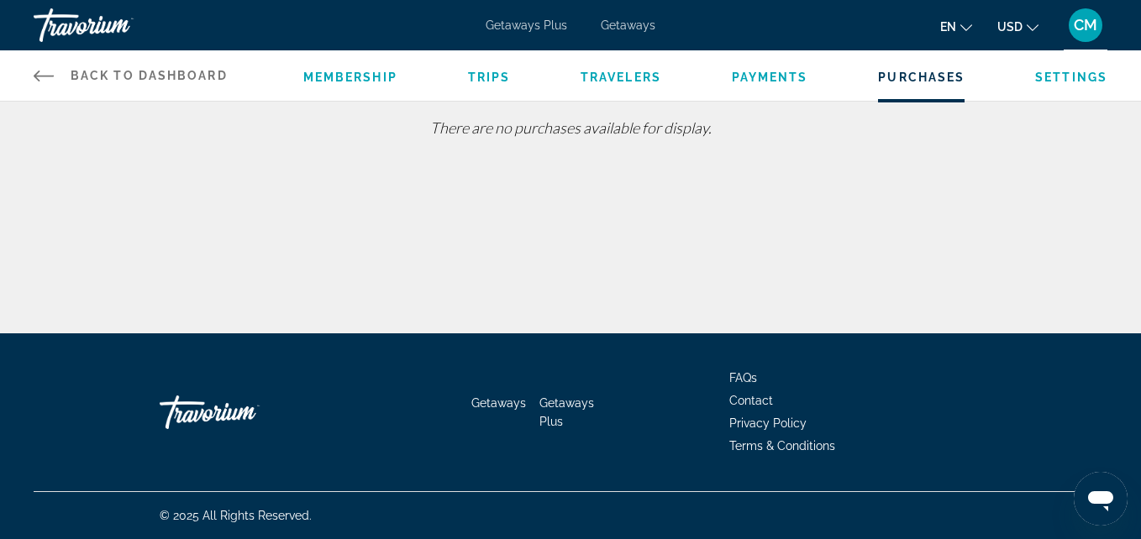
click at [1053, 82] on span "Settings" at bounding box center [1071, 77] width 72 height 13
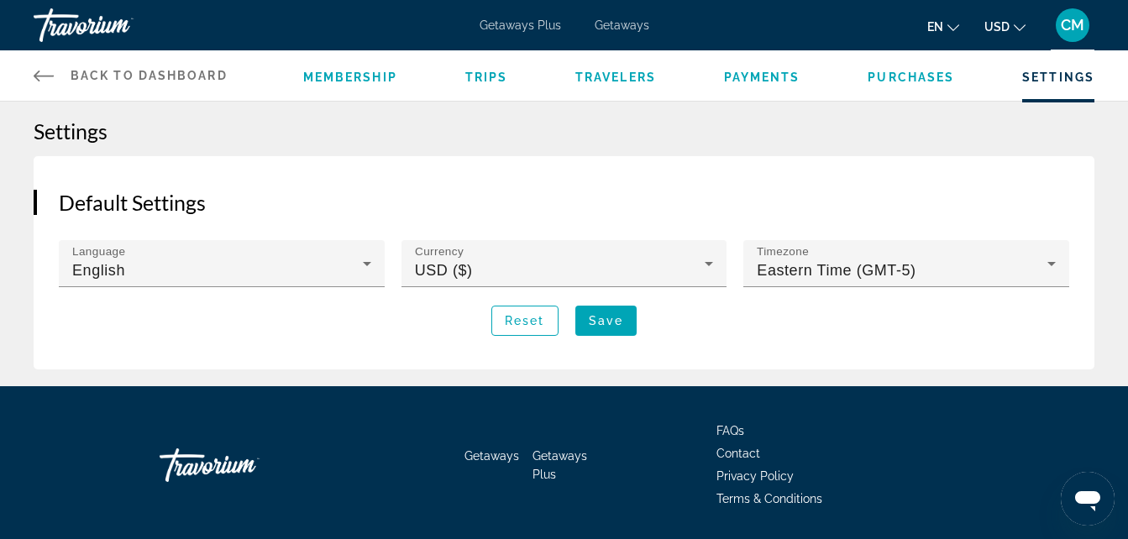
click at [1071, 19] on span "CM" at bounding box center [1073, 25] width 24 height 17
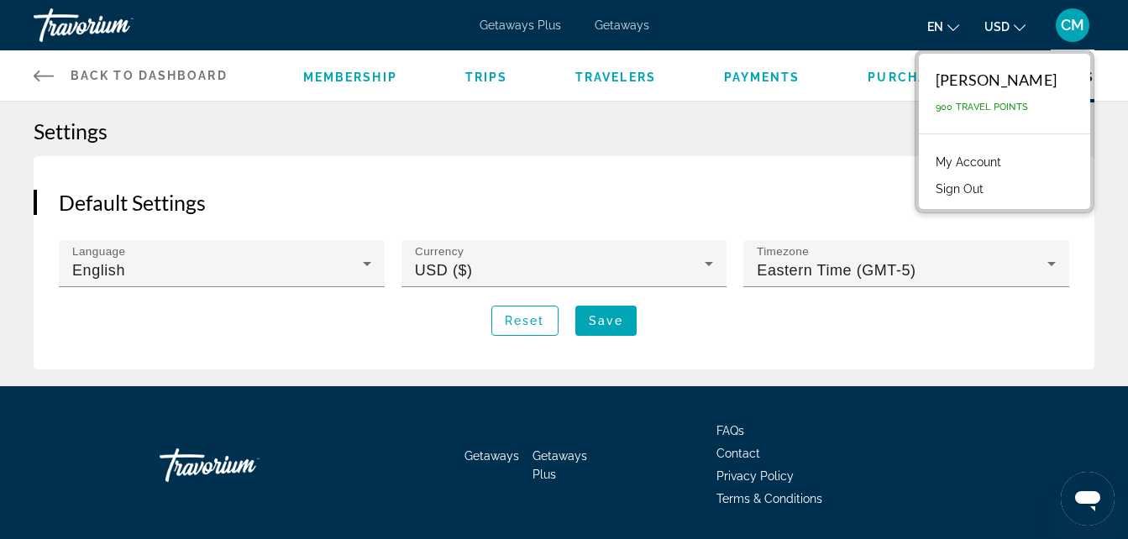
click at [927, 189] on button "Sign Out" at bounding box center [959, 189] width 65 height 22
